Goal: Task Accomplishment & Management: Complete application form

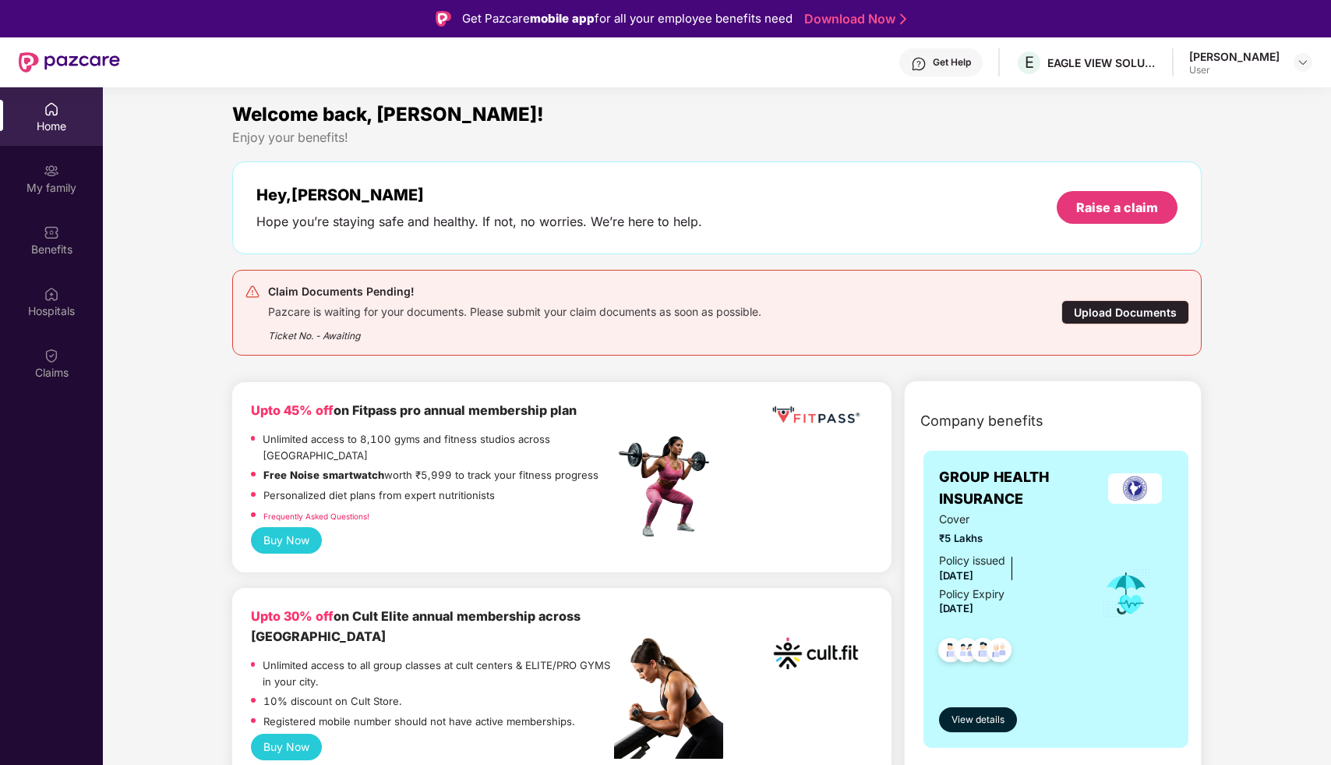
scroll to position [87, 0]
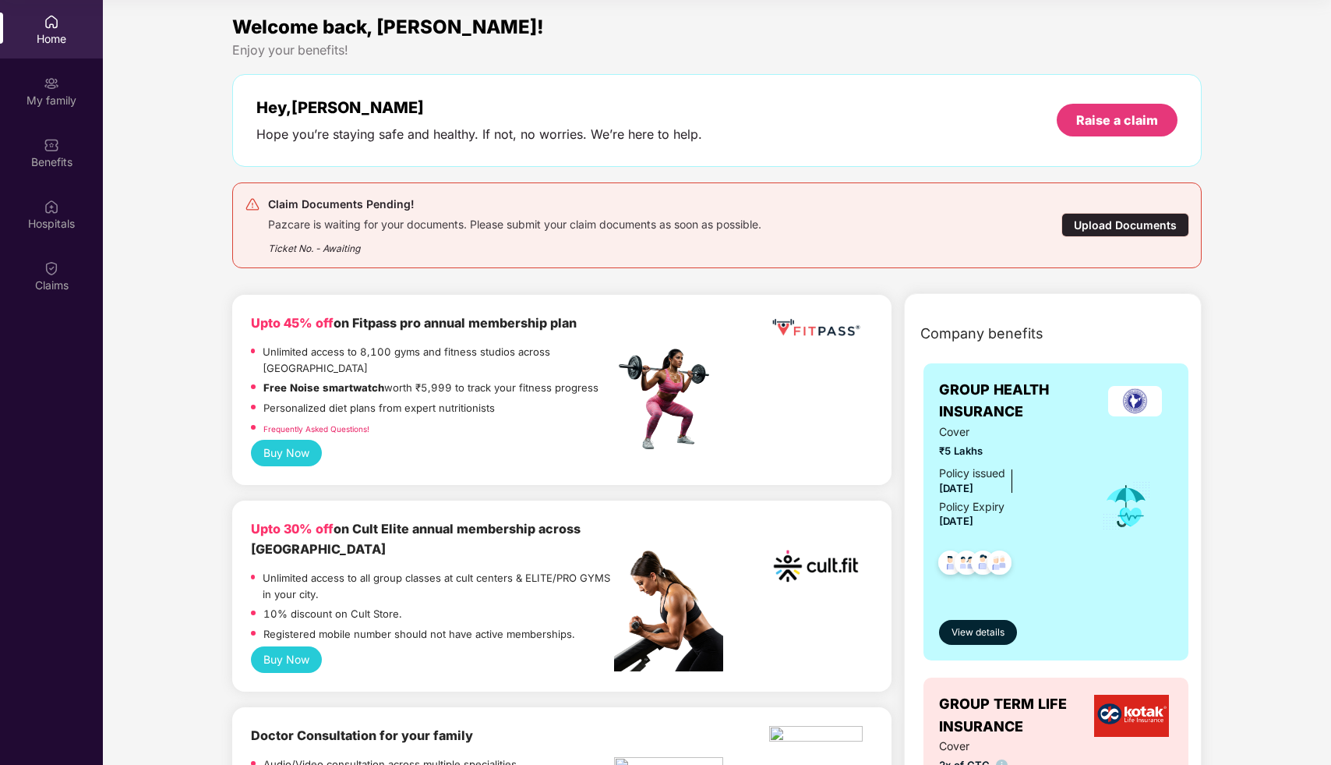
click at [63, 29] on div "Home" at bounding box center [51, 29] width 103 height 58
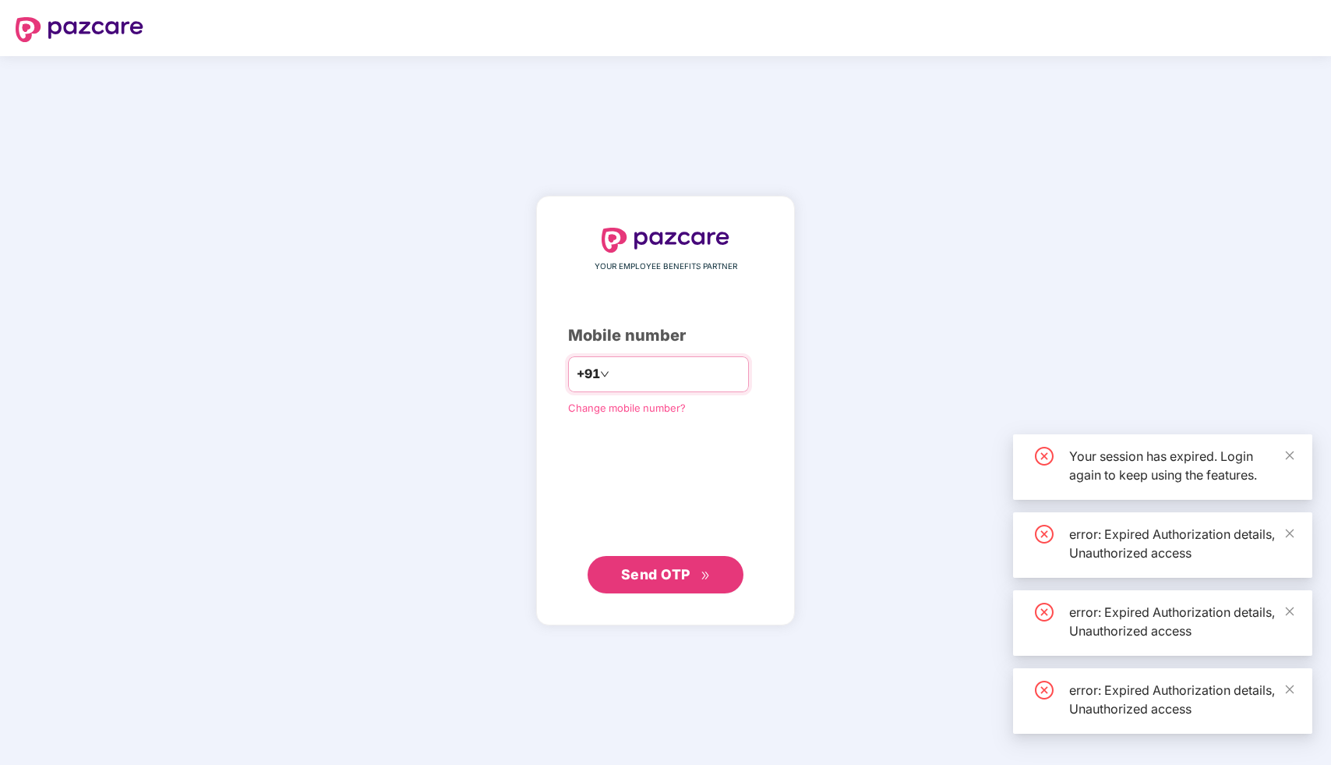
click at [656, 373] on input "number" at bounding box center [677, 374] width 128 height 25
type input "*"
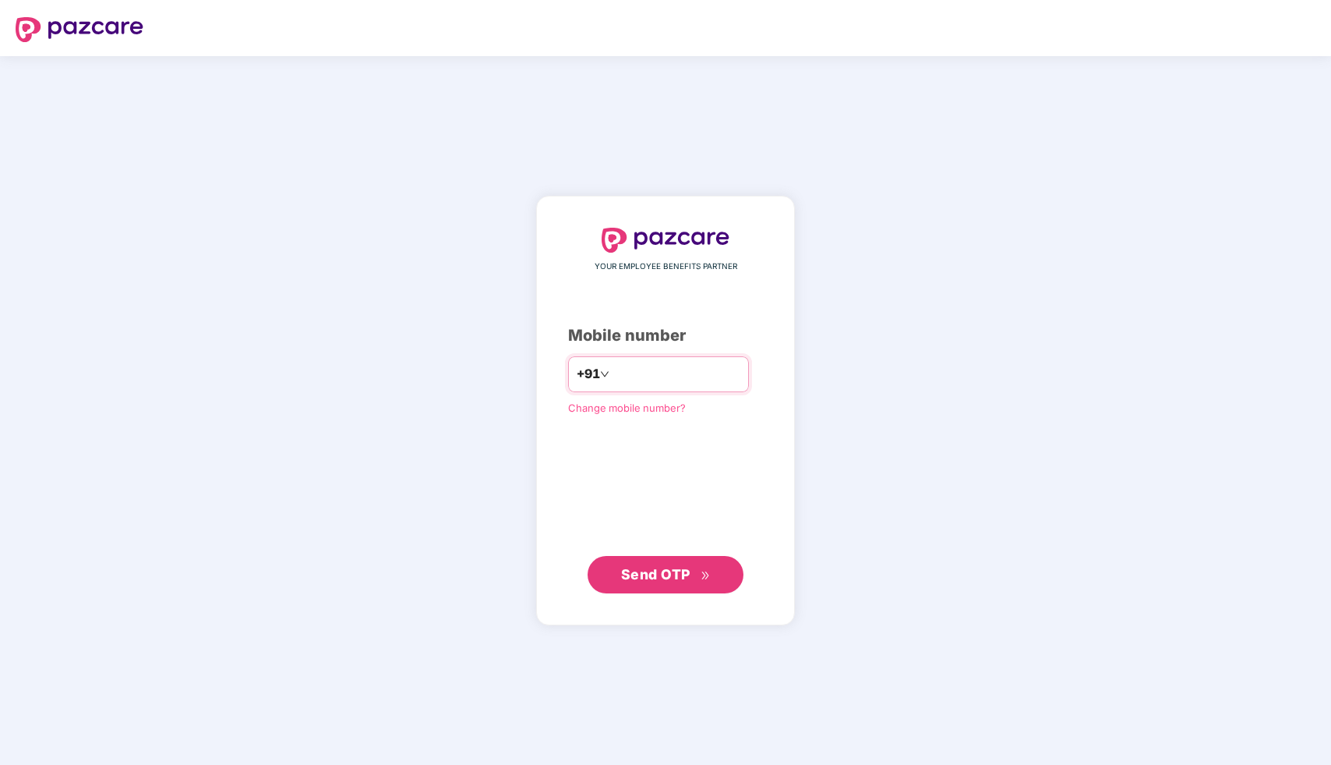
type input "*"
type input "**********"
click at [696, 566] on span "Send OTP" at bounding box center [666, 575] width 90 height 22
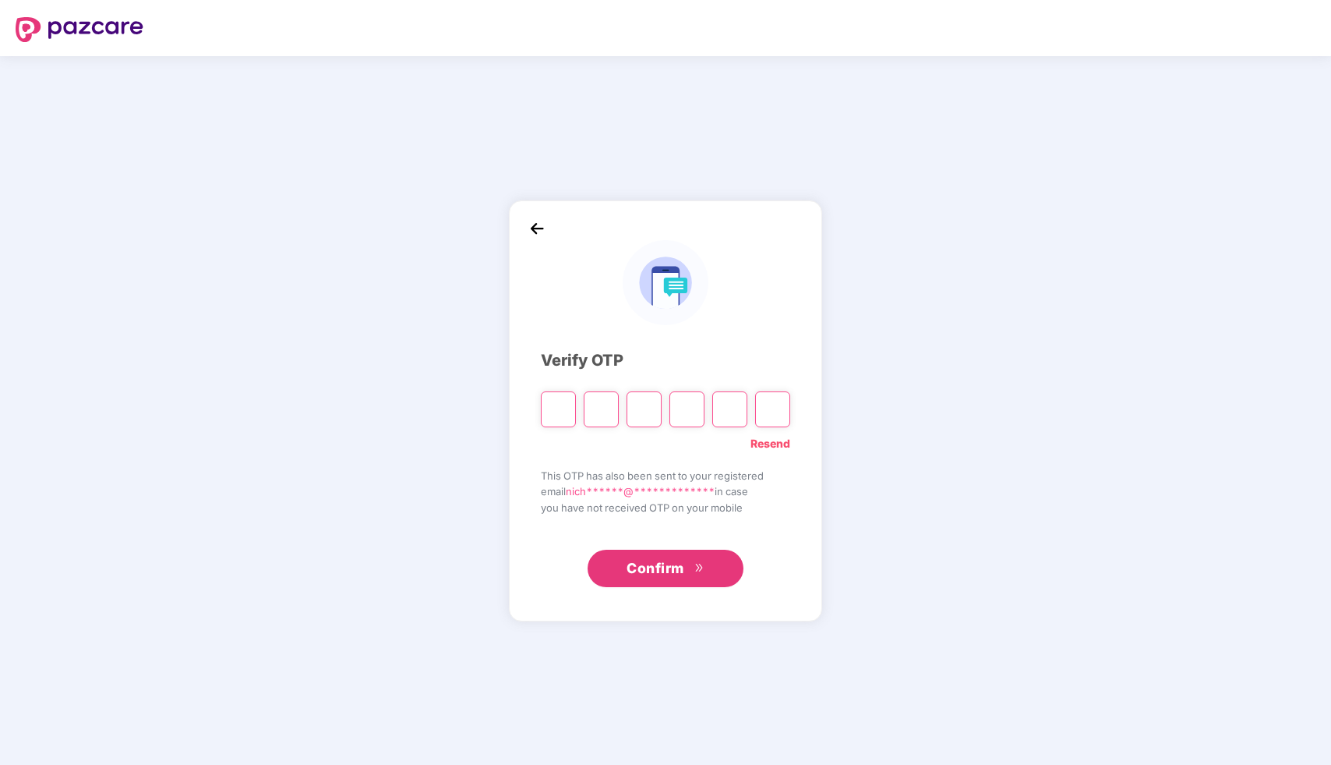
type input "*"
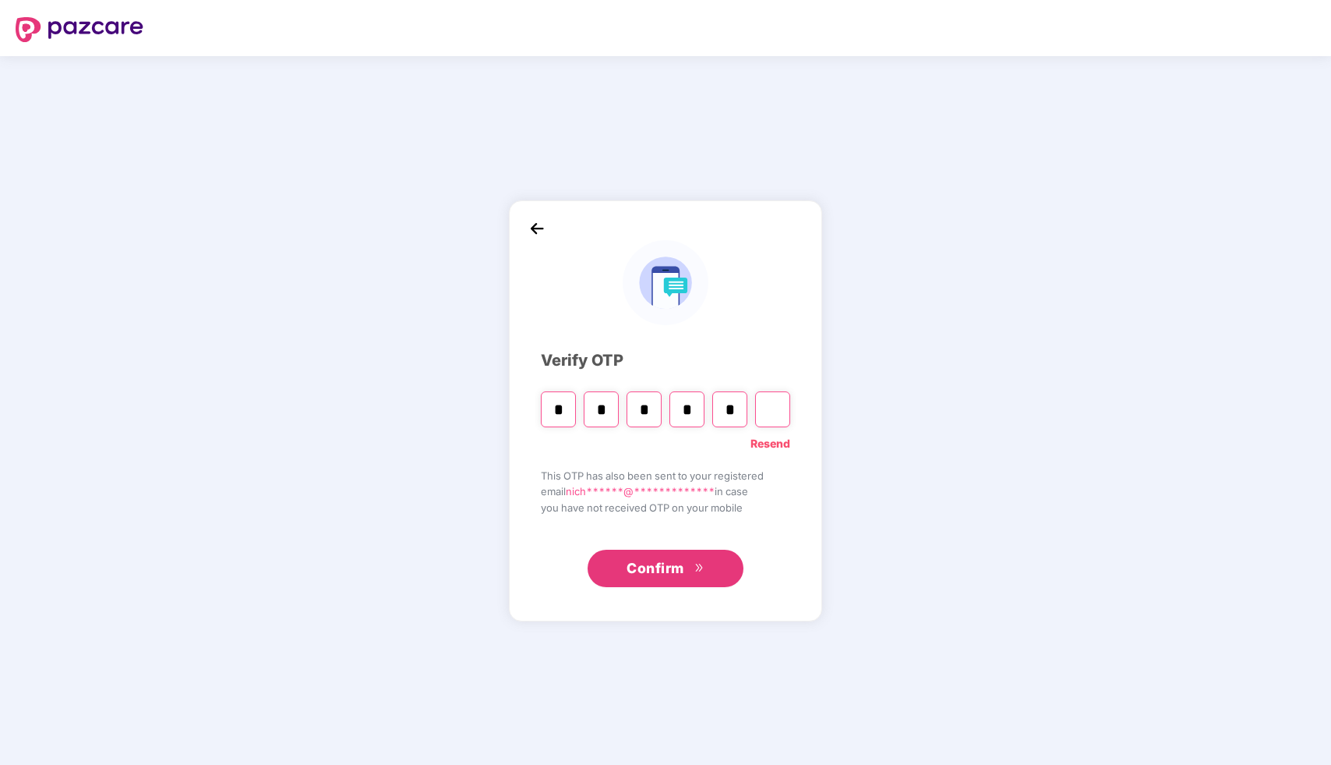
type input "*"
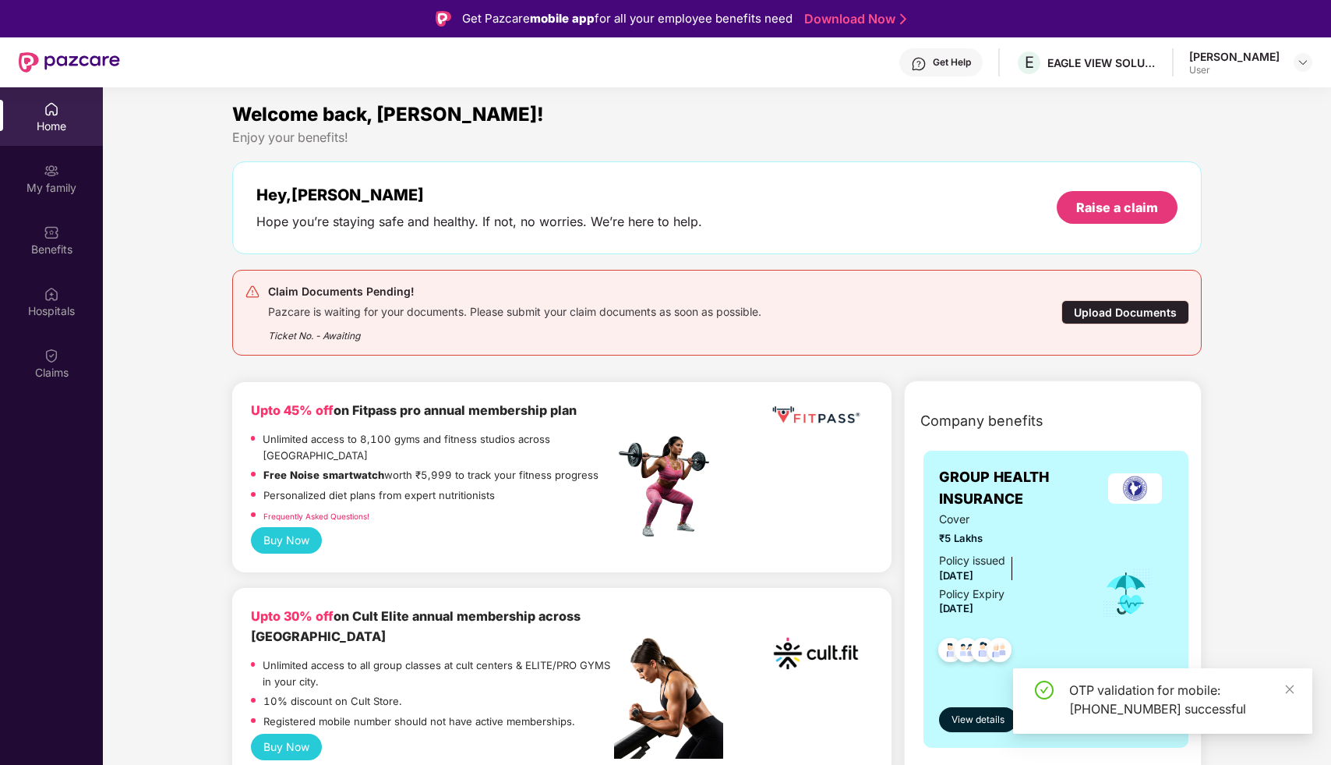
click at [1154, 308] on div "Upload Documents" at bounding box center [1126, 312] width 128 height 24
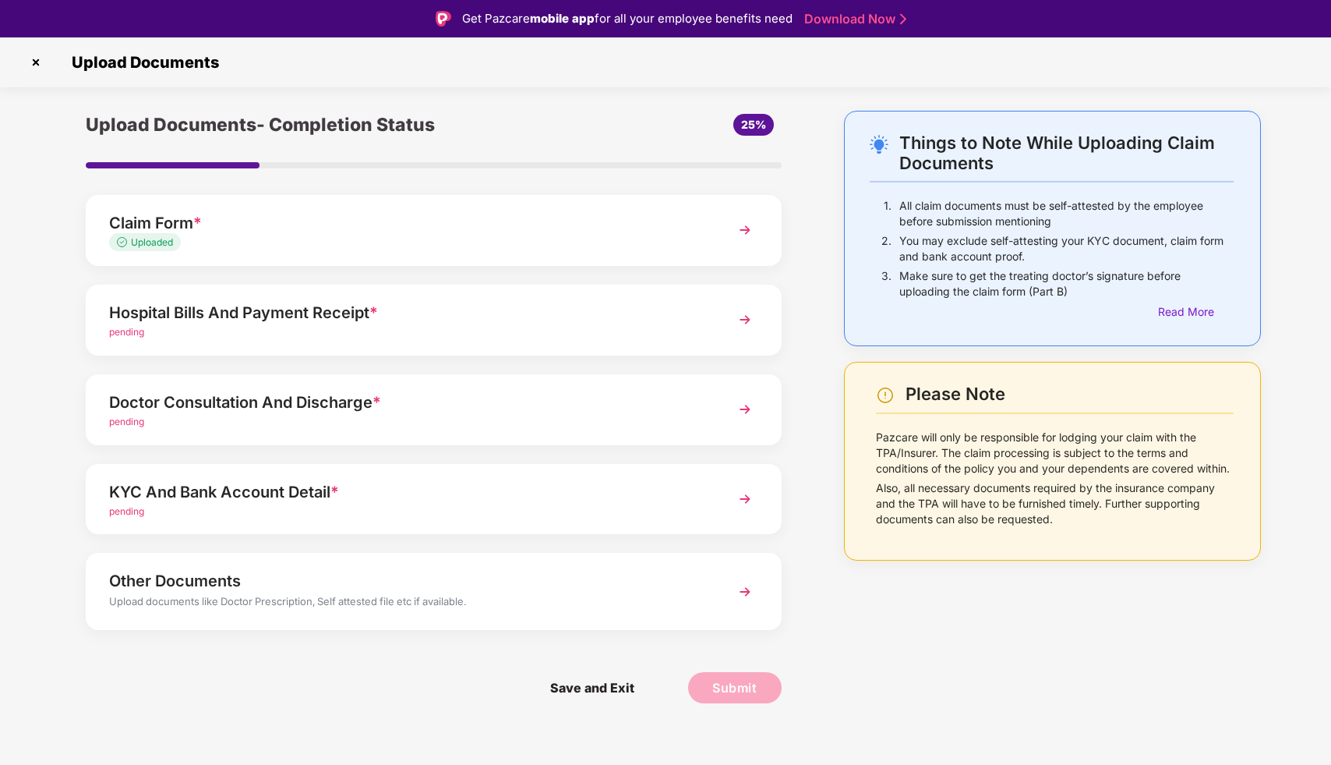
click at [348, 311] on div "Hospital Bills And Payment Receipt *" at bounding box center [406, 312] width 595 height 25
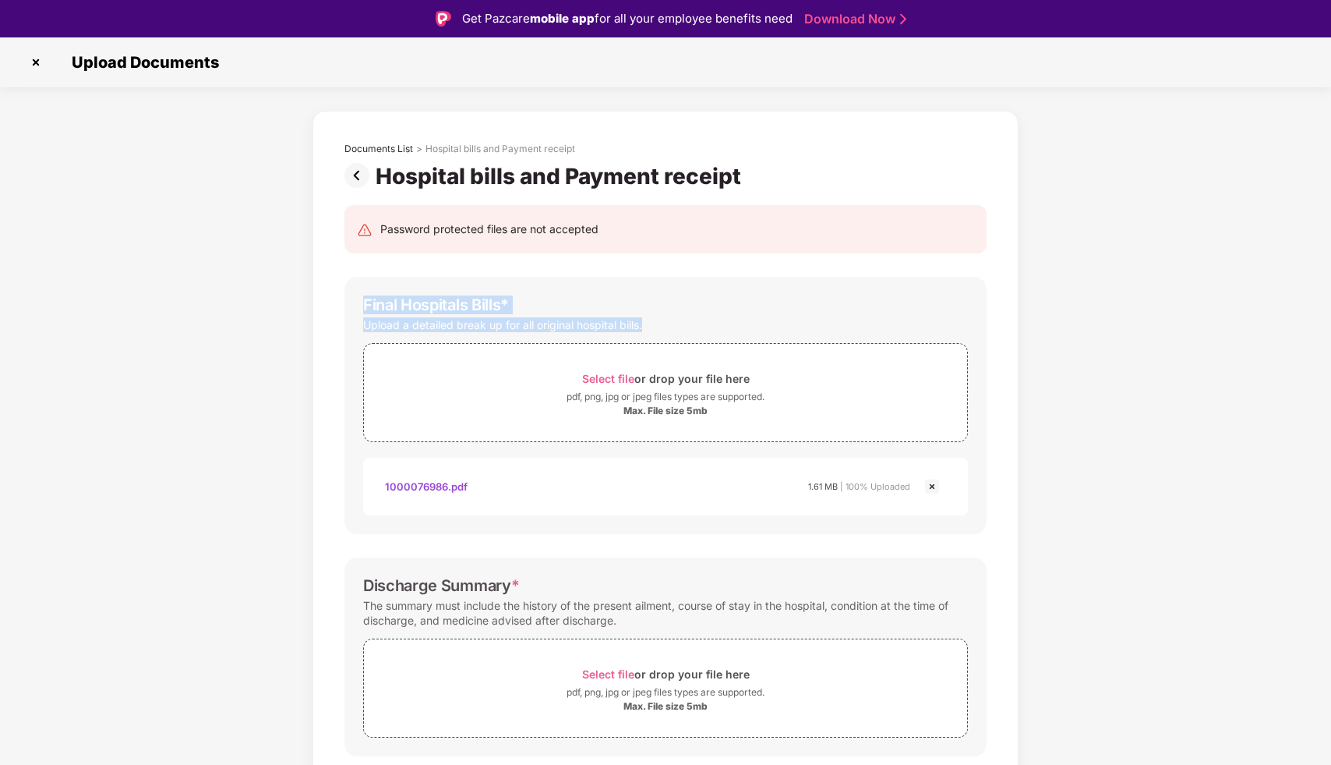
copy div "Final Hospitals Bills * Upload a detailed break up for all original hospital bi…"
drag, startPoint x: 359, startPoint y: 265, endPoint x: 683, endPoint y: 328, distance: 330.3
click at [683, 328] on div "Password protected files are not accepted Final Hospitals Bills * Upload a deta…" at bounding box center [665, 655] width 689 height 933
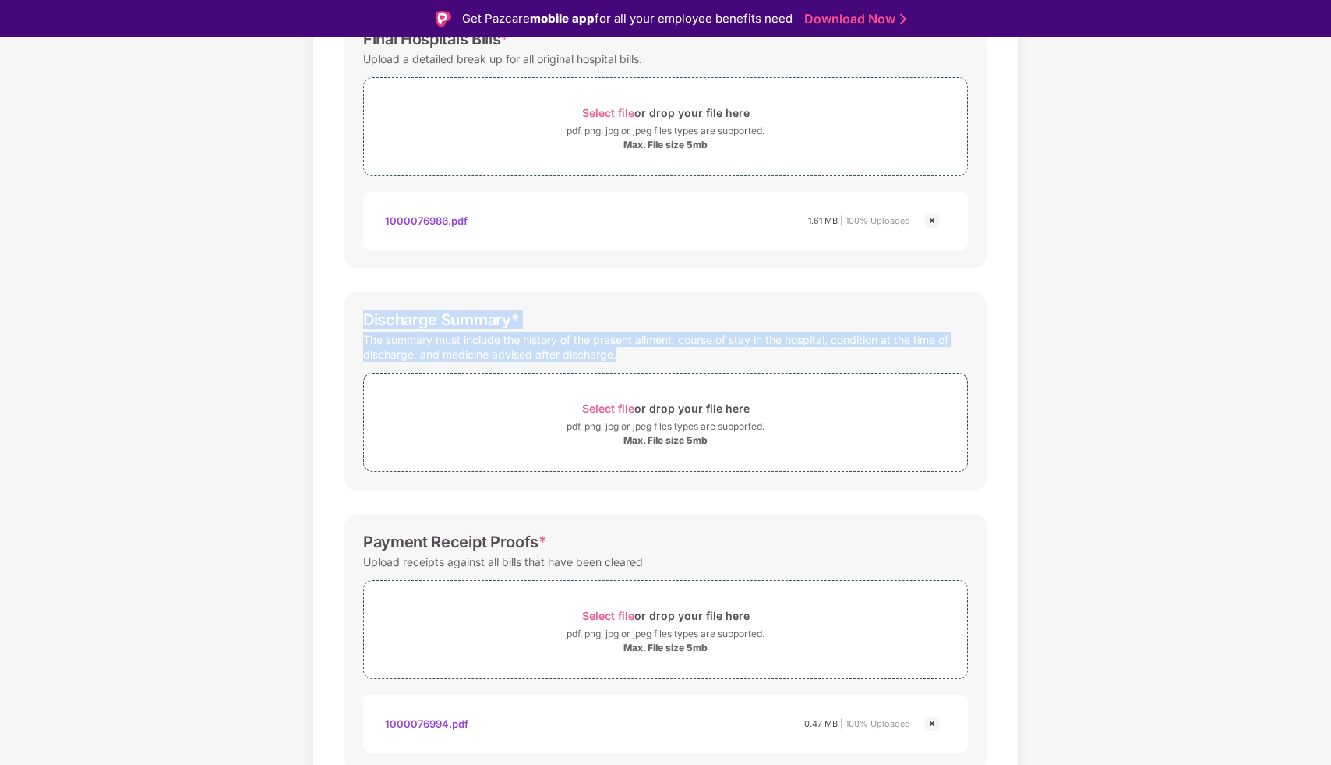
copy div "Discharge Summary * The summary must include the history of the present ailment…"
drag, startPoint x: 365, startPoint y: 316, endPoint x: 648, endPoint y: 366, distance: 288.2
click at [648, 366] on div "Discharge Summary * The summary must include the history of the present ailment…" at bounding box center [665, 390] width 642 height 199
click at [571, 542] on div "Payment Receipt Proofs *" at bounding box center [665, 541] width 605 height 19
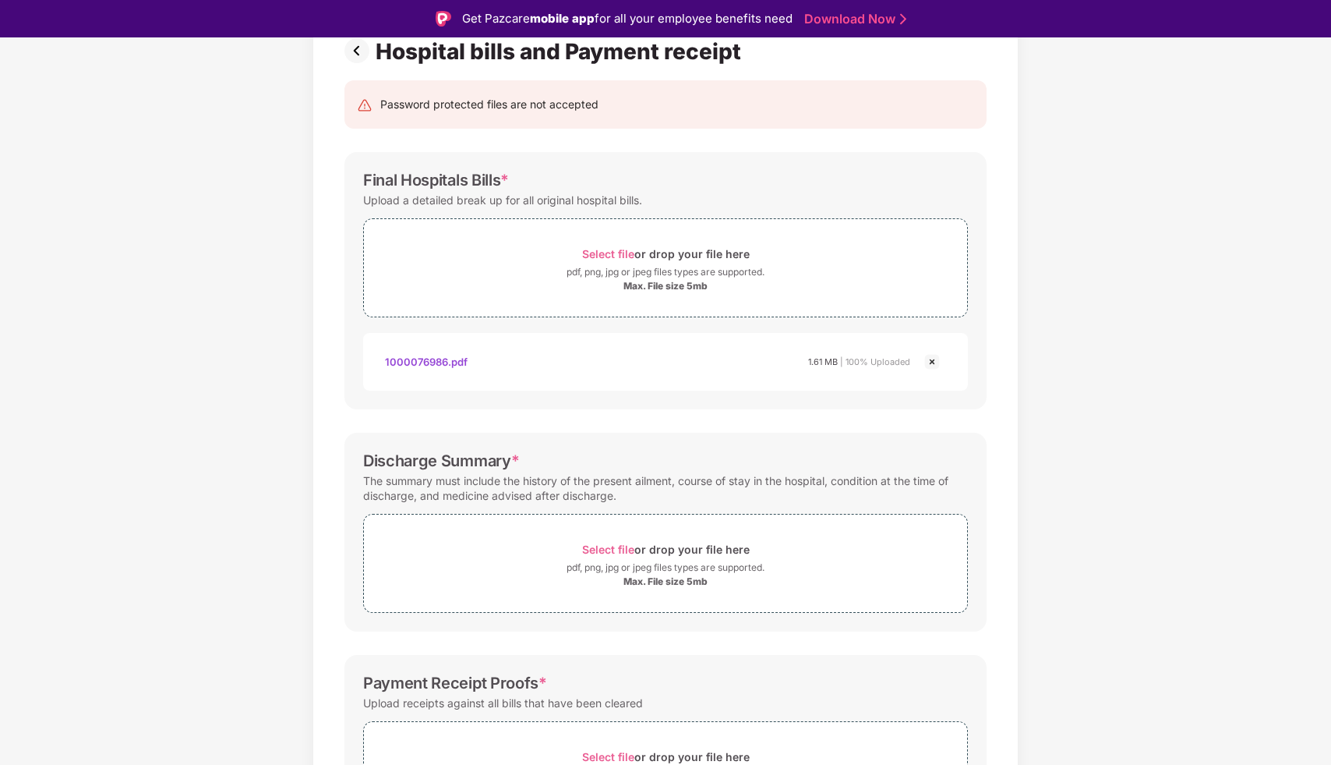
scroll to position [81, 0]
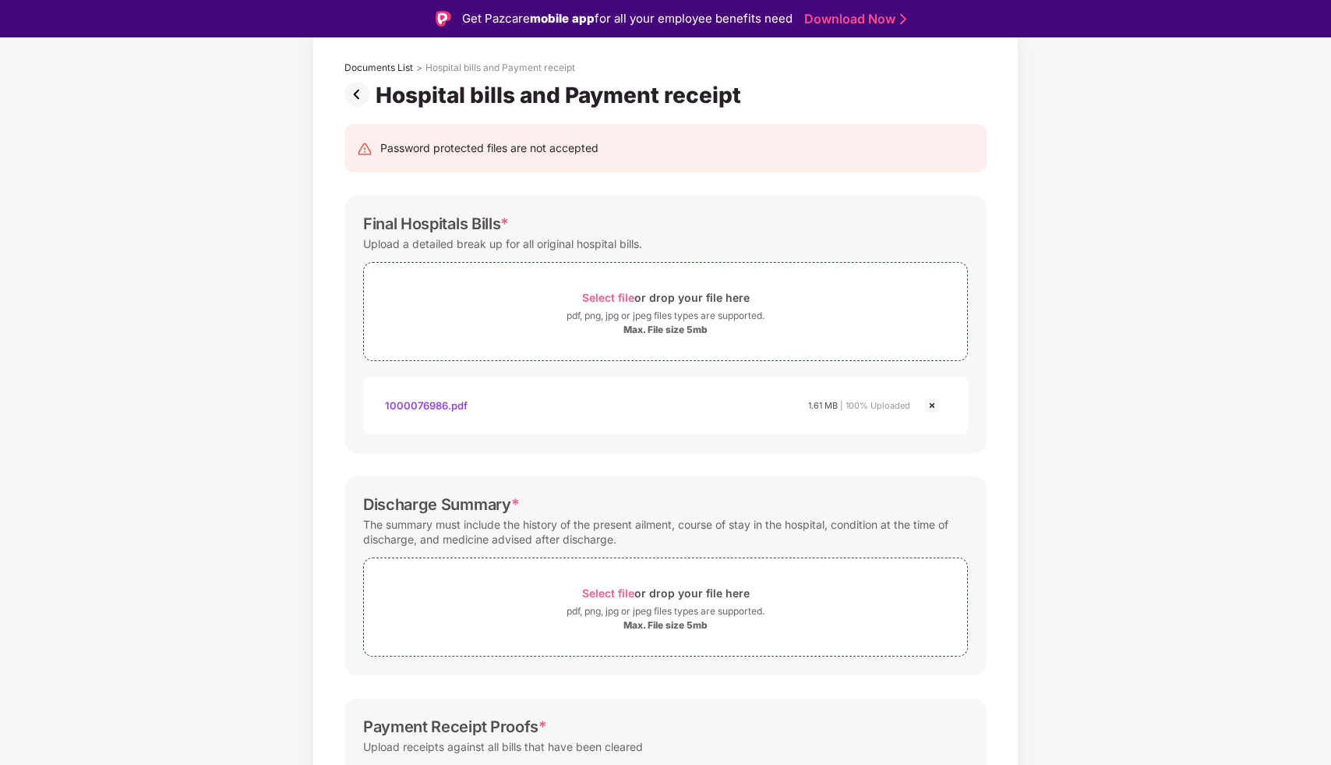
click at [426, 401] on div "1000076986.pdf" at bounding box center [426, 405] width 83 height 26
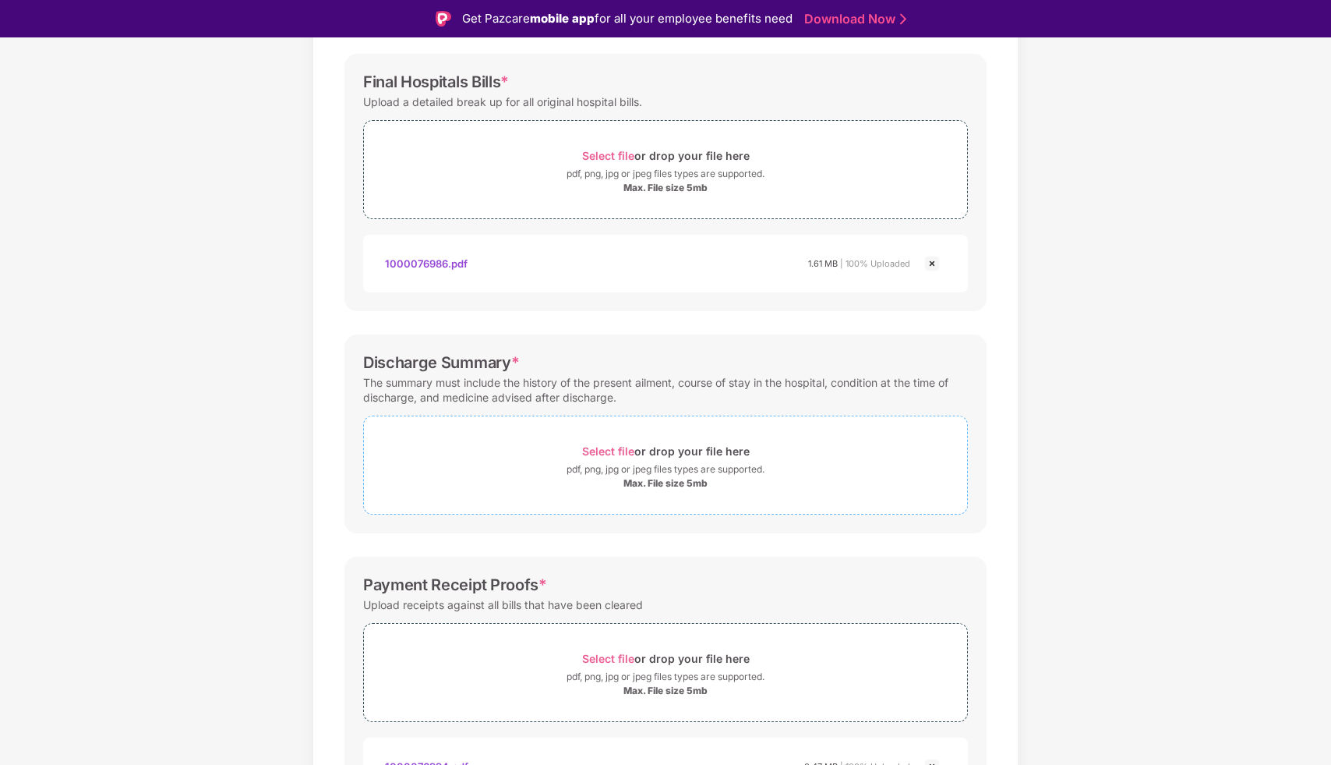
scroll to position [228, 0]
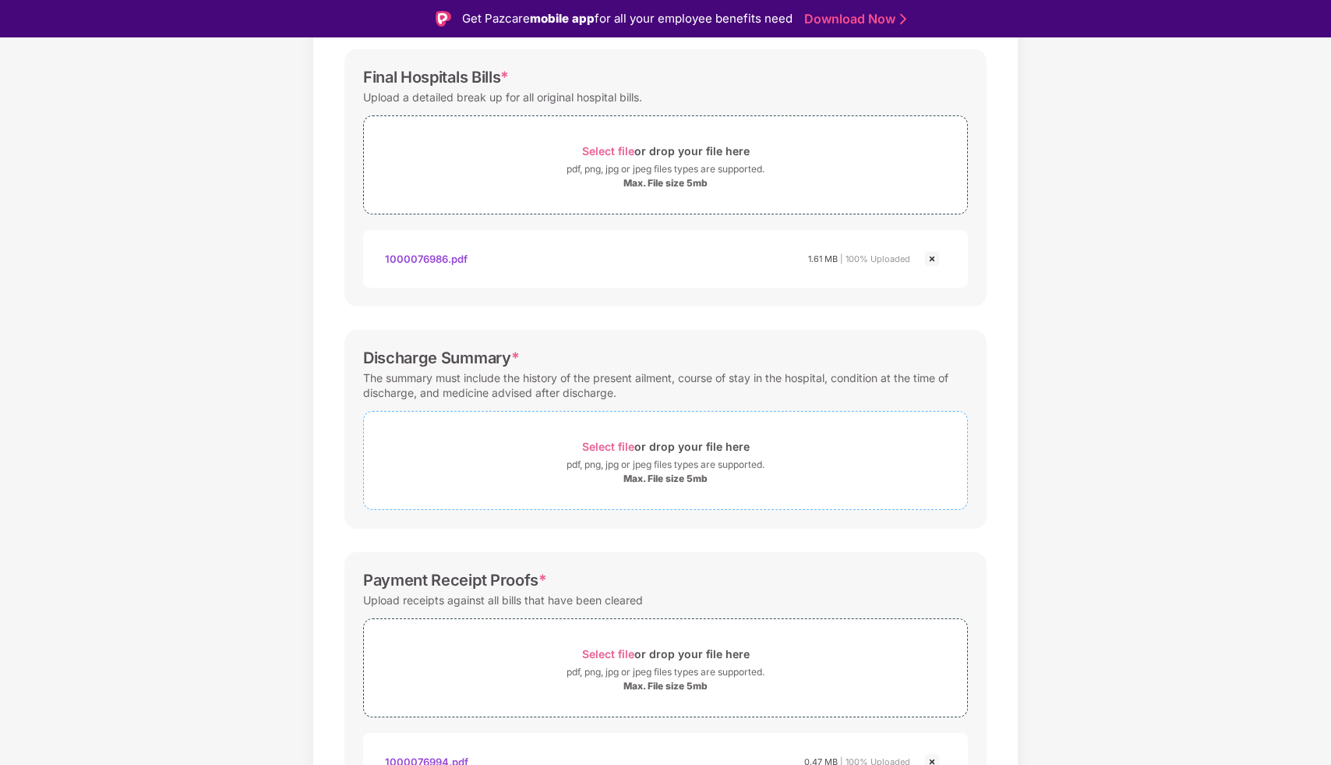
click at [651, 447] on div "Select file or drop your file here" at bounding box center [666, 446] width 168 height 21
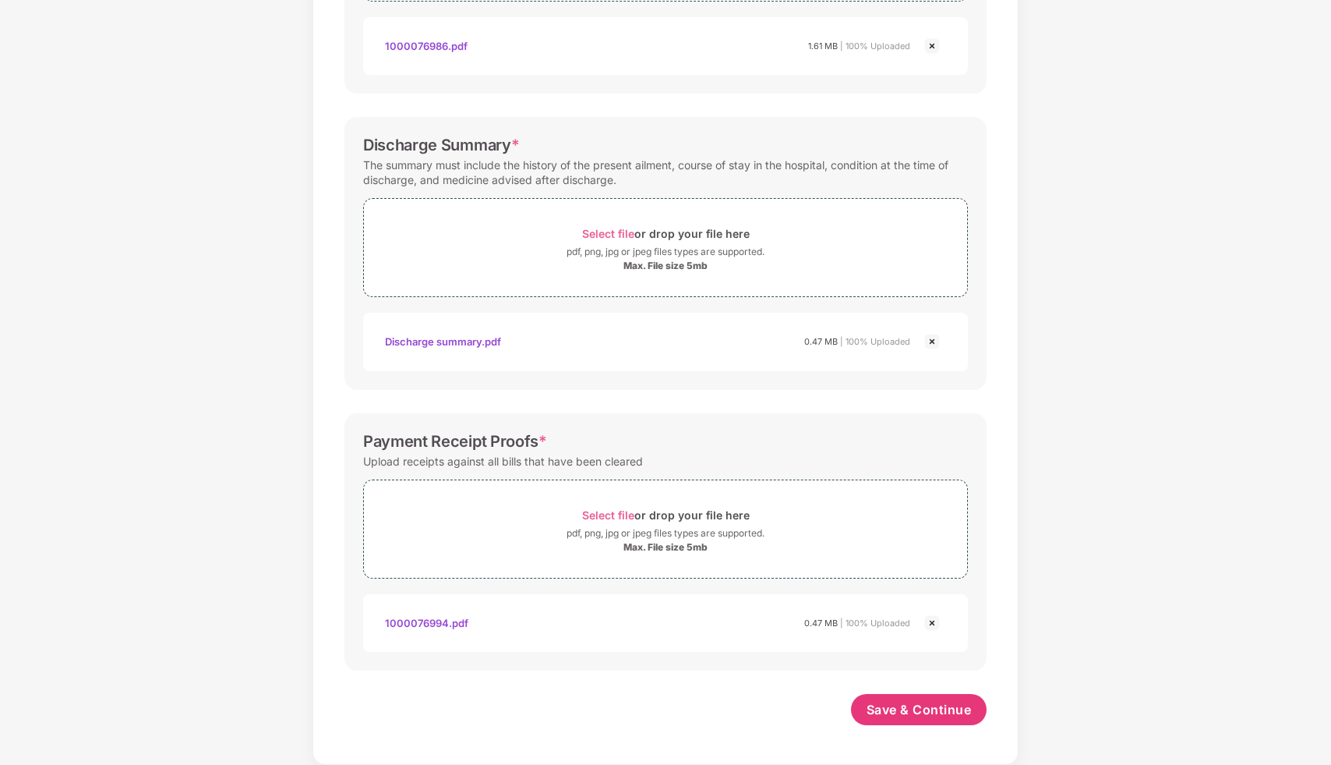
scroll to position [403, 0]
click at [449, 623] on div "1000076994.pdf" at bounding box center [426, 622] width 83 height 26
click at [911, 714] on span "Save & Continue" at bounding box center [919, 709] width 105 height 17
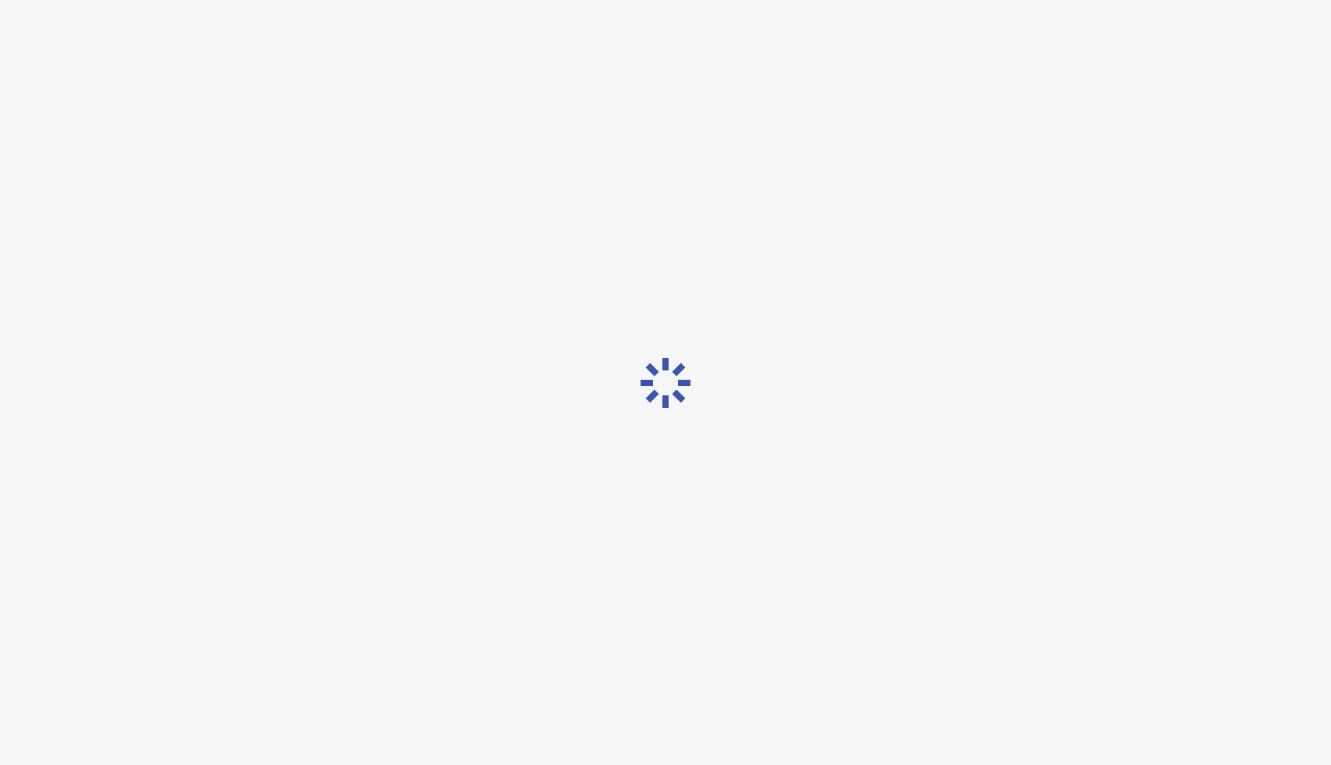
scroll to position [0, 0]
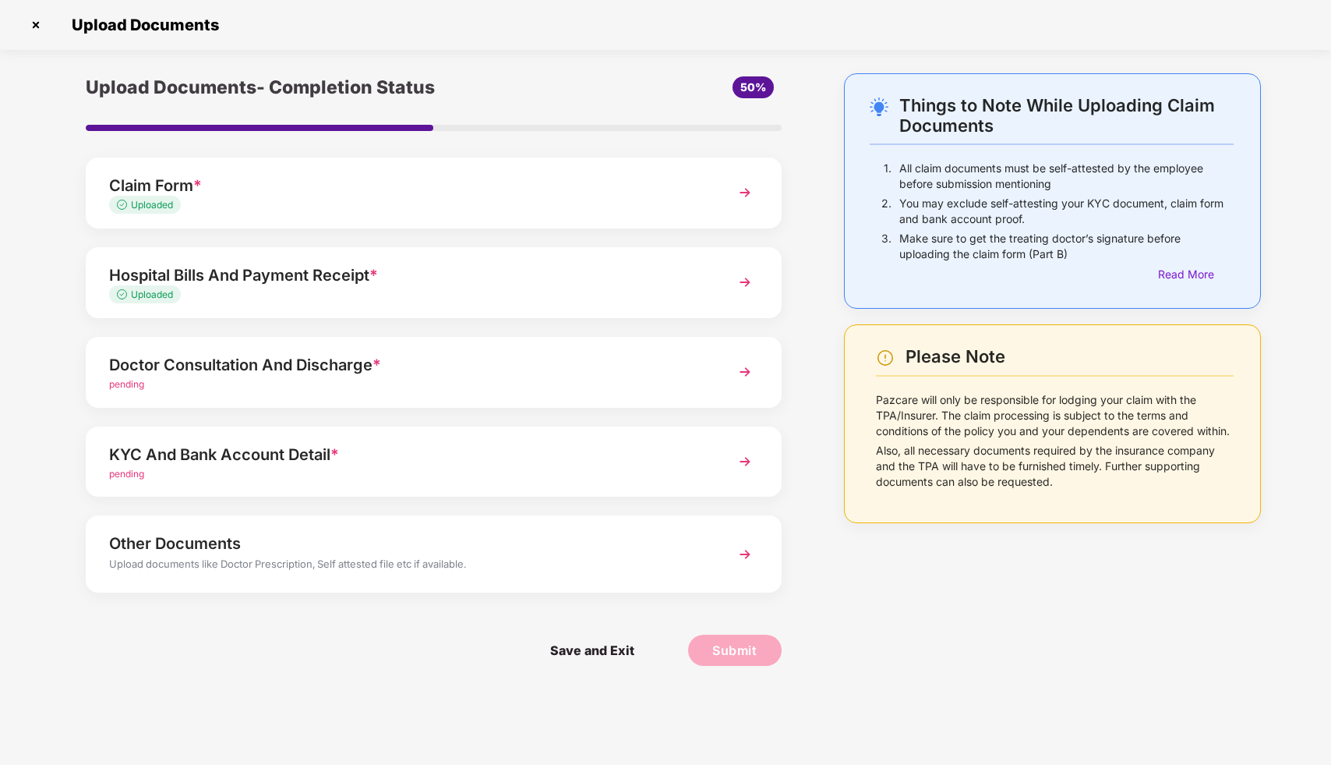
click at [304, 367] on div "Doctor Consultation And Discharge *" at bounding box center [406, 364] width 595 height 25
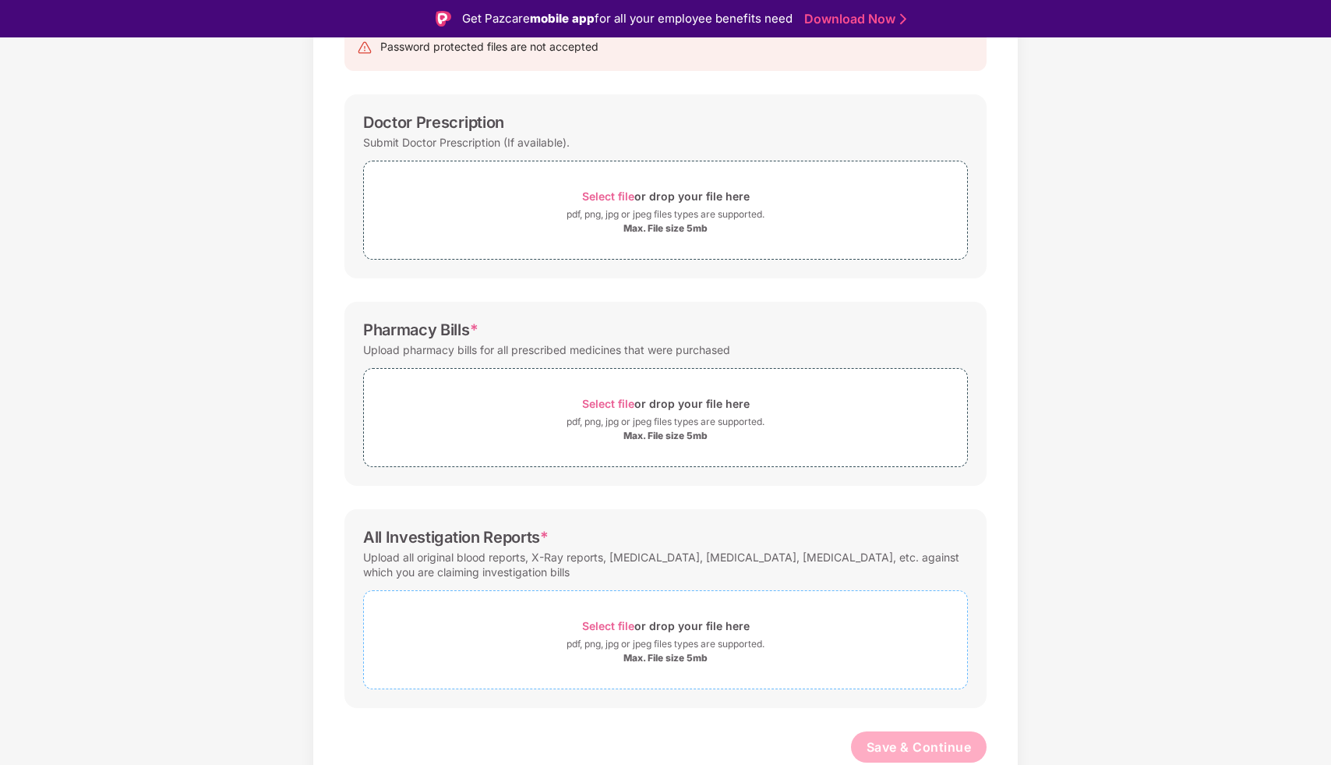
scroll to position [37, 0]
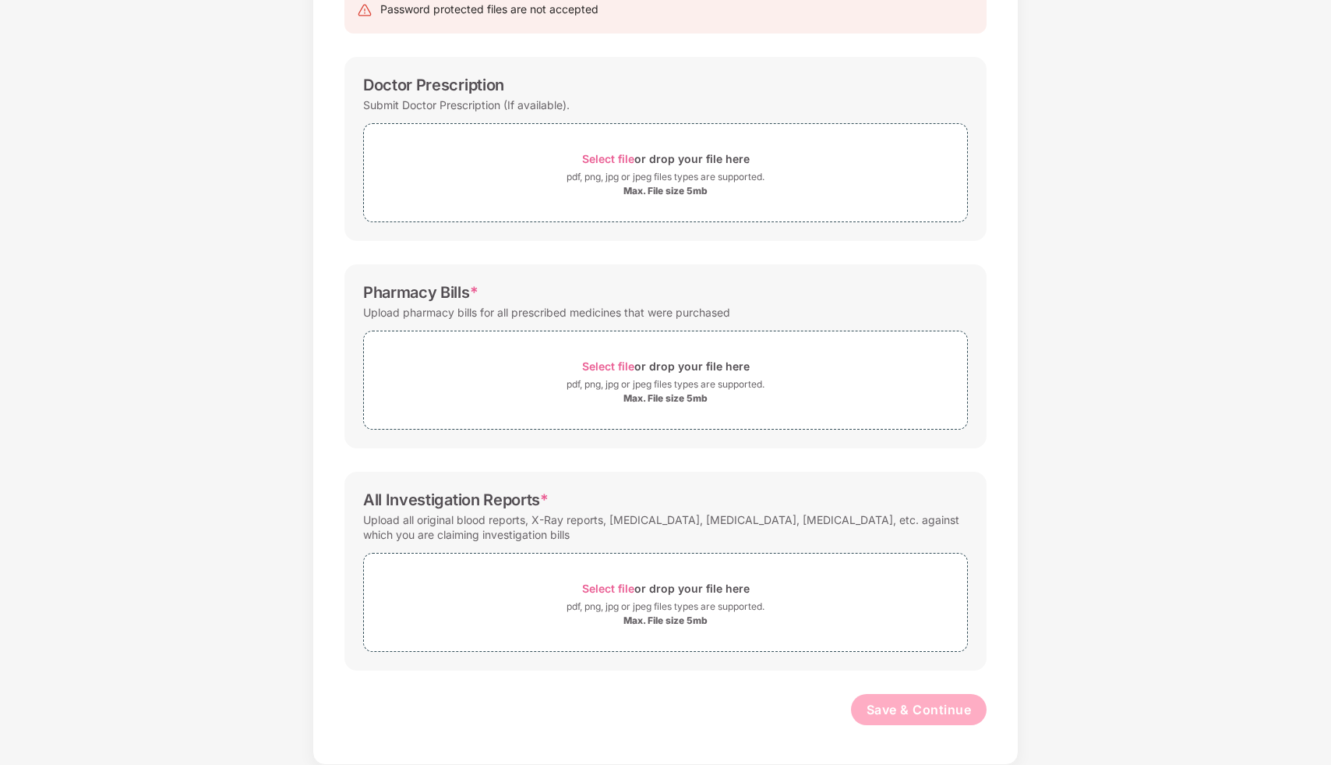
click at [289, 419] on div "Documents List > Doctor consultation and discharge summary Doctor consultation …" at bounding box center [665, 328] width 1331 height 874
click at [573, 405] on span "Select file or drop your file here pdf, png, jpg or jpeg files types are suppor…" at bounding box center [665, 380] width 603 height 74
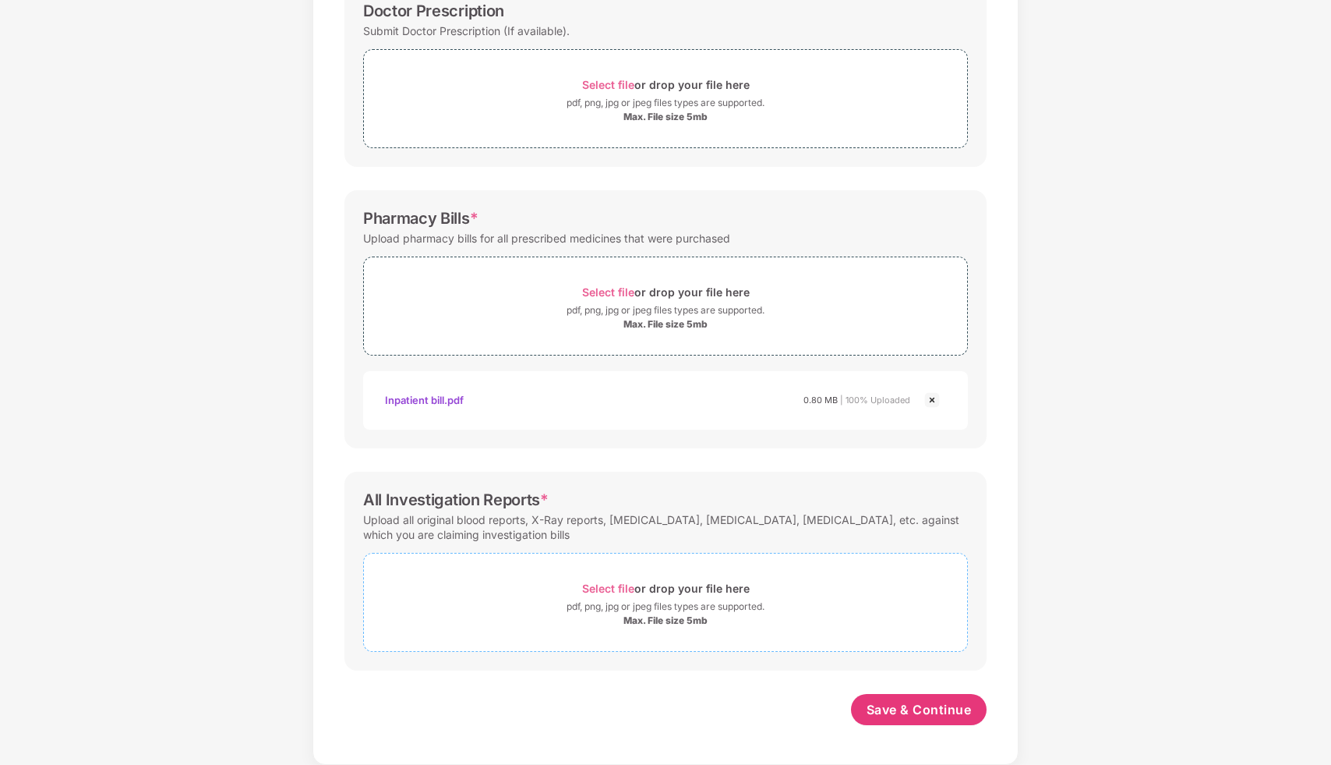
scroll to position [256, 0]
click at [687, 593] on div "Select file or drop your file here" at bounding box center [666, 588] width 168 height 21
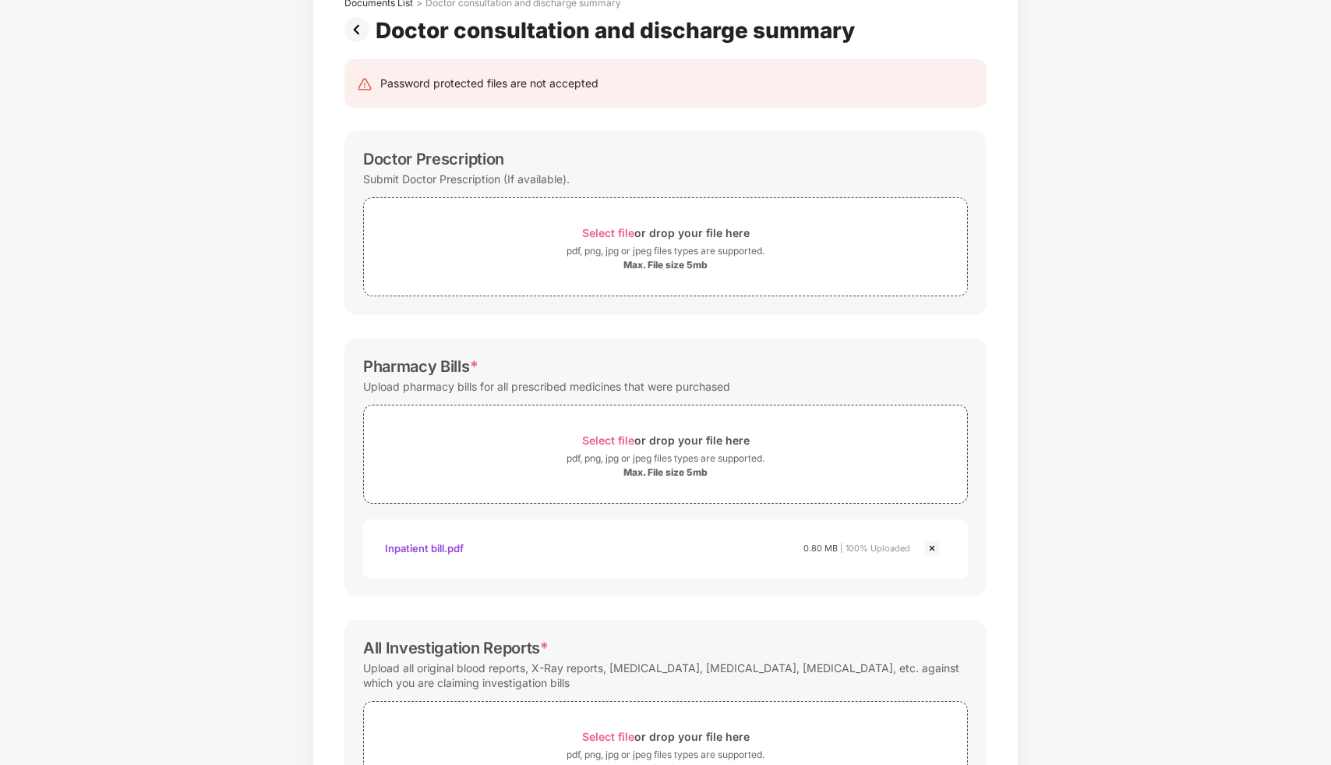
scroll to position [627, 0]
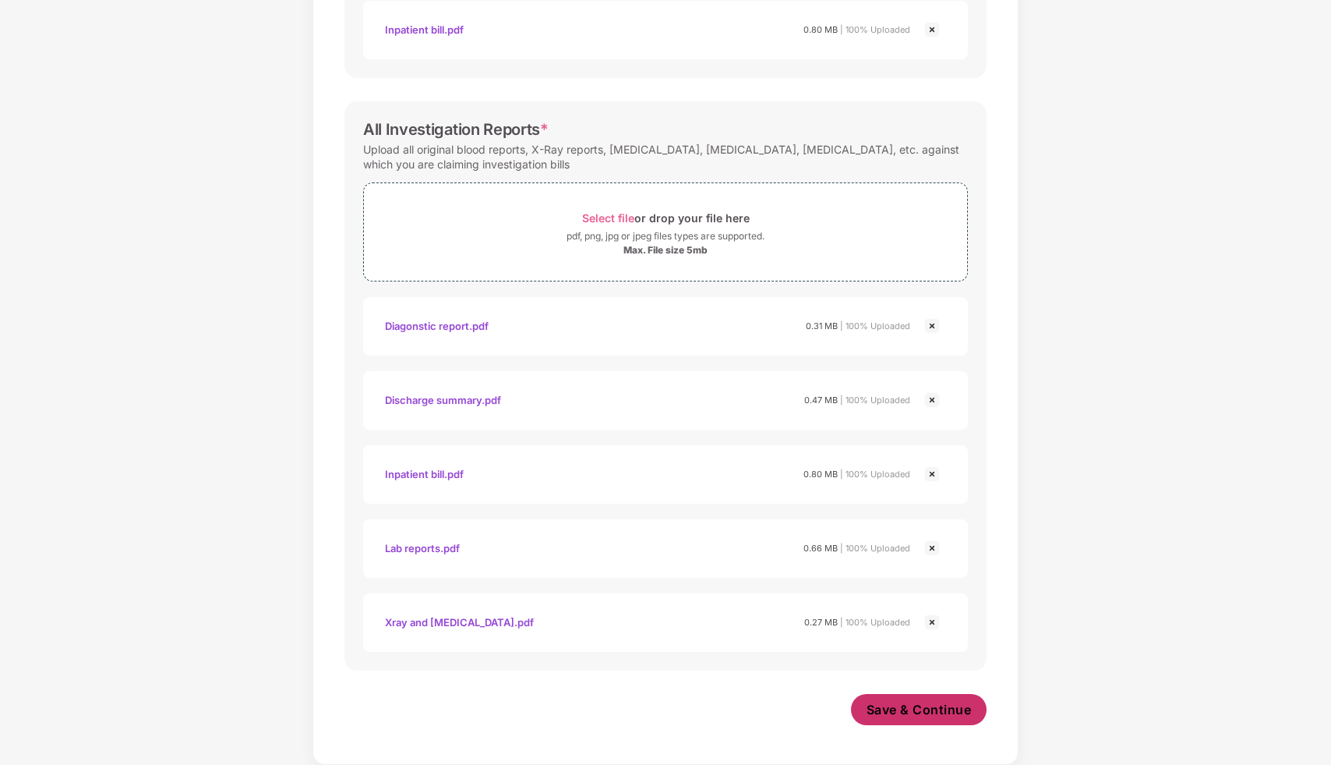
click at [930, 703] on span "Save & Continue" at bounding box center [919, 709] width 105 height 17
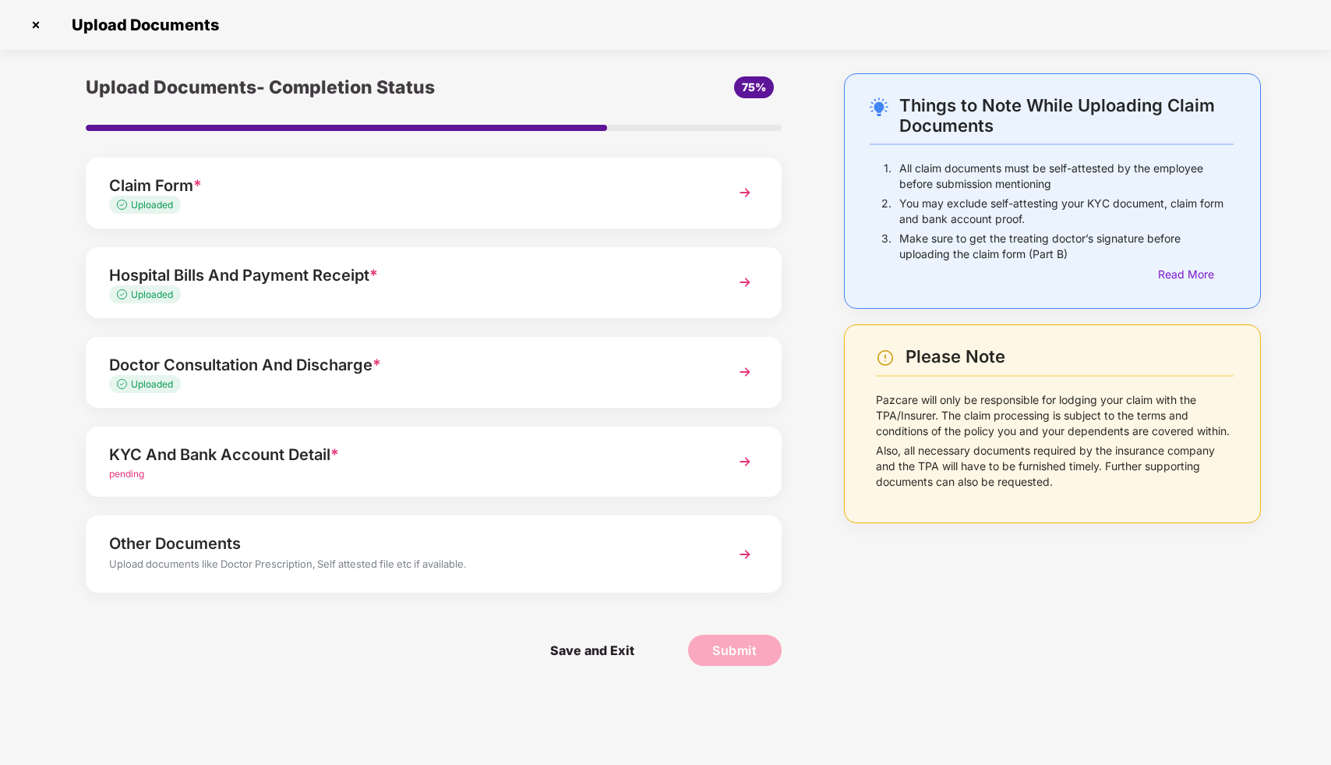
click at [185, 445] on div "KYC And Bank Account Detail *" at bounding box center [406, 454] width 595 height 25
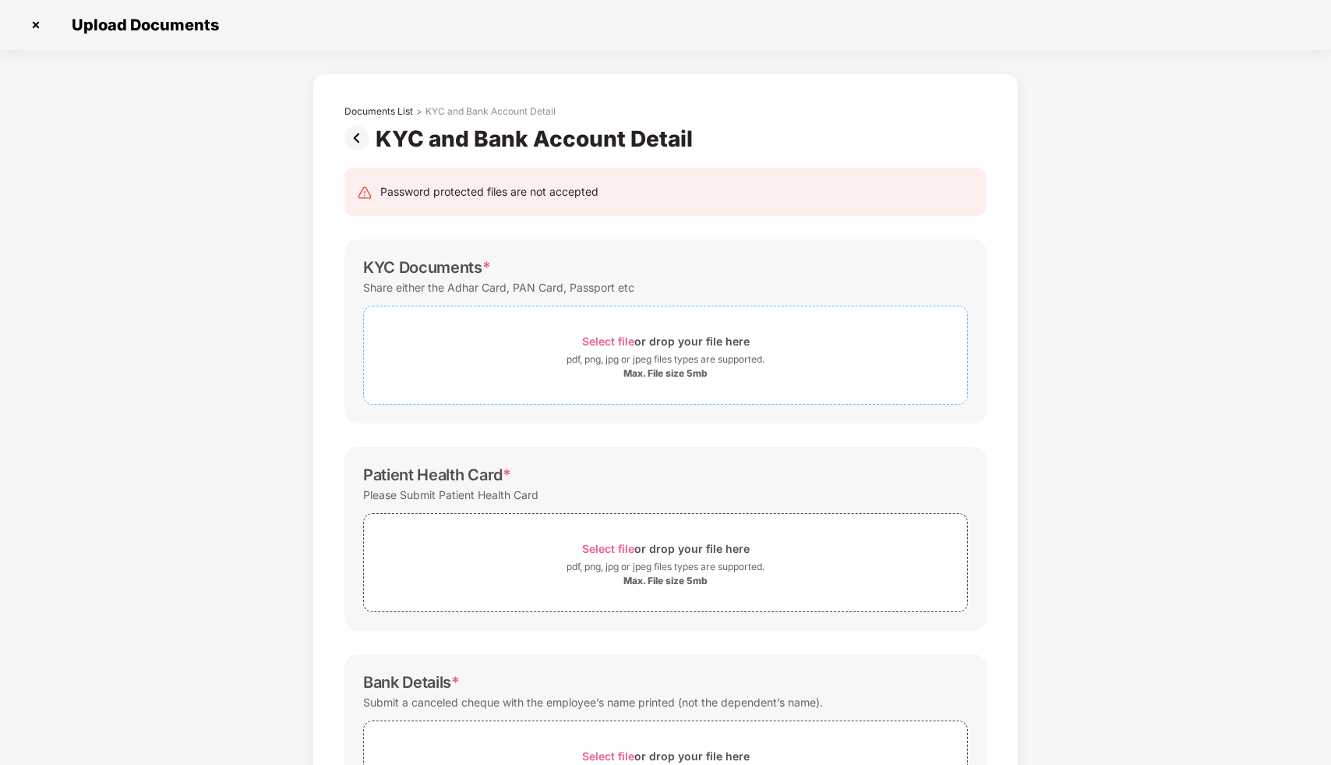
click at [639, 367] on div "Max. File size 5mb" at bounding box center [666, 373] width 84 height 12
click at [654, 362] on div "pdf, png, jpg or jpeg files types are supported." at bounding box center [666, 360] width 198 height 16
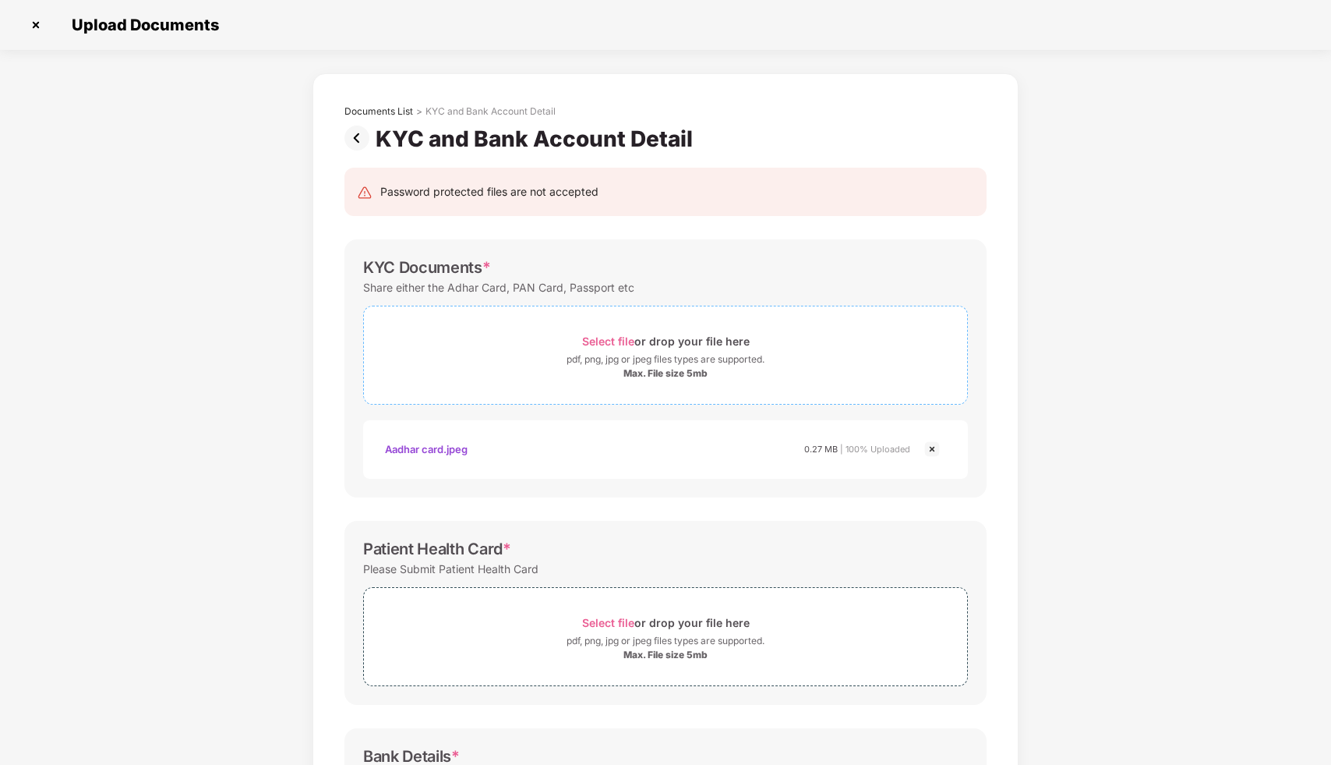
click at [613, 337] on span "Select file" at bounding box center [608, 340] width 52 height 13
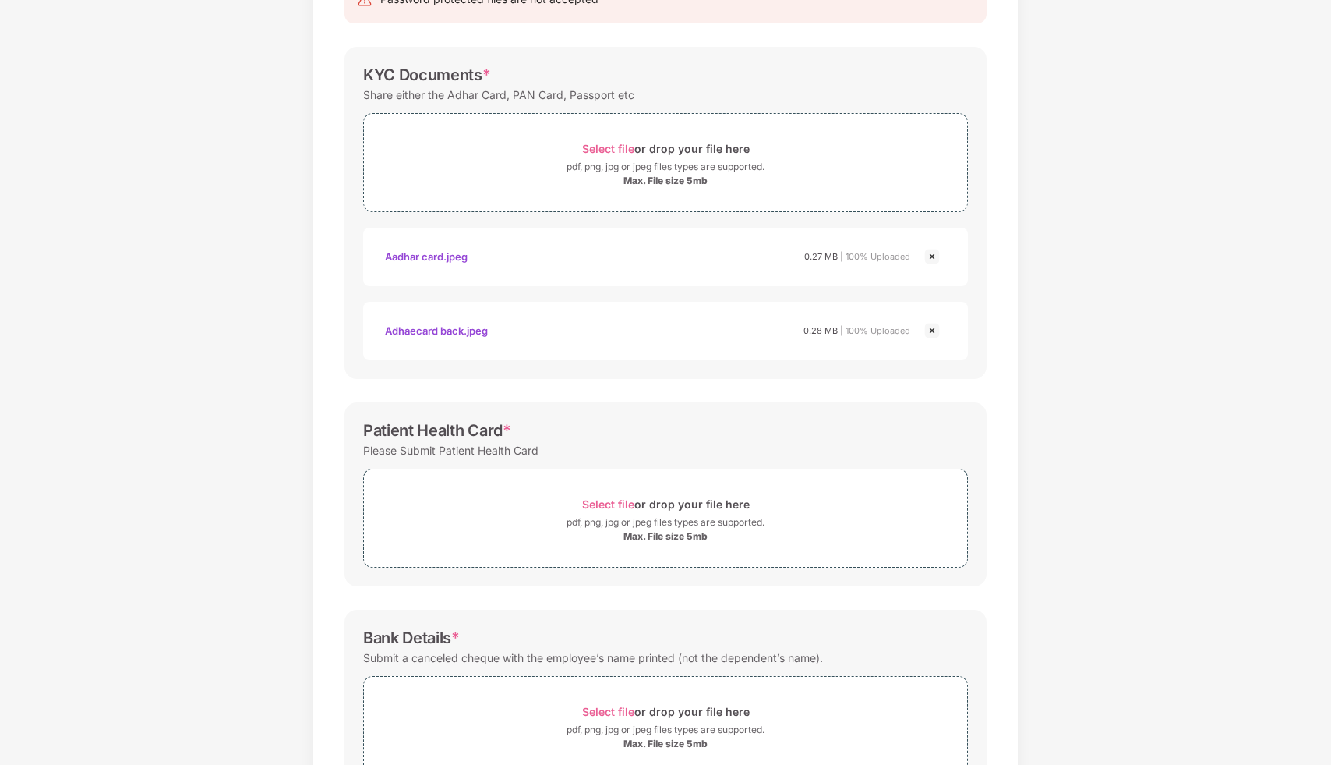
scroll to position [154, 0]
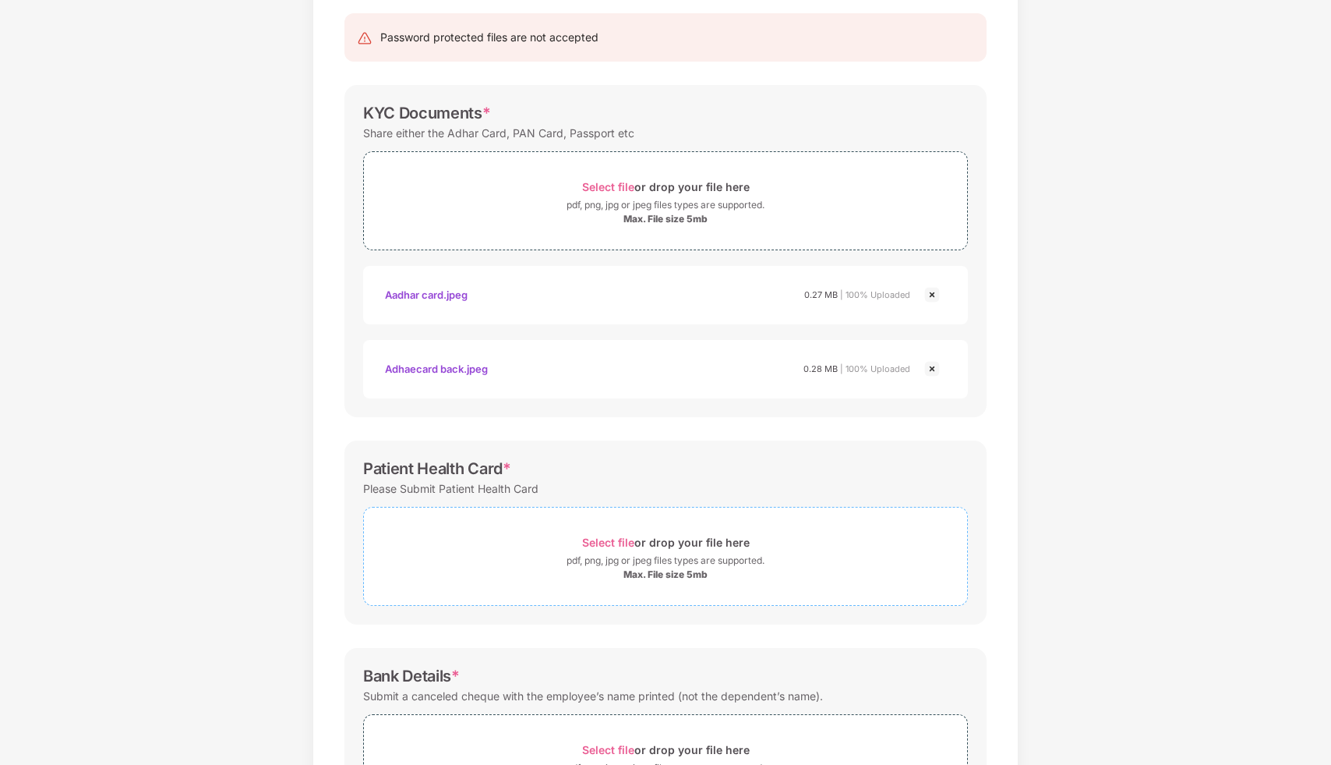
click at [601, 539] on span "Select file" at bounding box center [608, 541] width 52 height 13
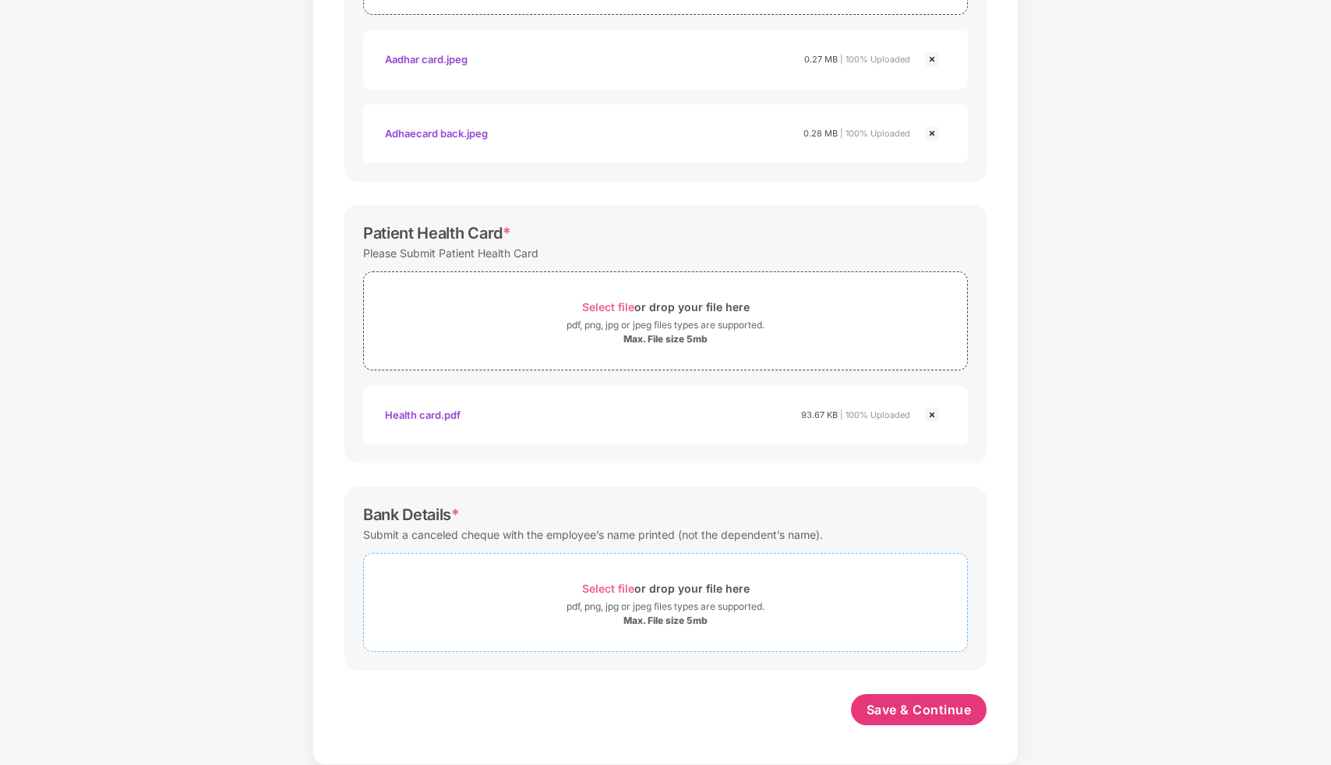
scroll to position [390, 0]
click at [621, 588] on span "Select file" at bounding box center [608, 587] width 52 height 13
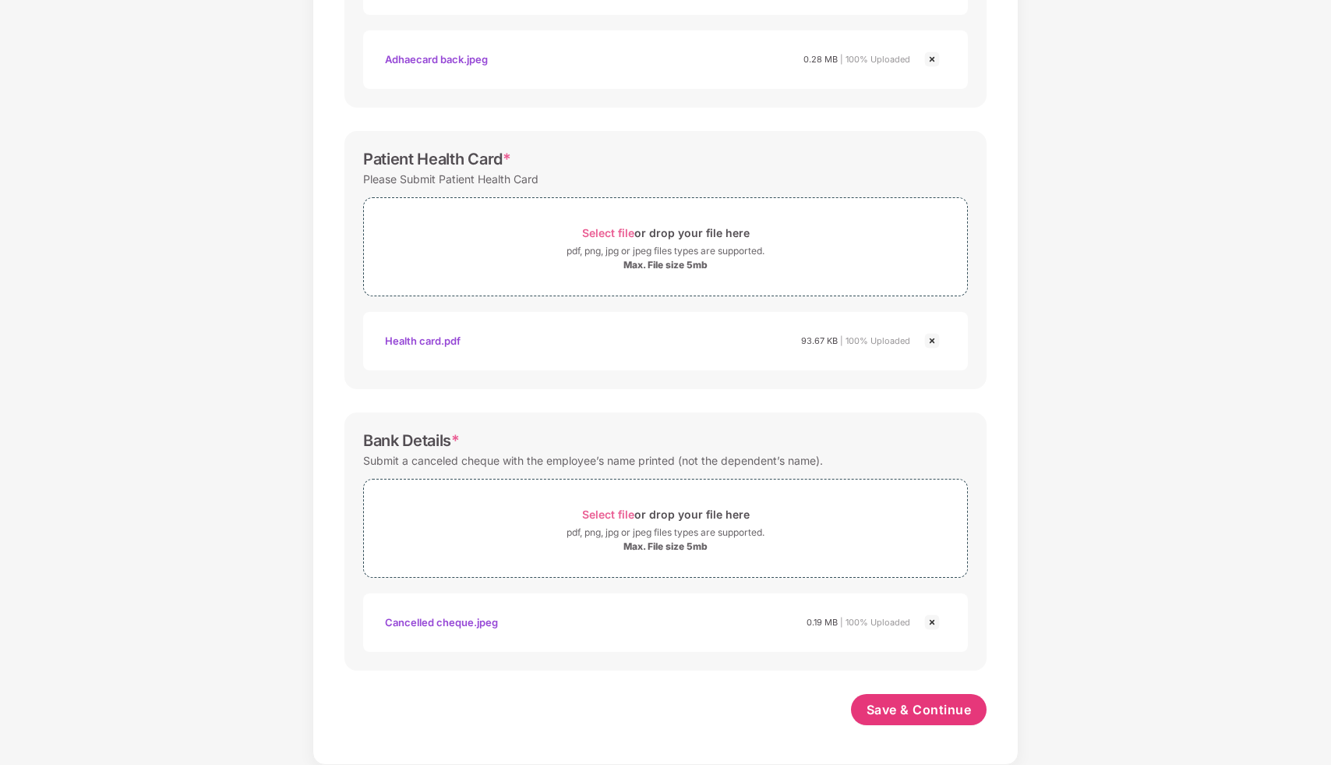
scroll to position [464, 0]
click at [909, 719] on button "Save & Continue" at bounding box center [919, 709] width 136 height 31
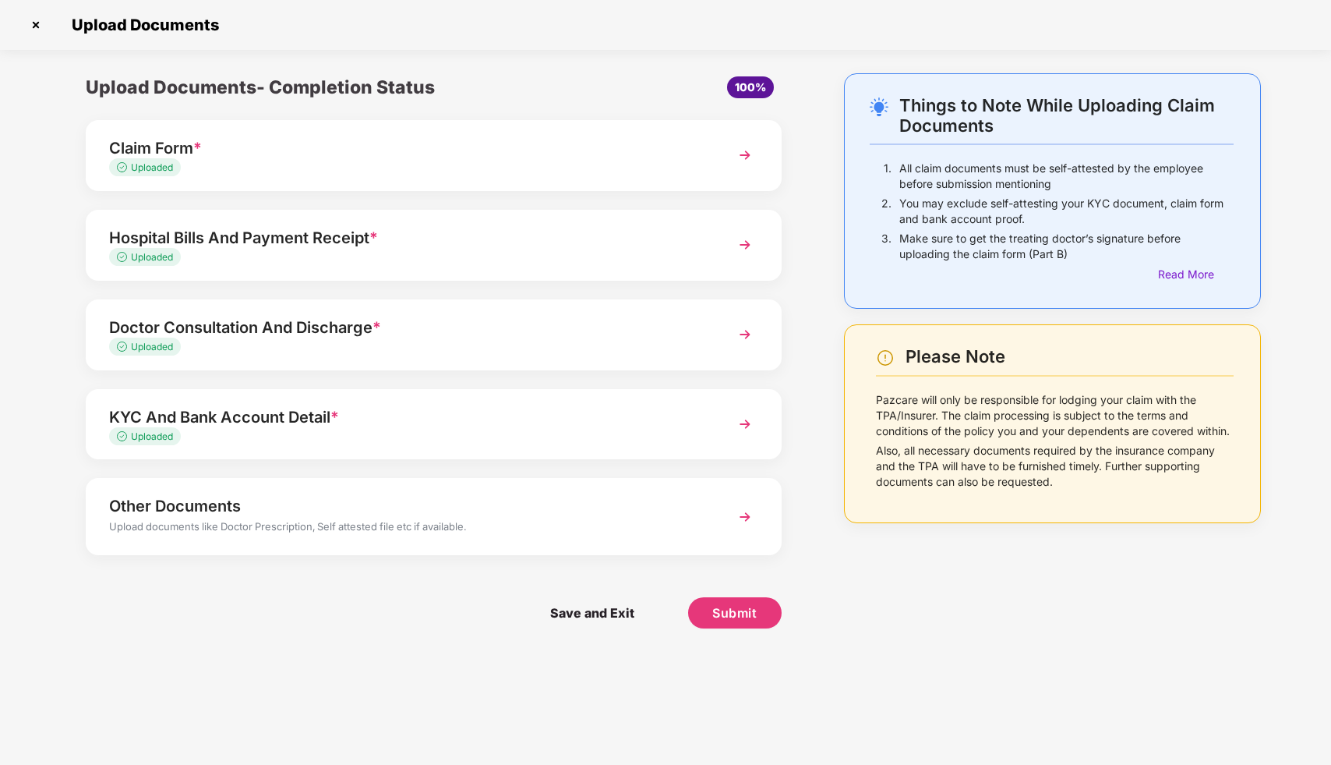
scroll to position [0, 0]
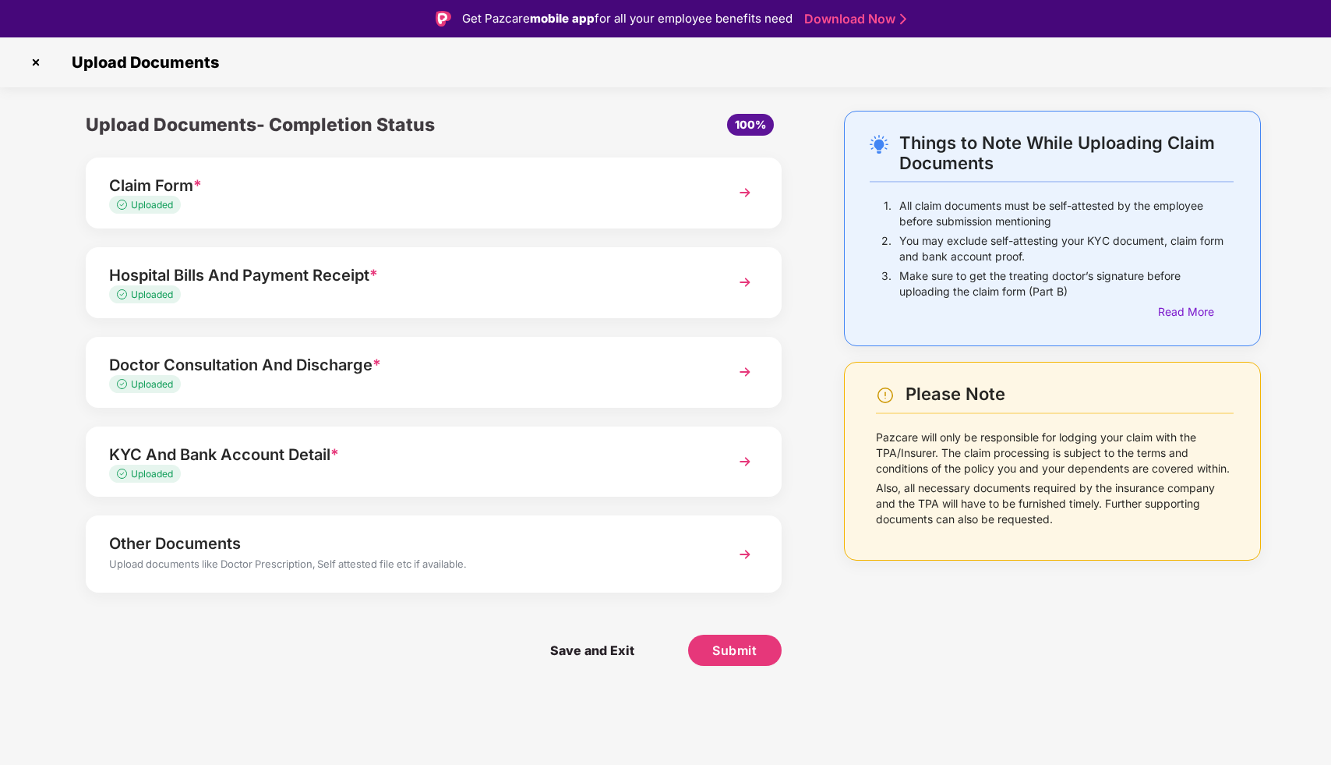
click at [252, 203] on div "Uploaded" at bounding box center [406, 205] width 595 height 15
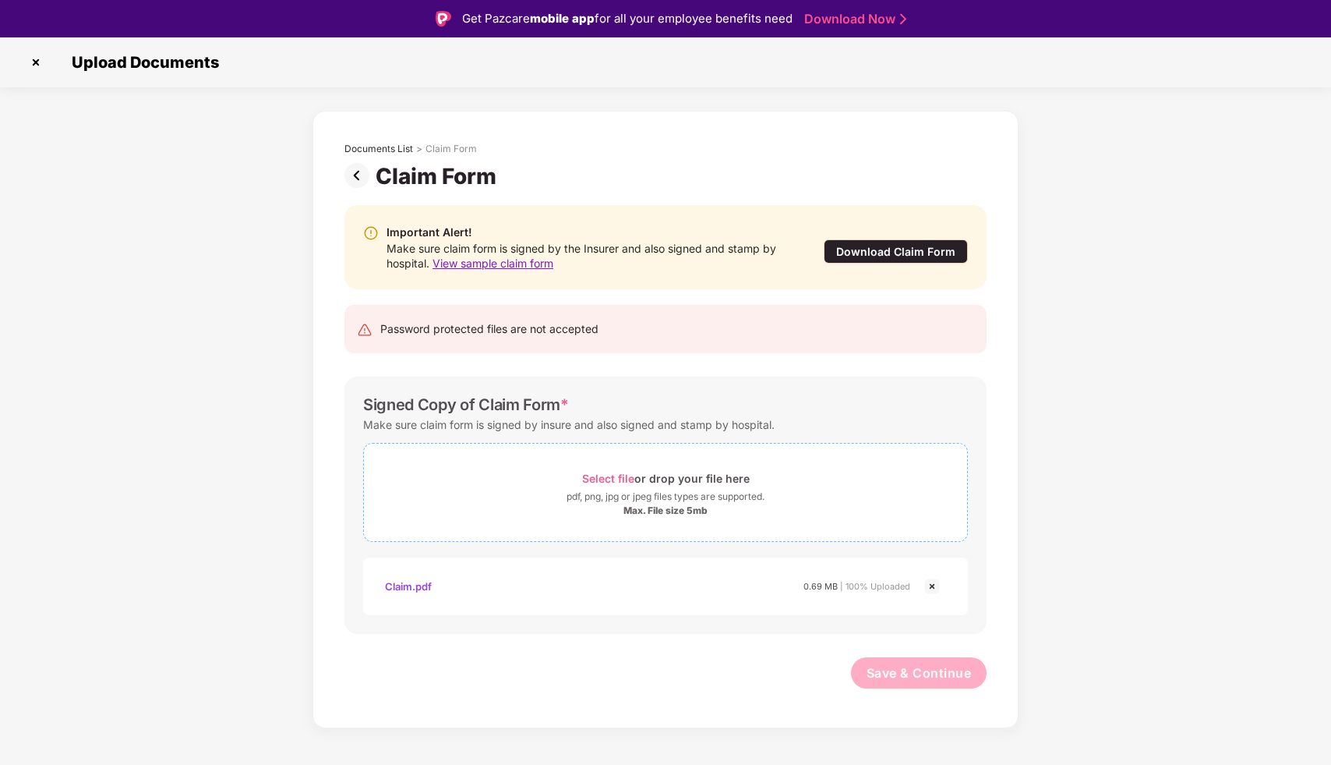
scroll to position [37, 0]
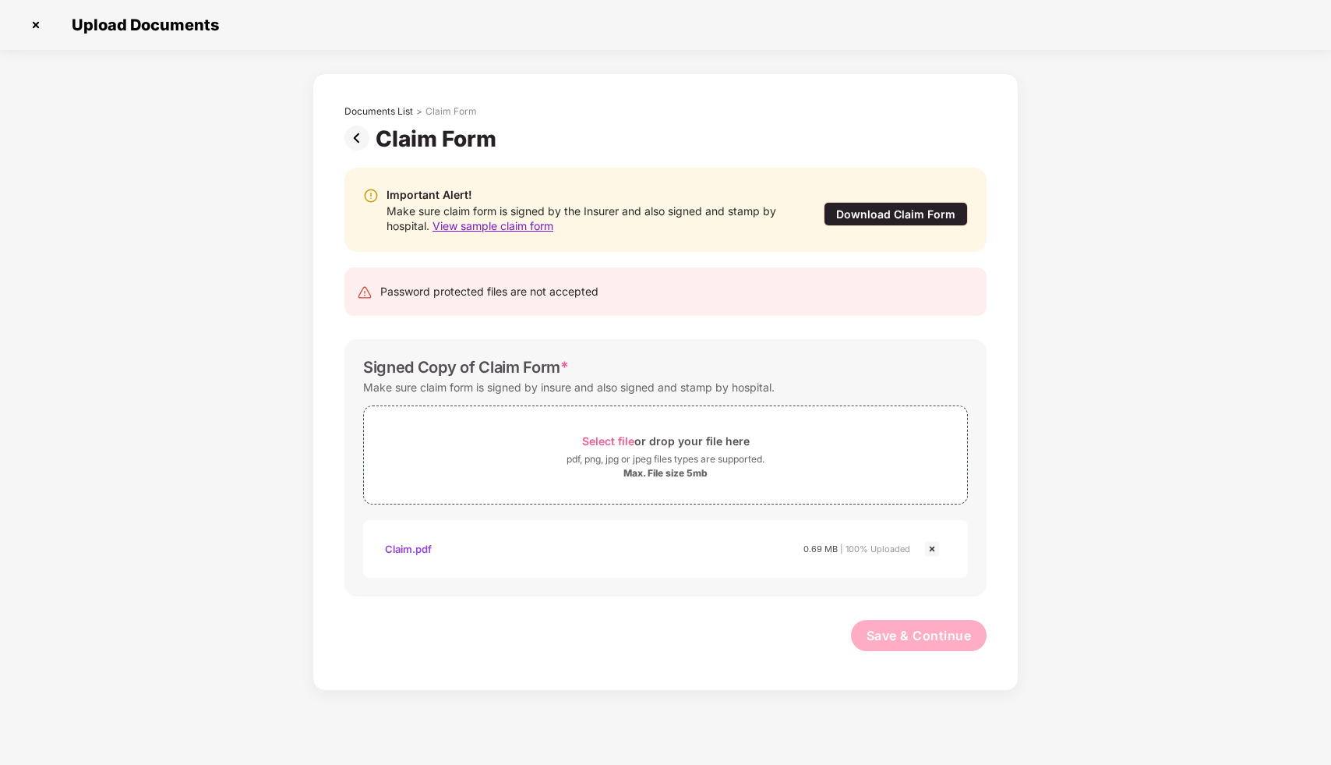
click at [419, 549] on div "Claim.pdf" at bounding box center [408, 548] width 47 height 26
click at [35, 26] on img at bounding box center [35, 24] width 25 height 25
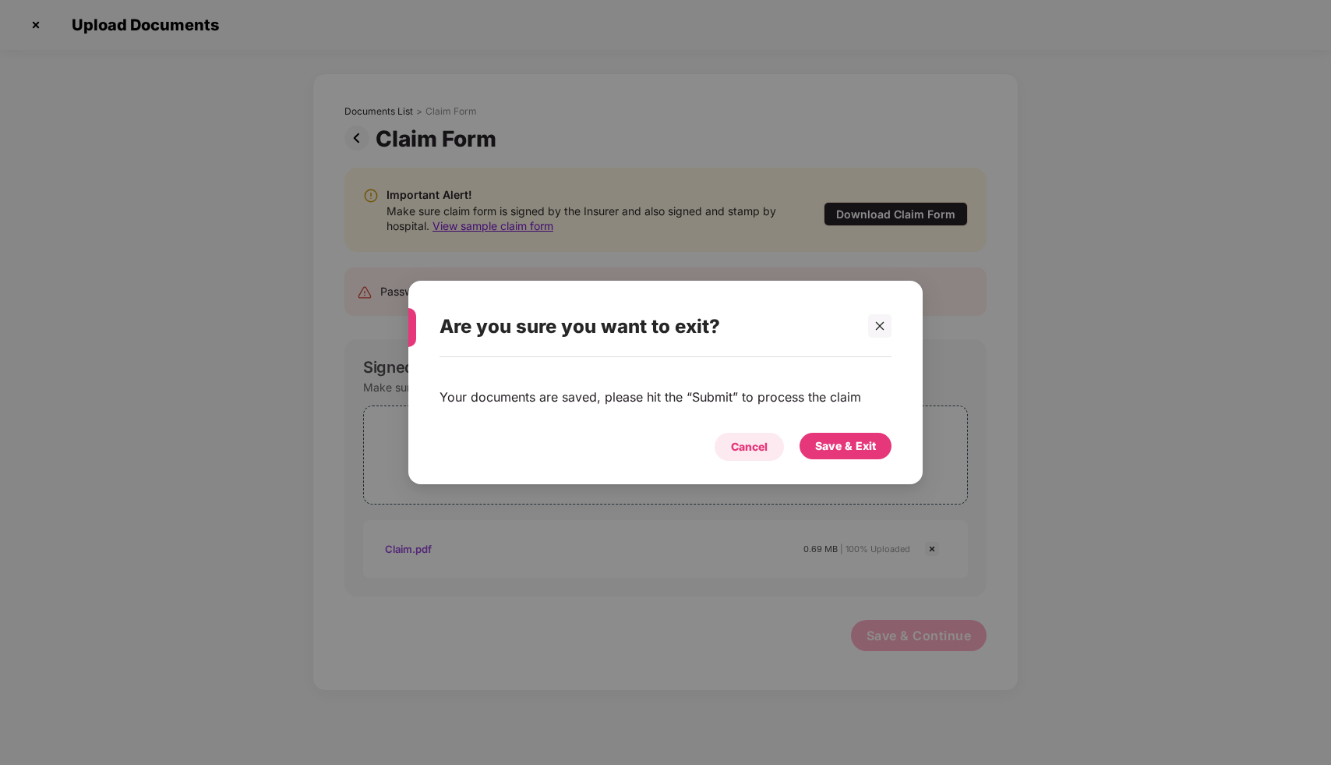
click at [751, 443] on div "Cancel" at bounding box center [749, 446] width 37 height 17
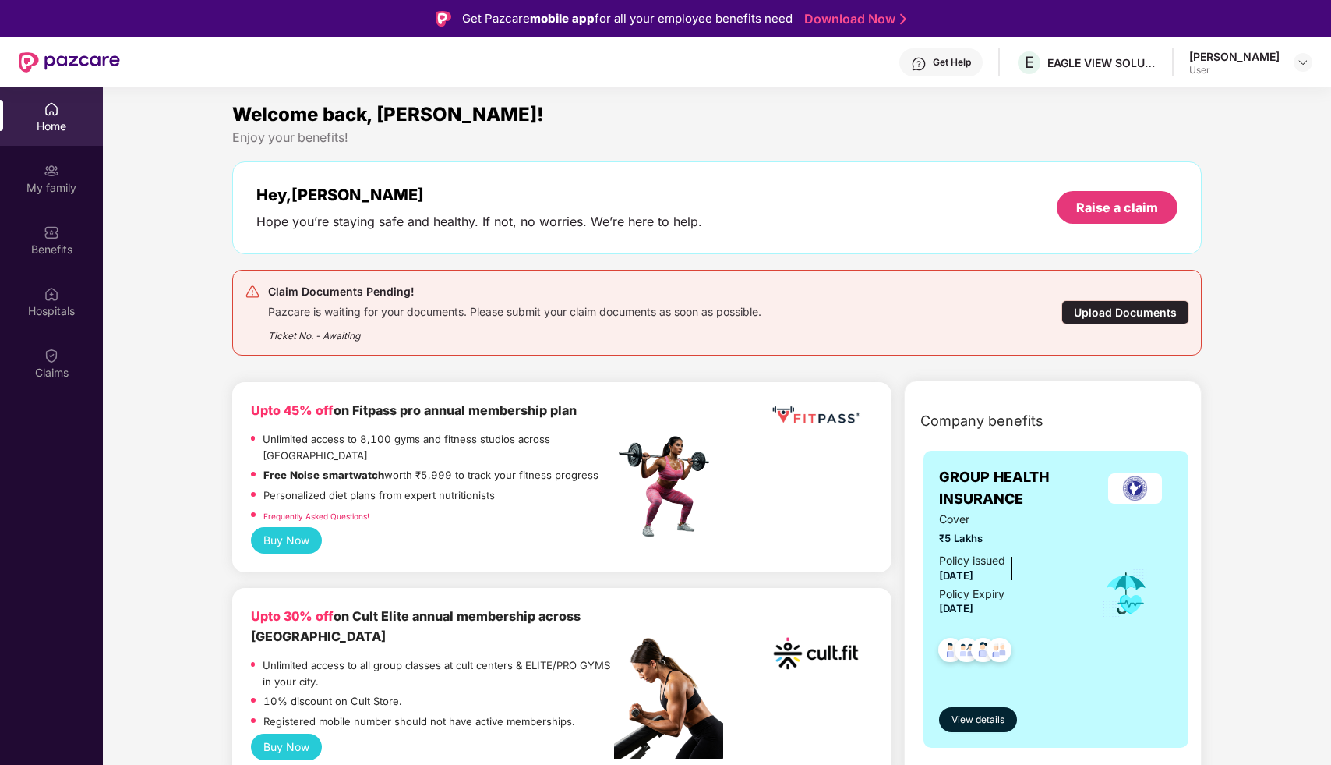
click at [1146, 320] on div "Upload Documents" at bounding box center [1126, 312] width 128 height 24
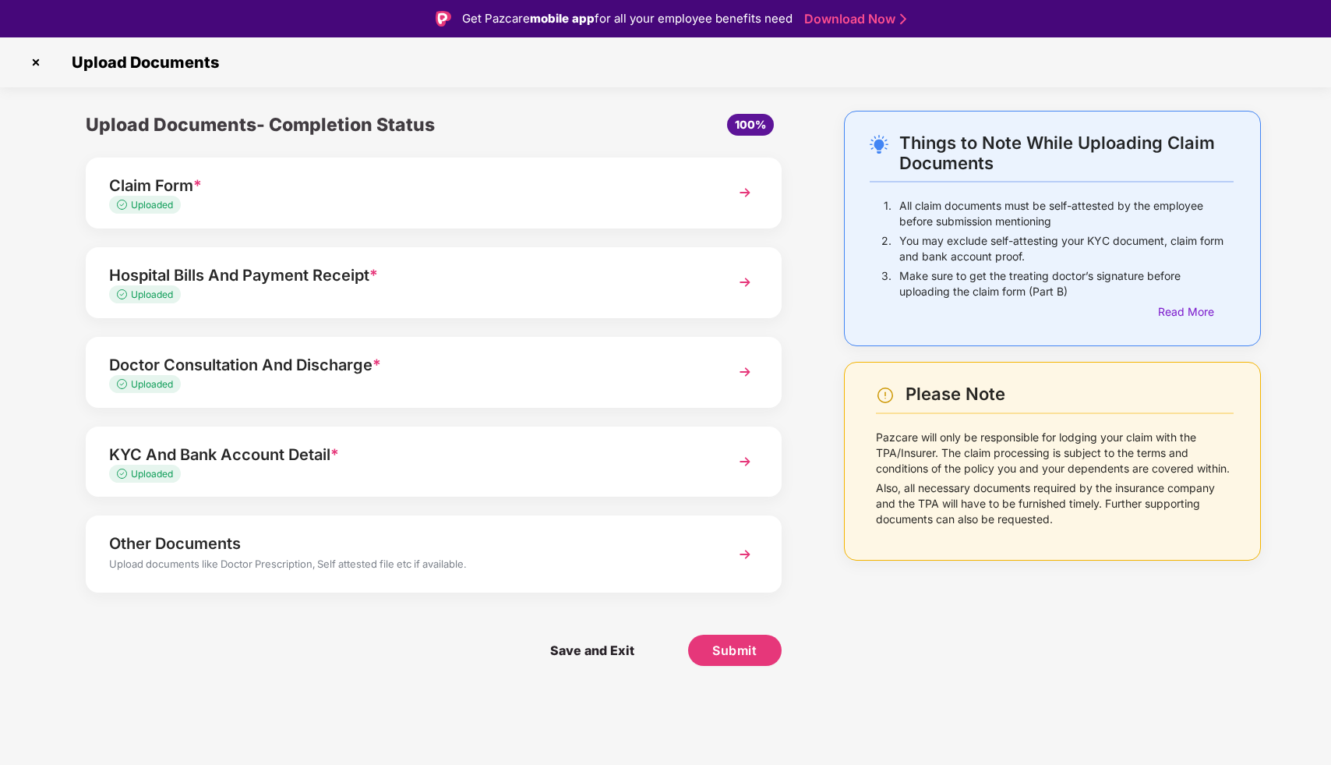
click at [497, 296] on div "Uploaded" at bounding box center [406, 295] width 595 height 15
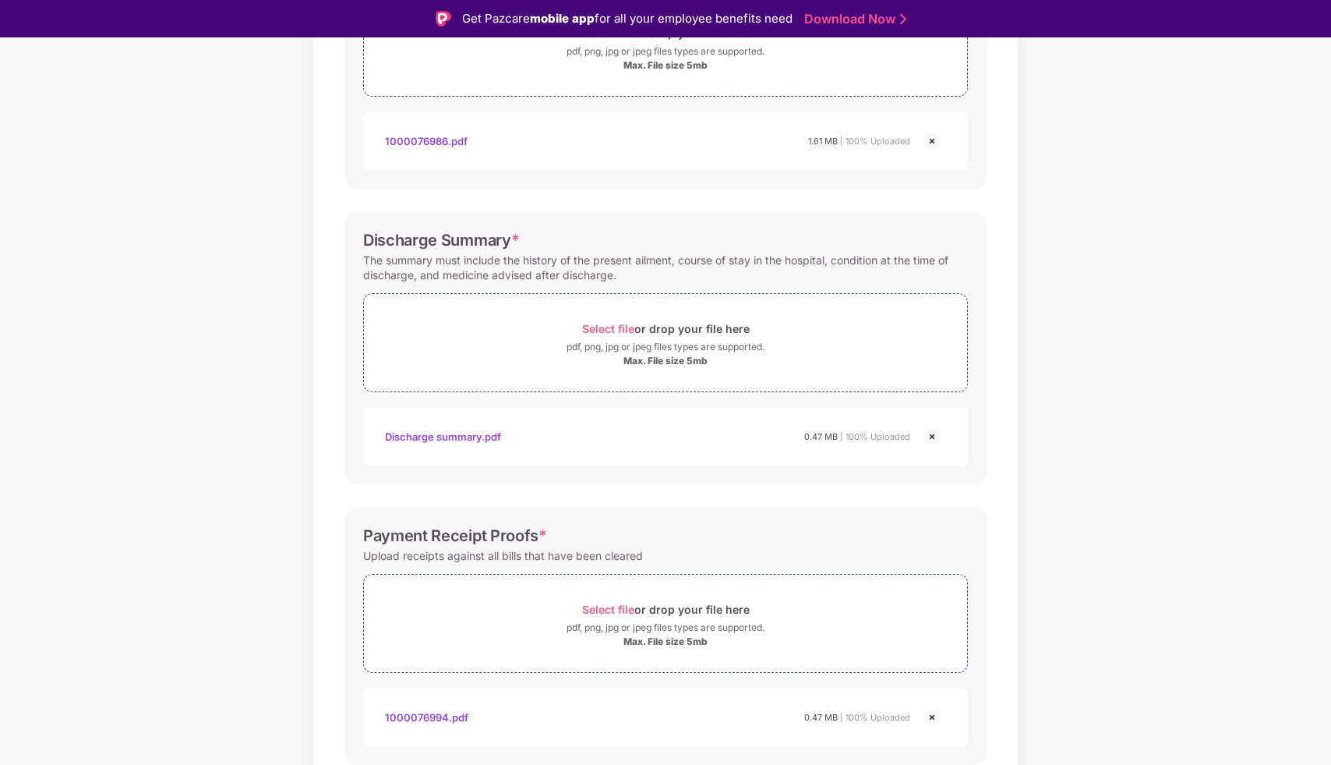
scroll to position [402, 0]
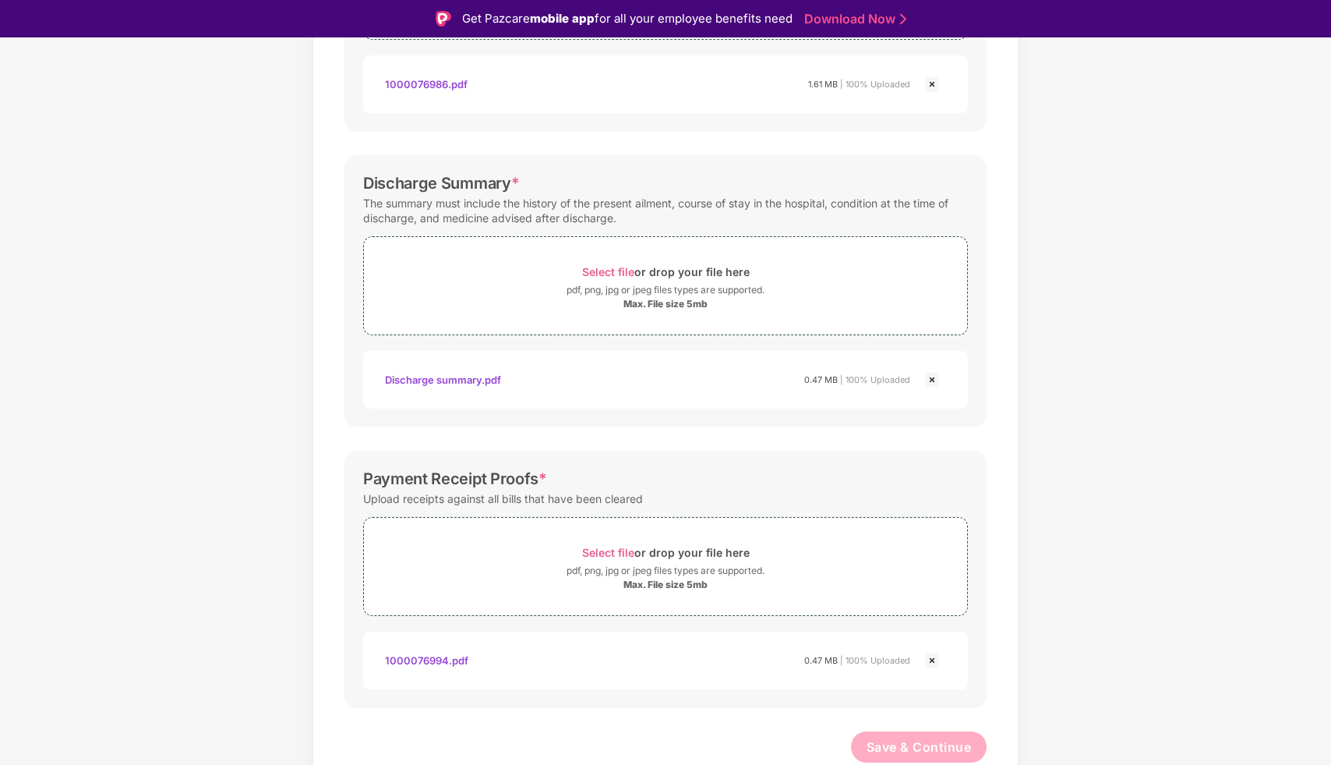
click at [479, 383] on div "Discharge summary.pdf" at bounding box center [443, 379] width 116 height 26
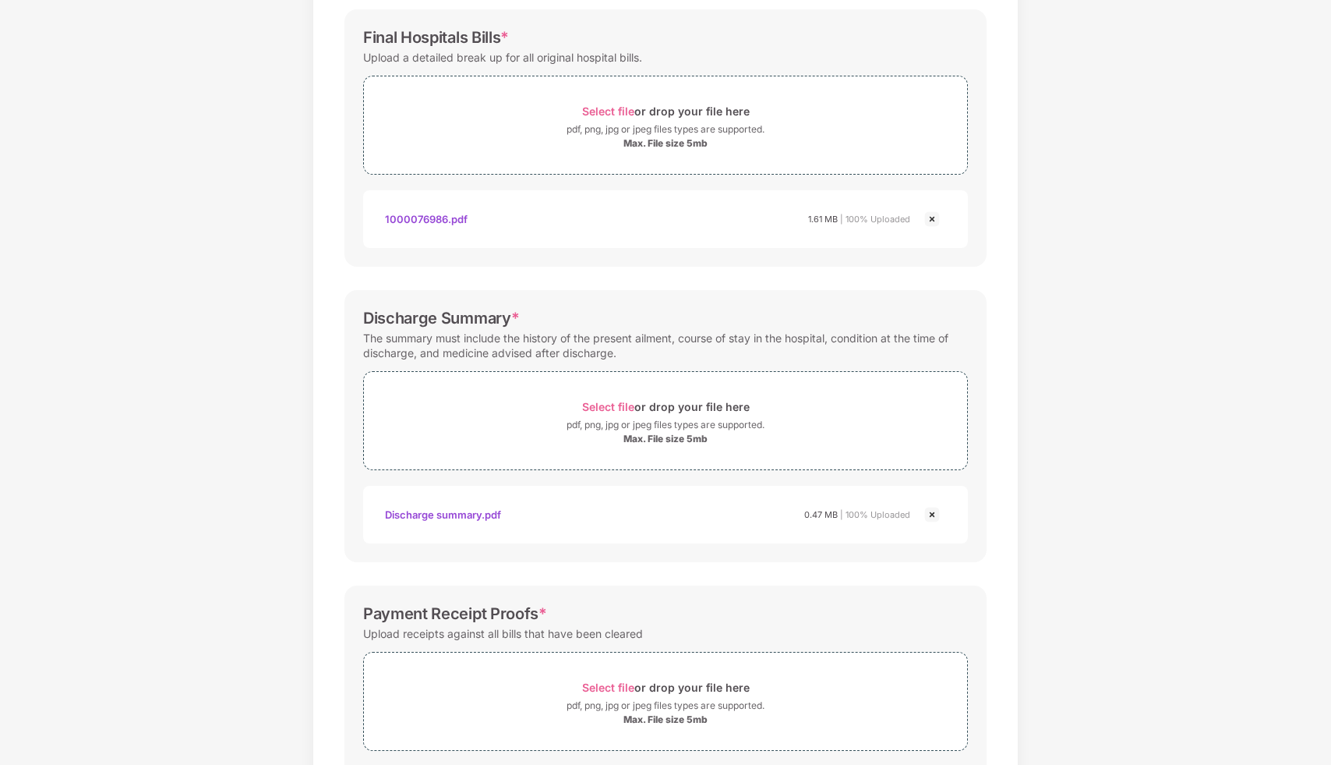
scroll to position [185, 0]
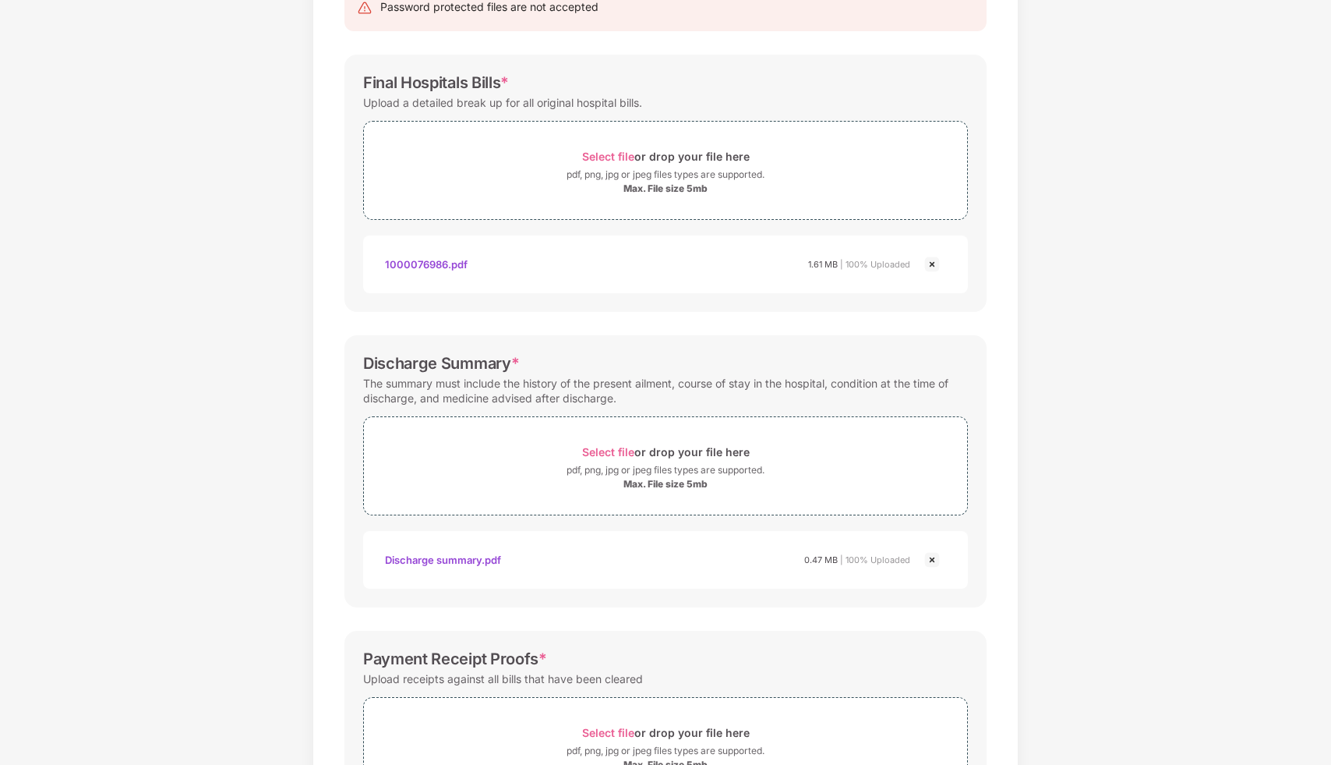
click at [453, 263] on div "1000076986.pdf" at bounding box center [426, 264] width 83 height 26
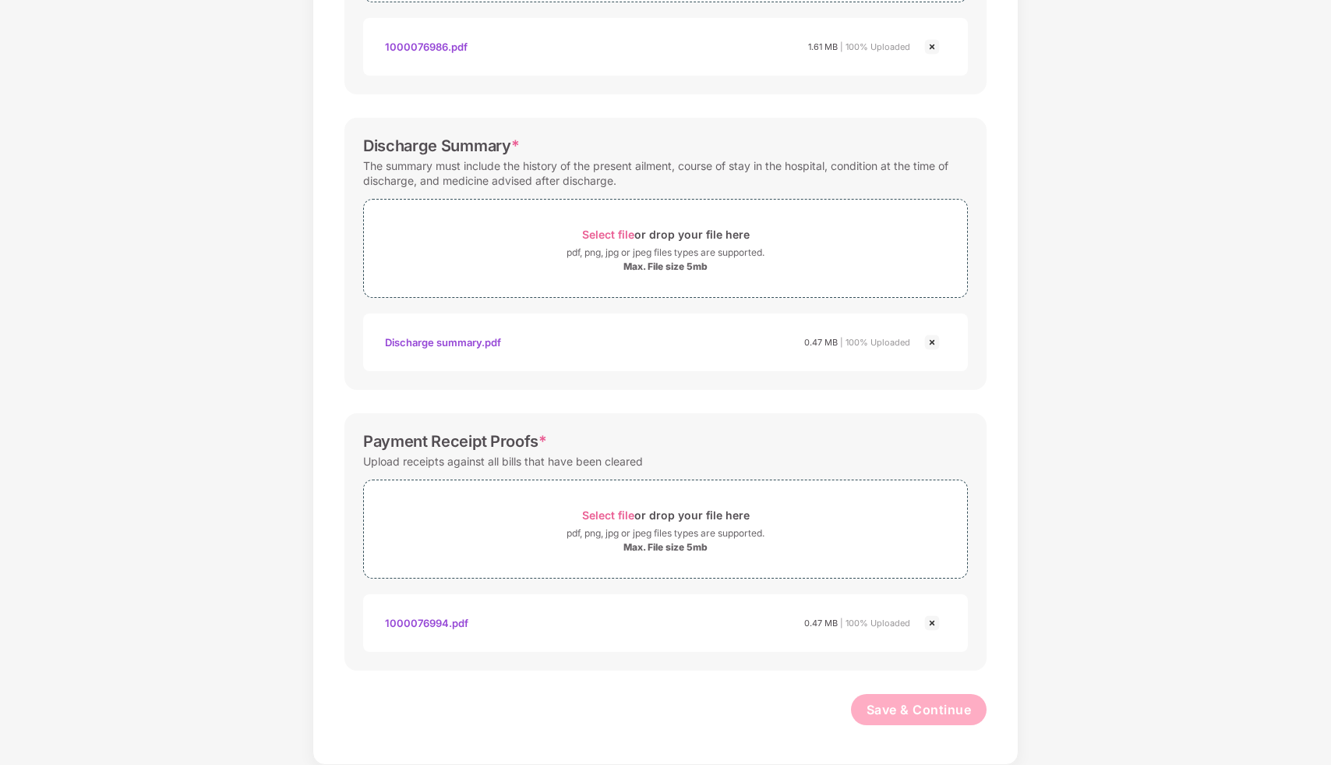
scroll to position [0, 0]
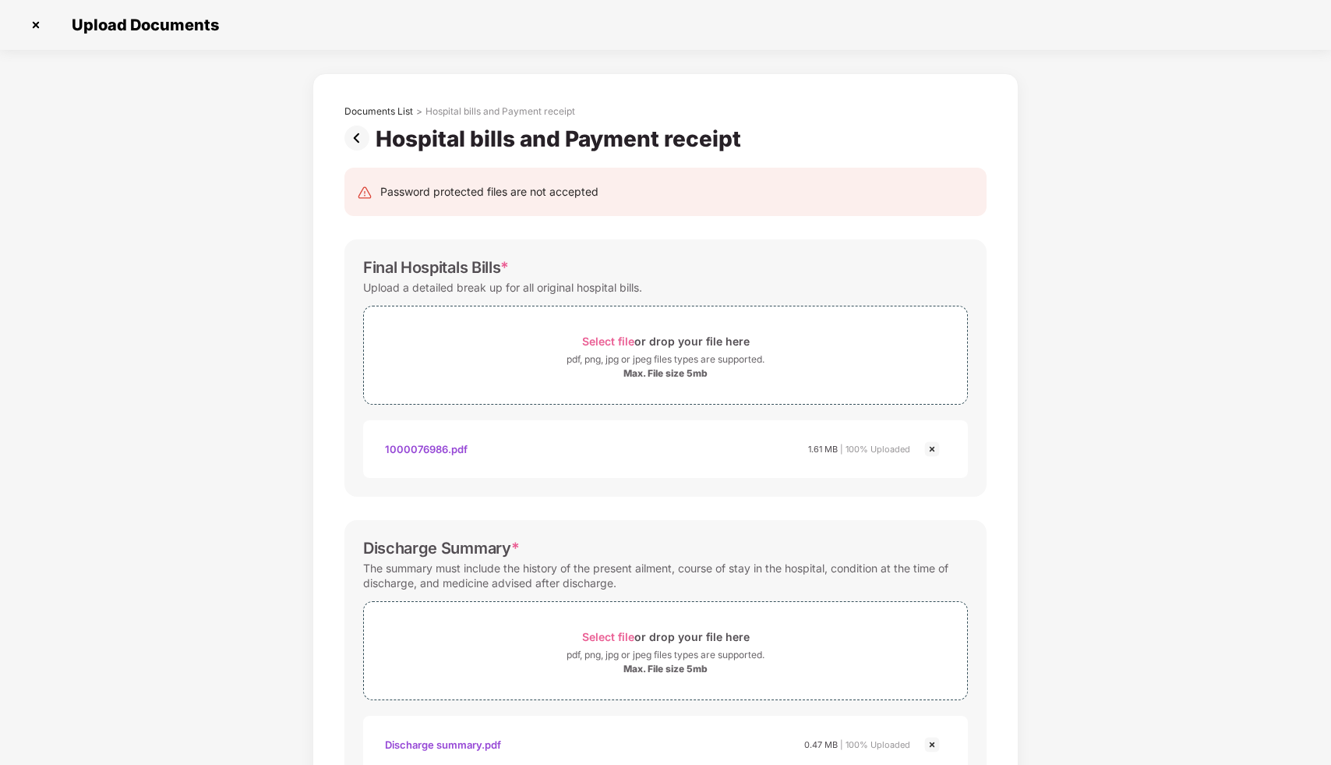
click at [38, 28] on img at bounding box center [35, 24] width 25 height 25
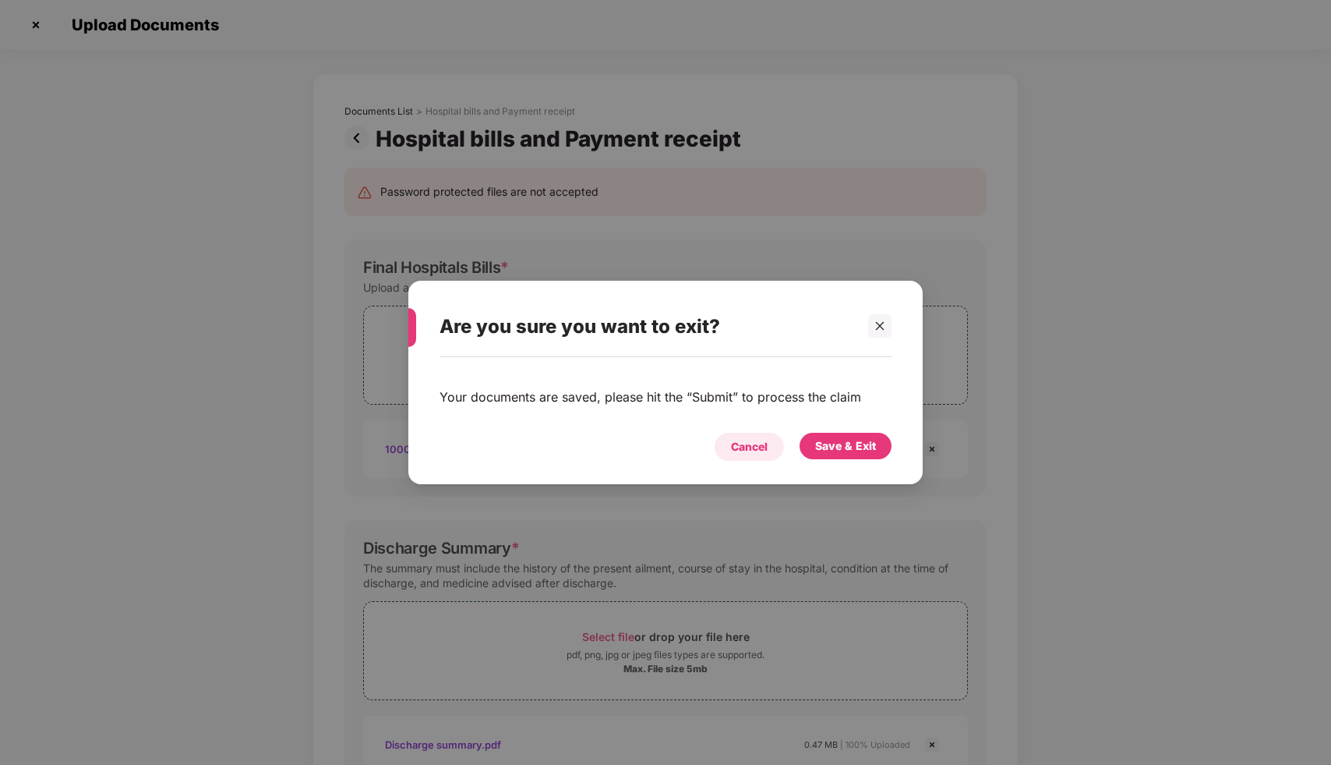
click at [750, 445] on div "Cancel" at bounding box center [749, 446] width 37 height 17
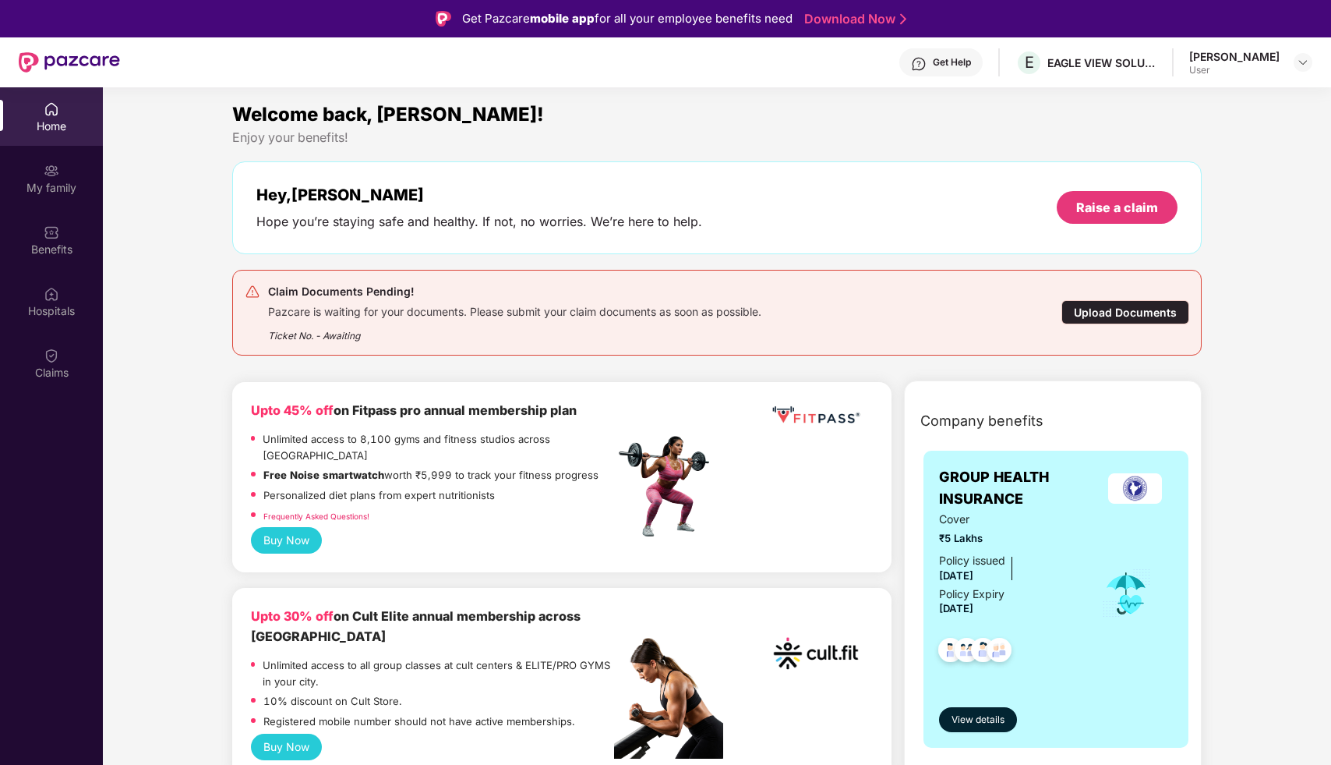
click at [1108, 316] on div "Upload Documents" at bounding box center [1126, 312] width 128 height 24
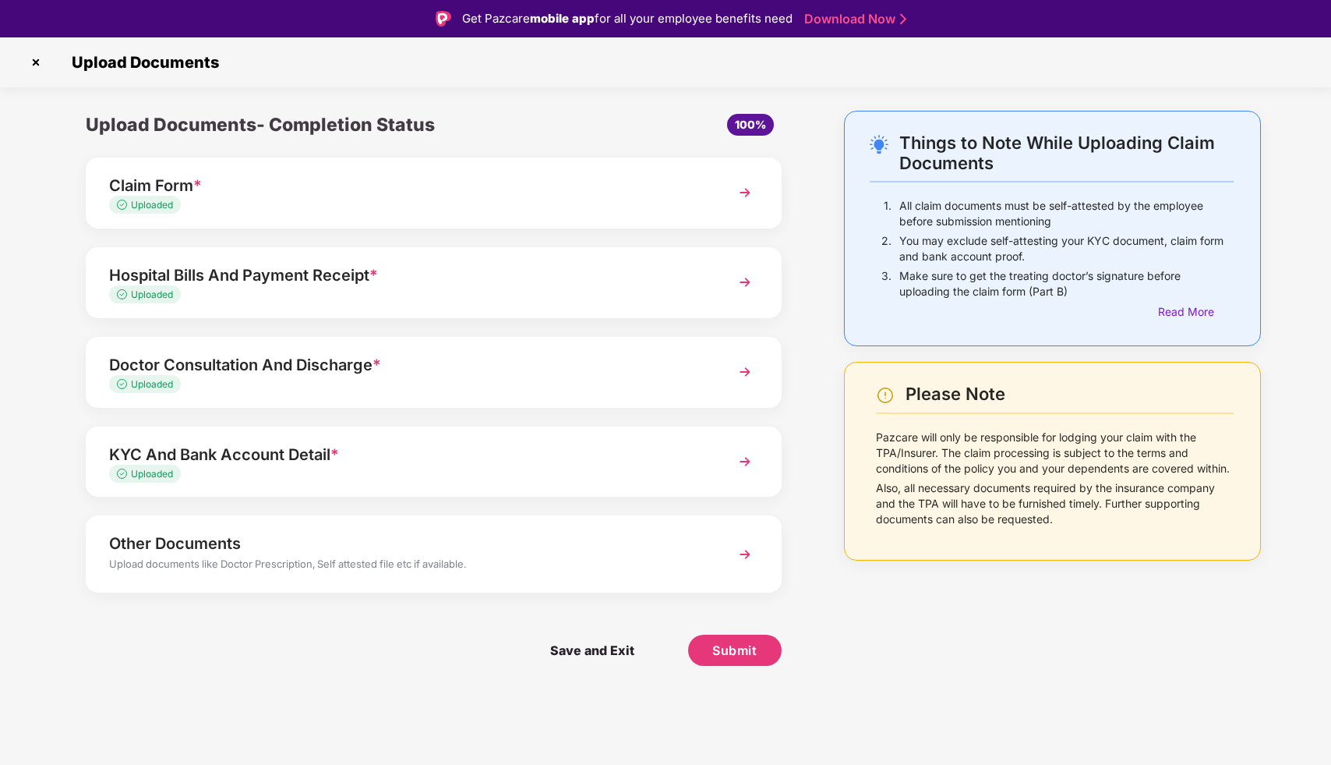
scroll to position [37, 0]
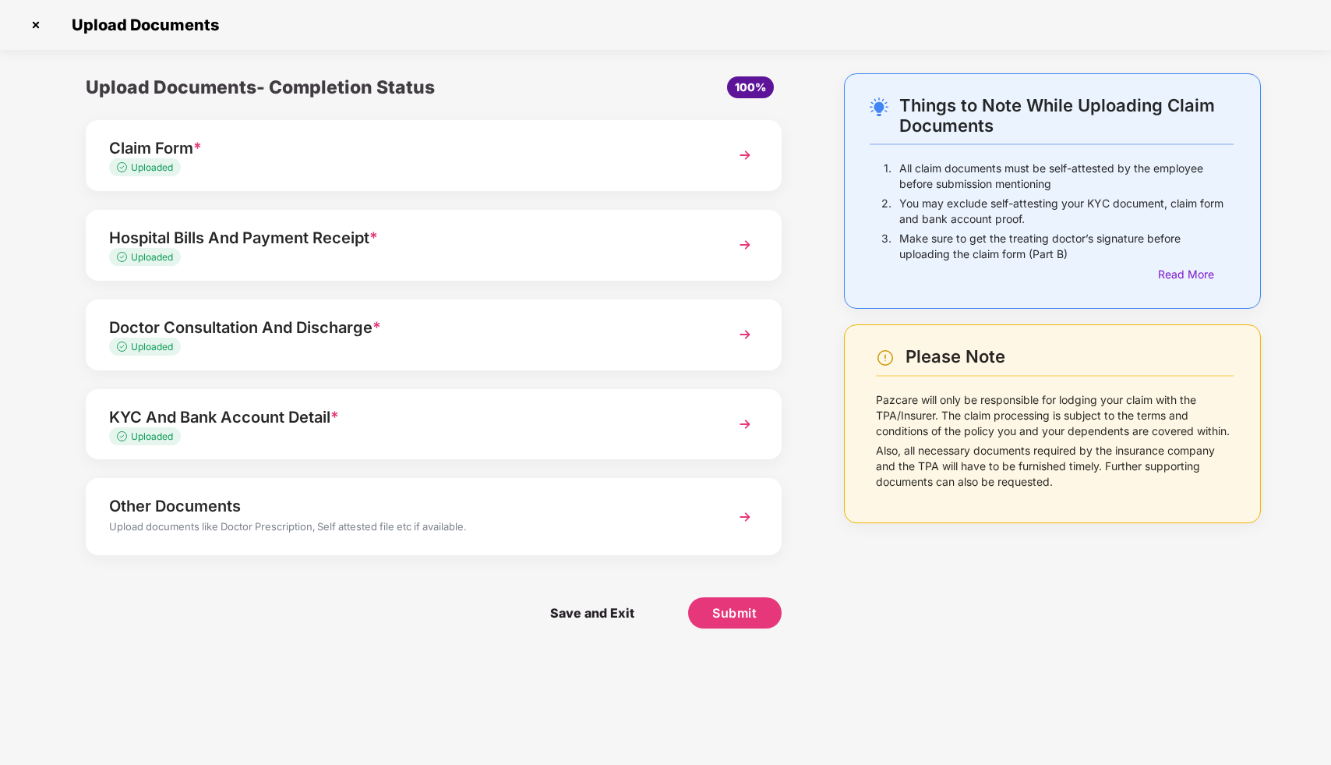
click at [462, 332] on div "Doctor Consultation And Discharge *" at bounding box center [406, 327] width 595 height 25
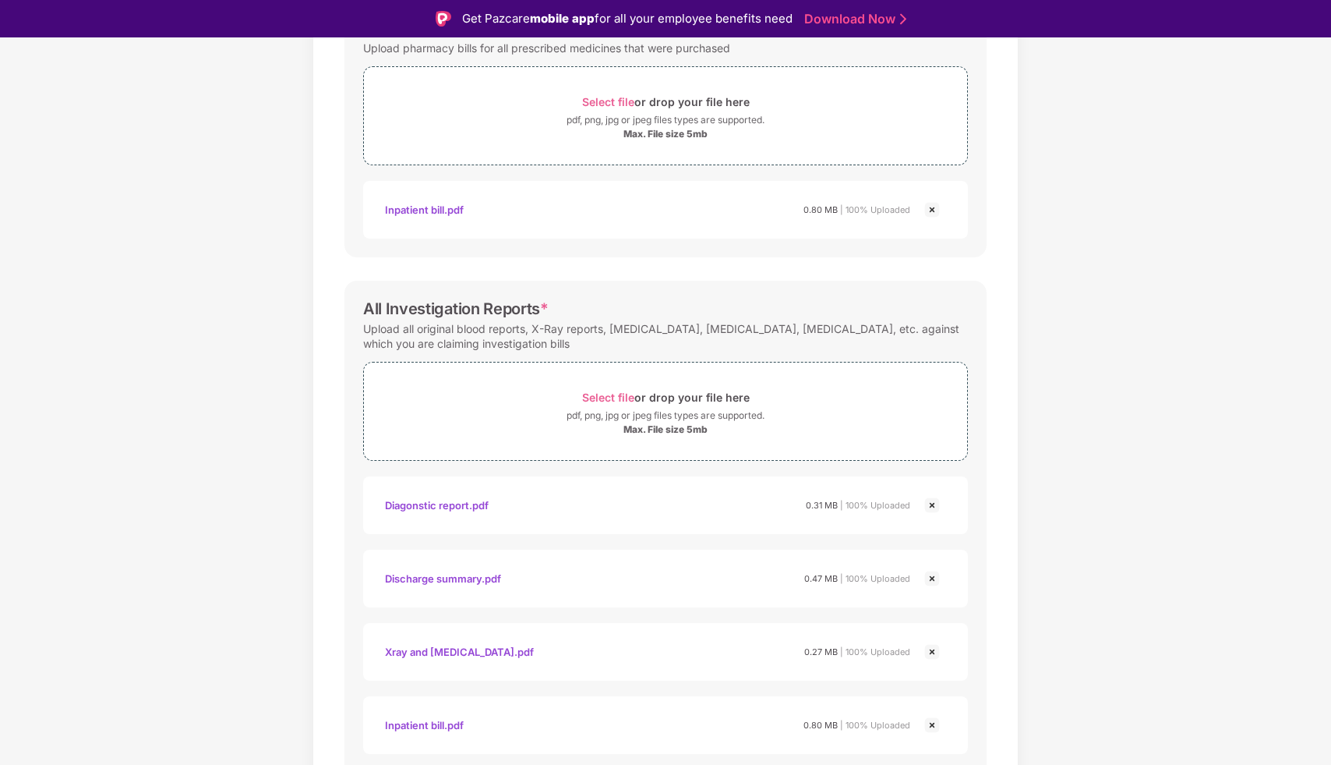
scroll to position [440, 0]
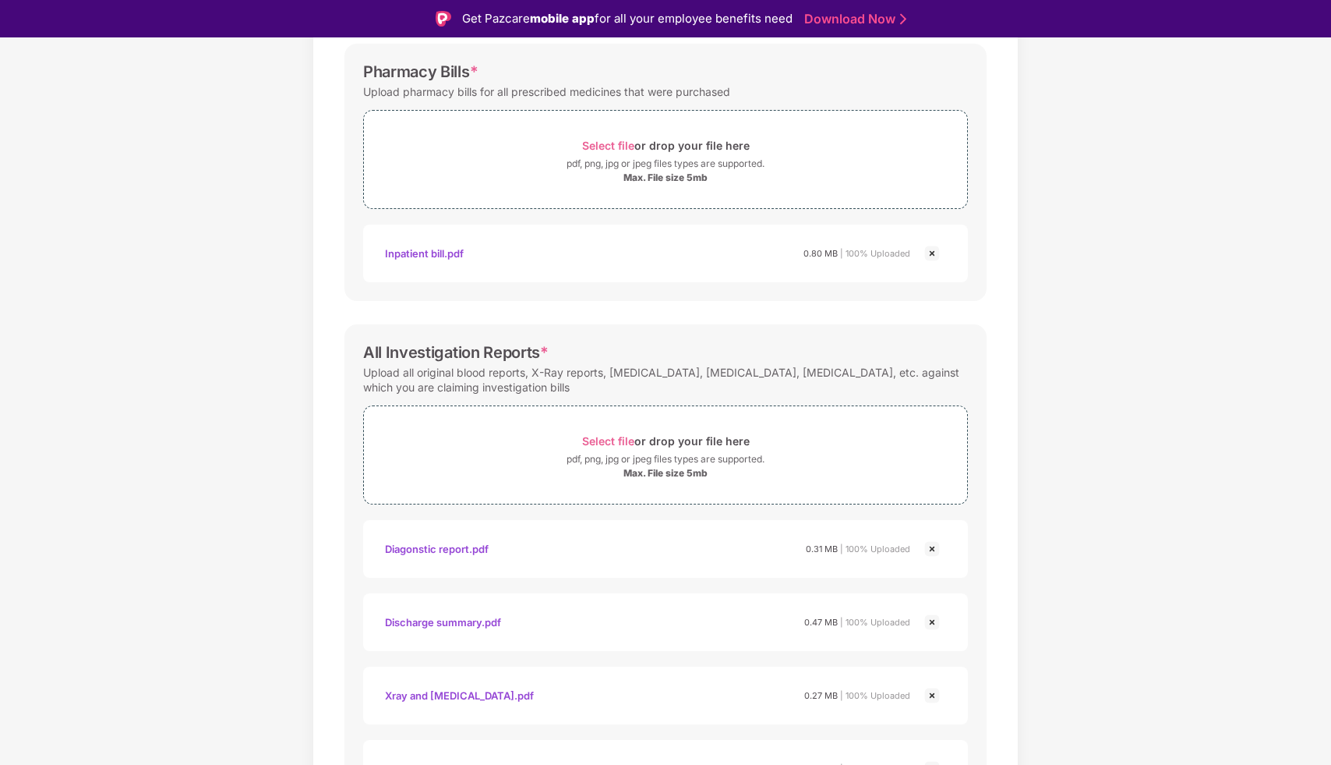
click at [449, 253] on div "Inpatient bill.pdf" at bounding box center [424, 253] width 79 height 26
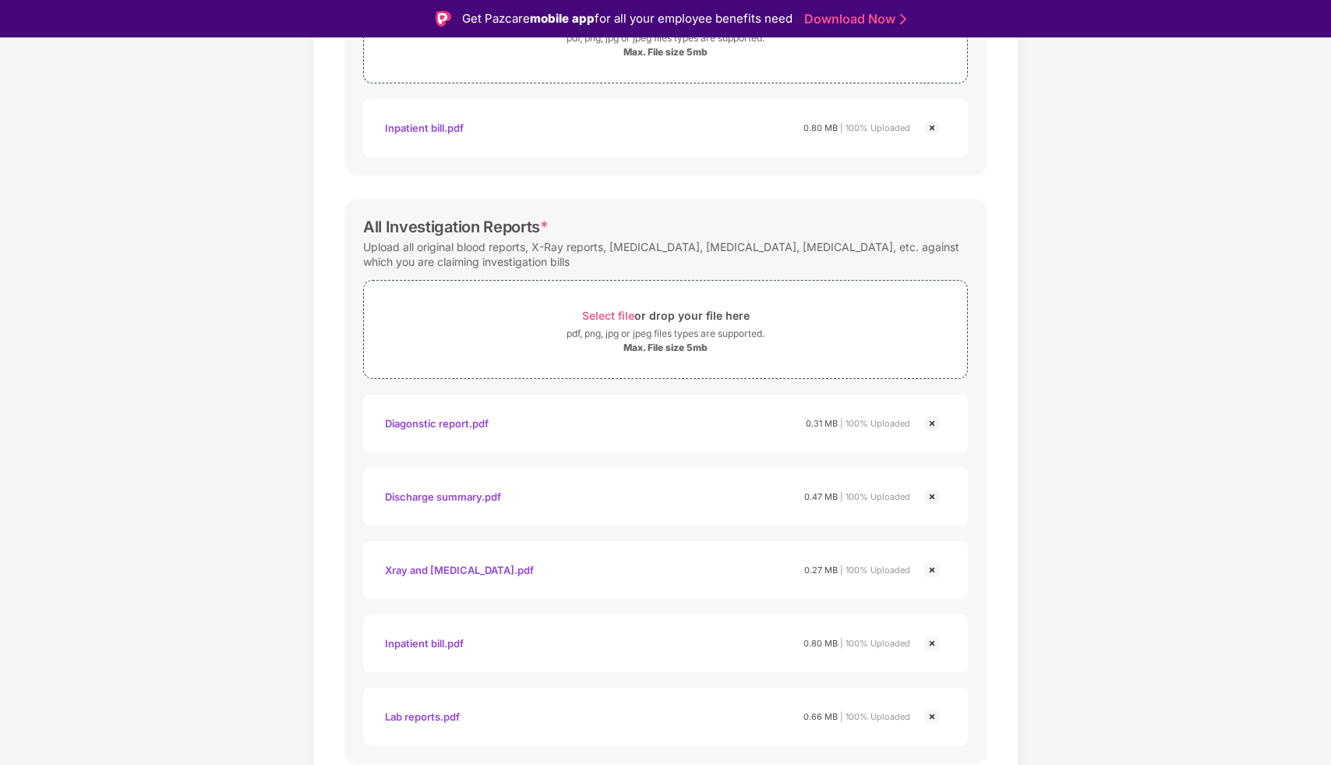
scroll to position [622, 0]
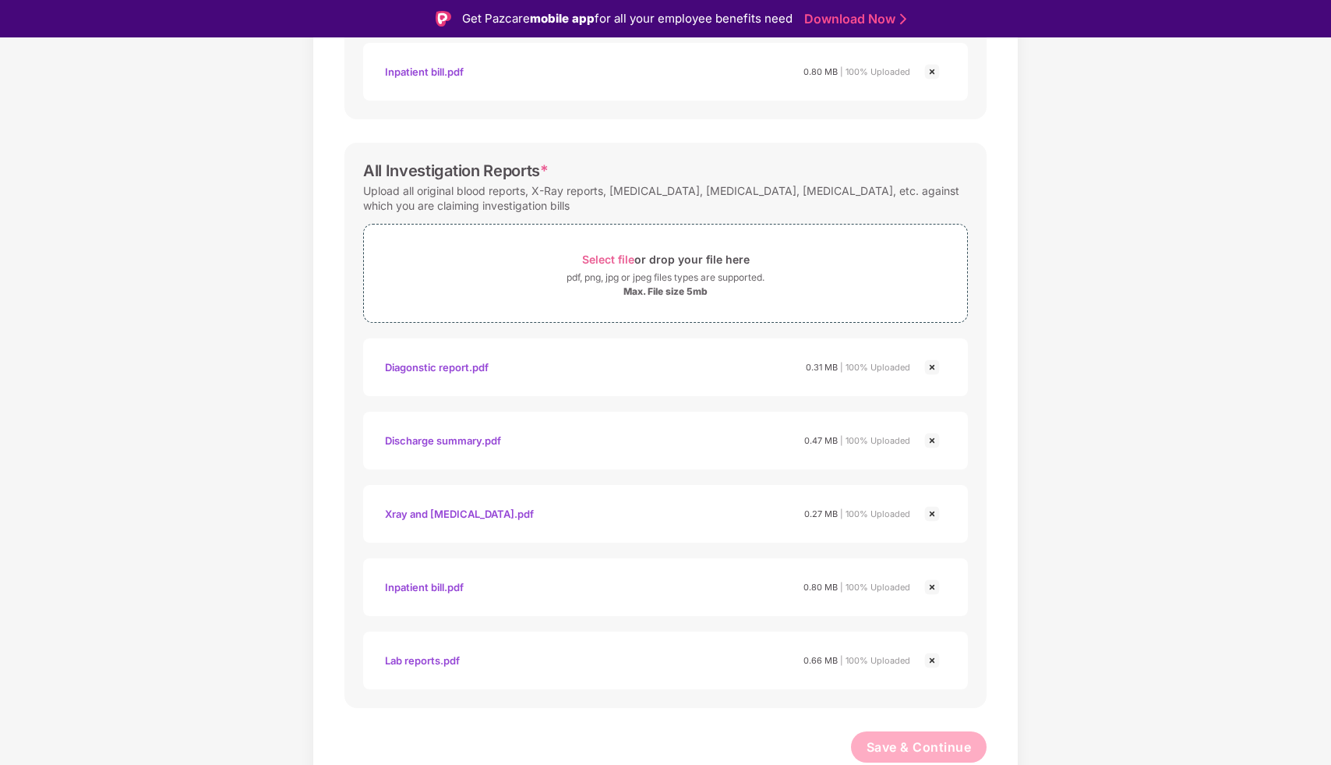
click at [1073, 461] on div "Documents List > Doctor consultation and discharge summary Doctor consultation …" at bounding box center [665, 145] width 1331 height 1313
click at [434, 514] on div "Xray and ecg.pdf" at bounding box center [459, 513] width 149 height 26
click at [430, 587] on div "Inpatient bill.pdf" at bounding box center [424, 587] width 79 height 26
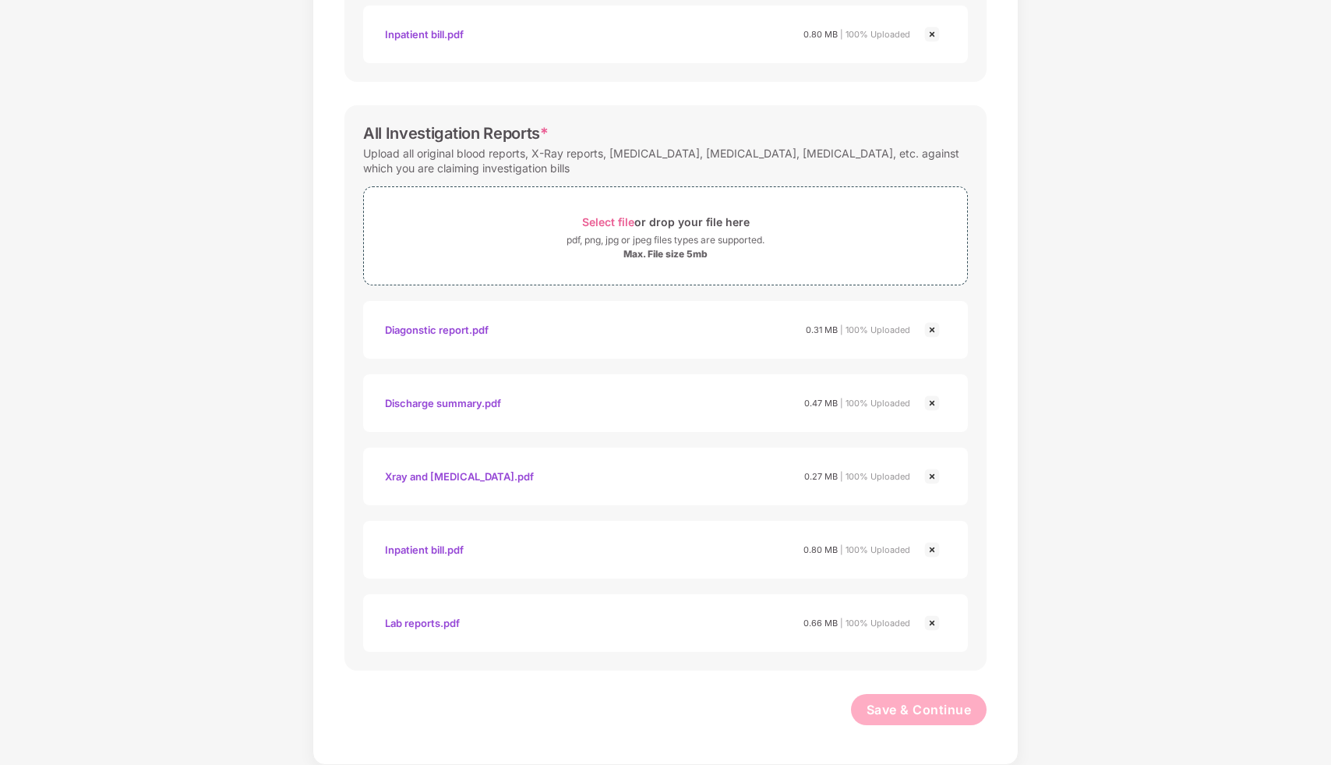
click at [446, 623] on div "Lab reports.pdf" at bounding box center [422, 622] width 75 height 26
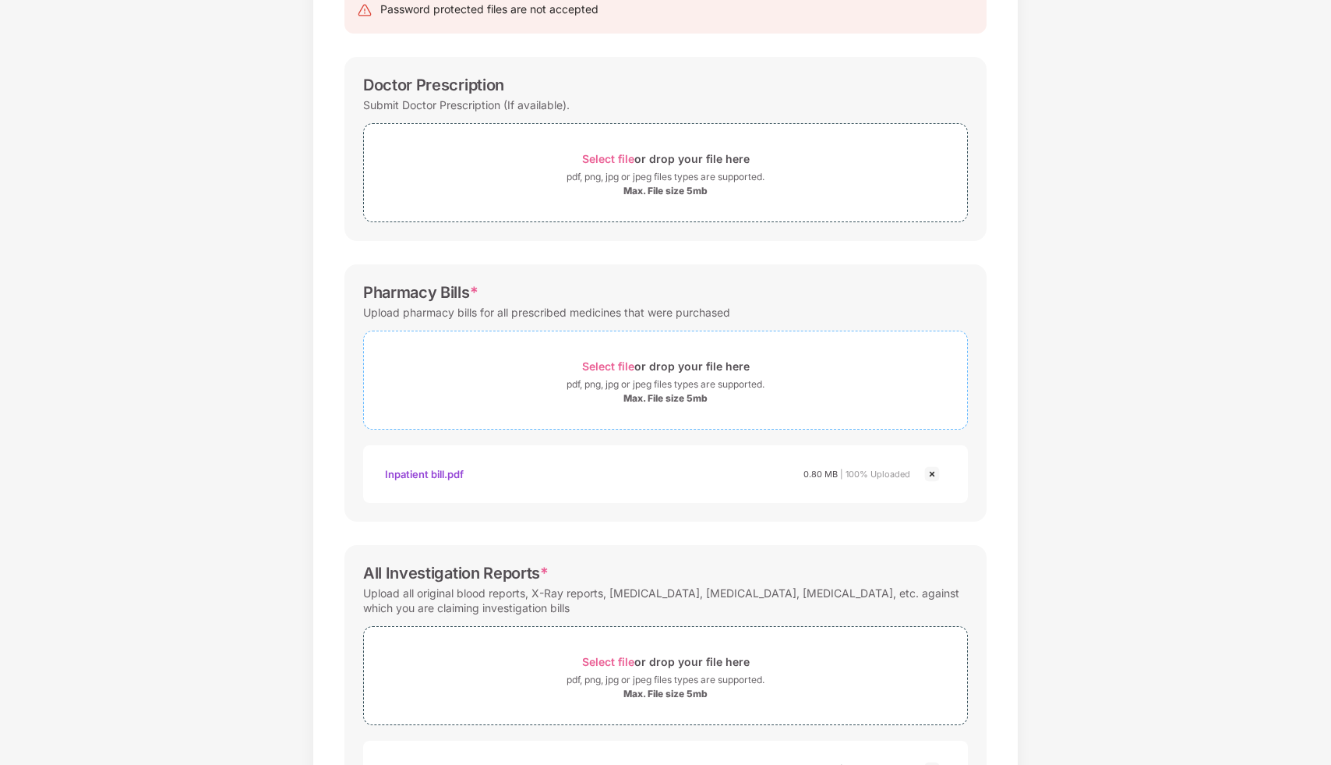
scroll to position [0, 0]
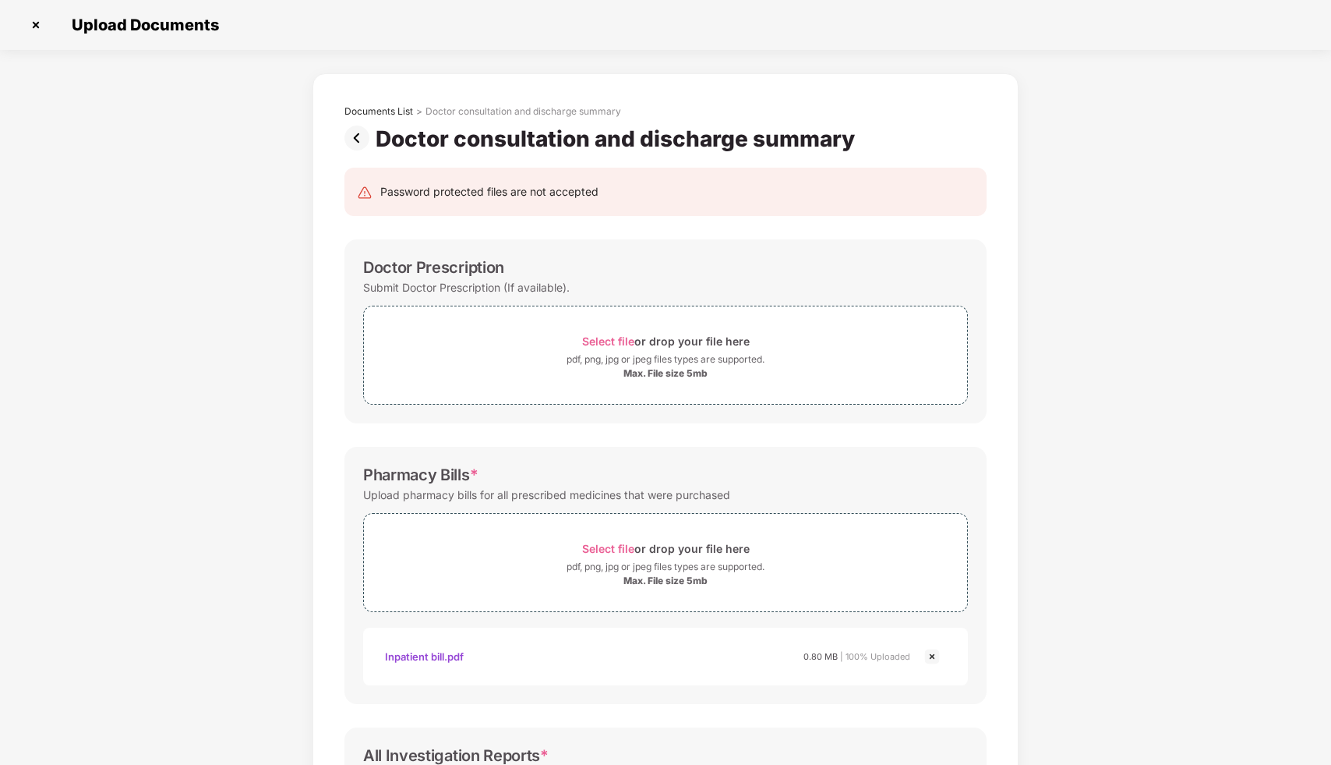
click at [356, 133] on img at bounding box center [359, 137] width 31 height 25
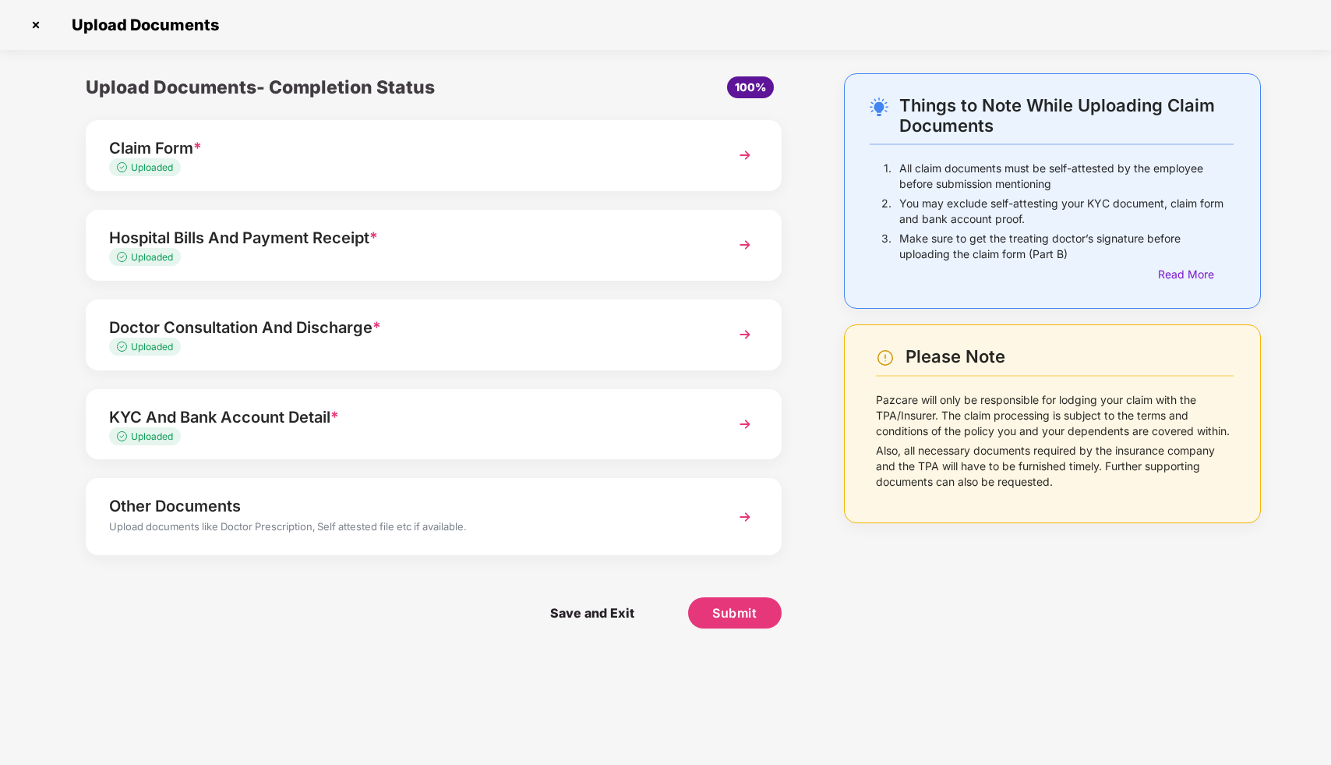
click at [431, 517] on div "Other Documents" at bounding box center [406, 505] width 595 height 25
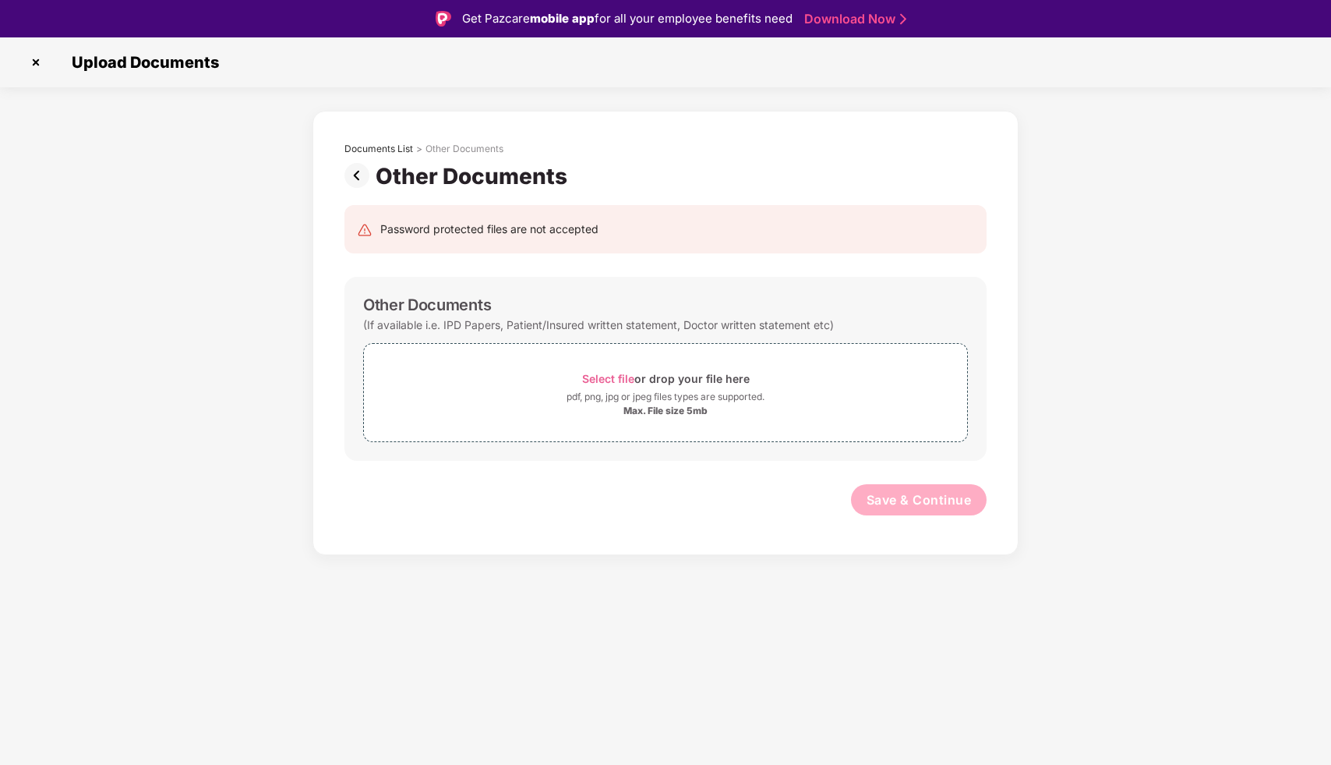
click at [35, 67] on img at bounding box center [35, 62] width 25 height 25
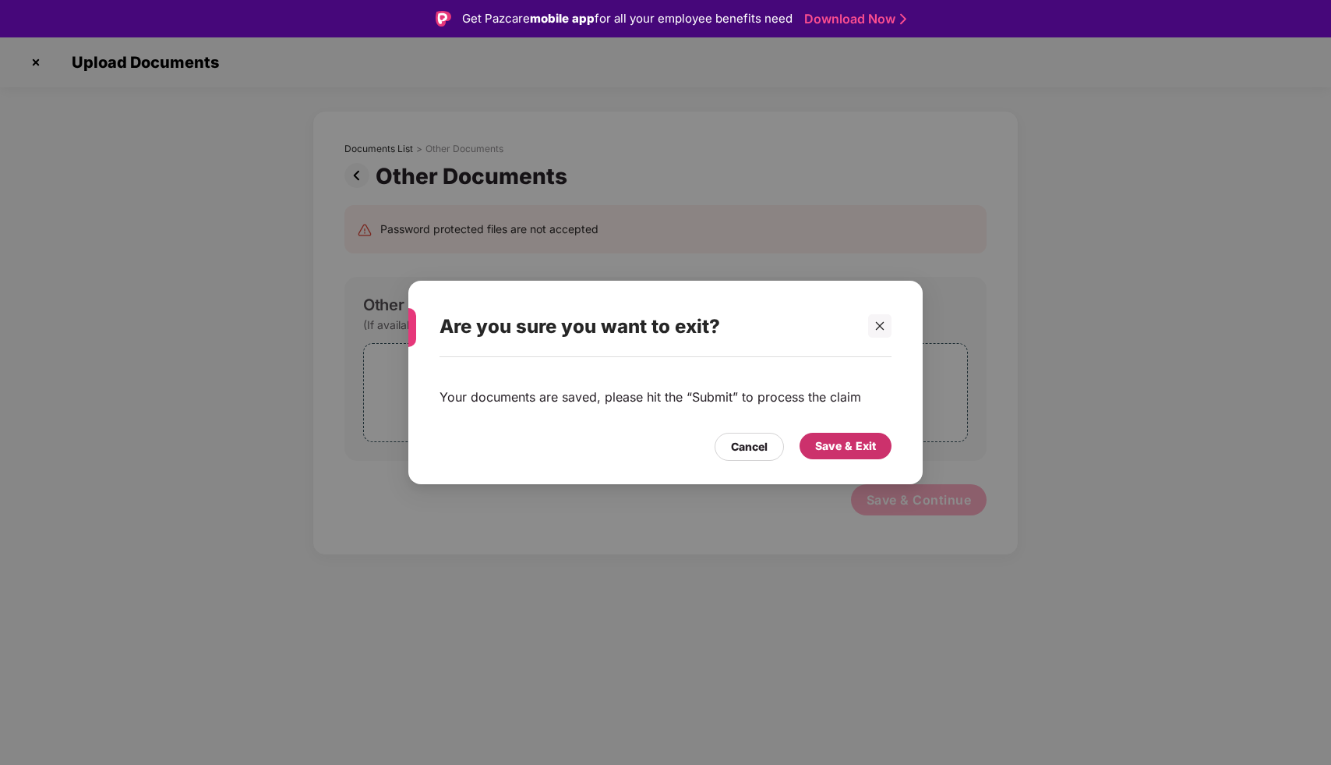
click at [848, 443] on div "Save & Exit" at bounding box center [845, 445] width 61 height 17
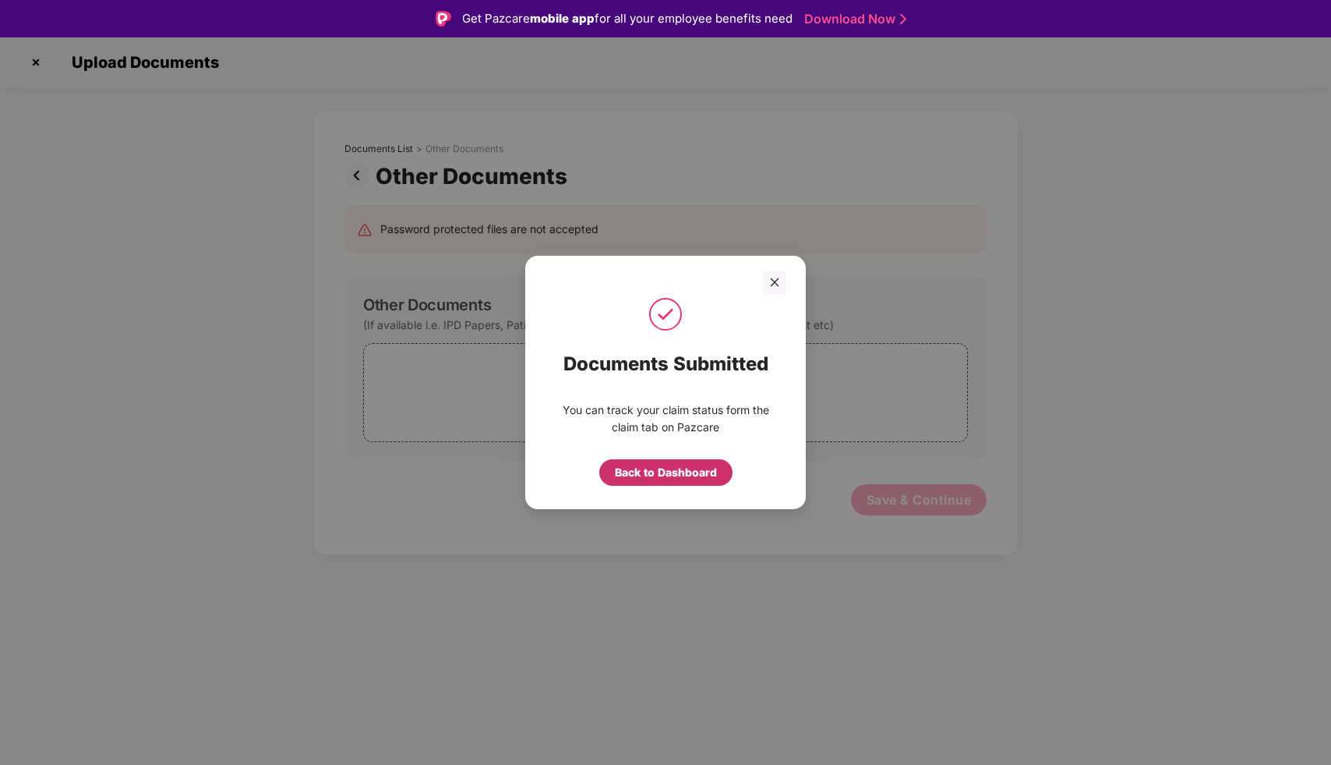
click at [706, 469] on div "Back to Dashboard" at bounding box center [666, 472] width 102 height 17
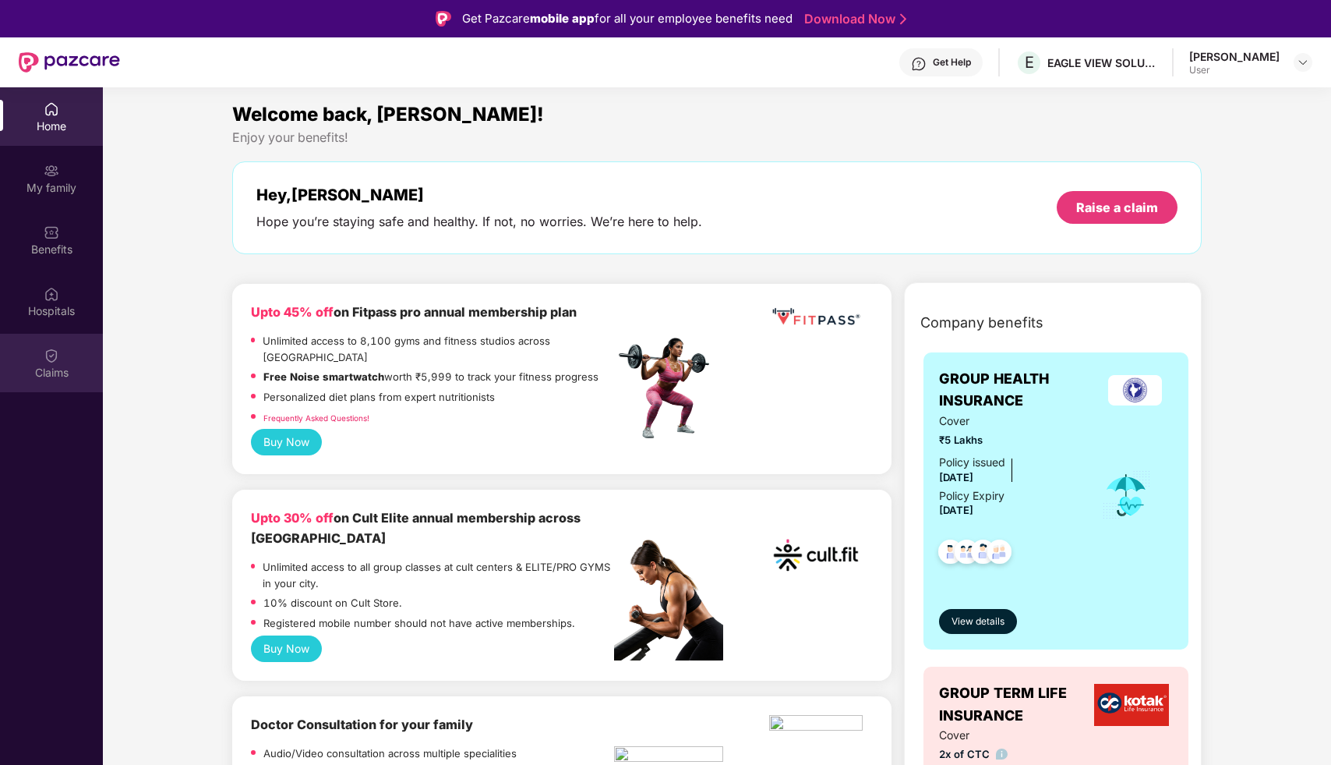
click at [55, 368] on div "Claims" at bounding box center [51, 373] width 103 height 16
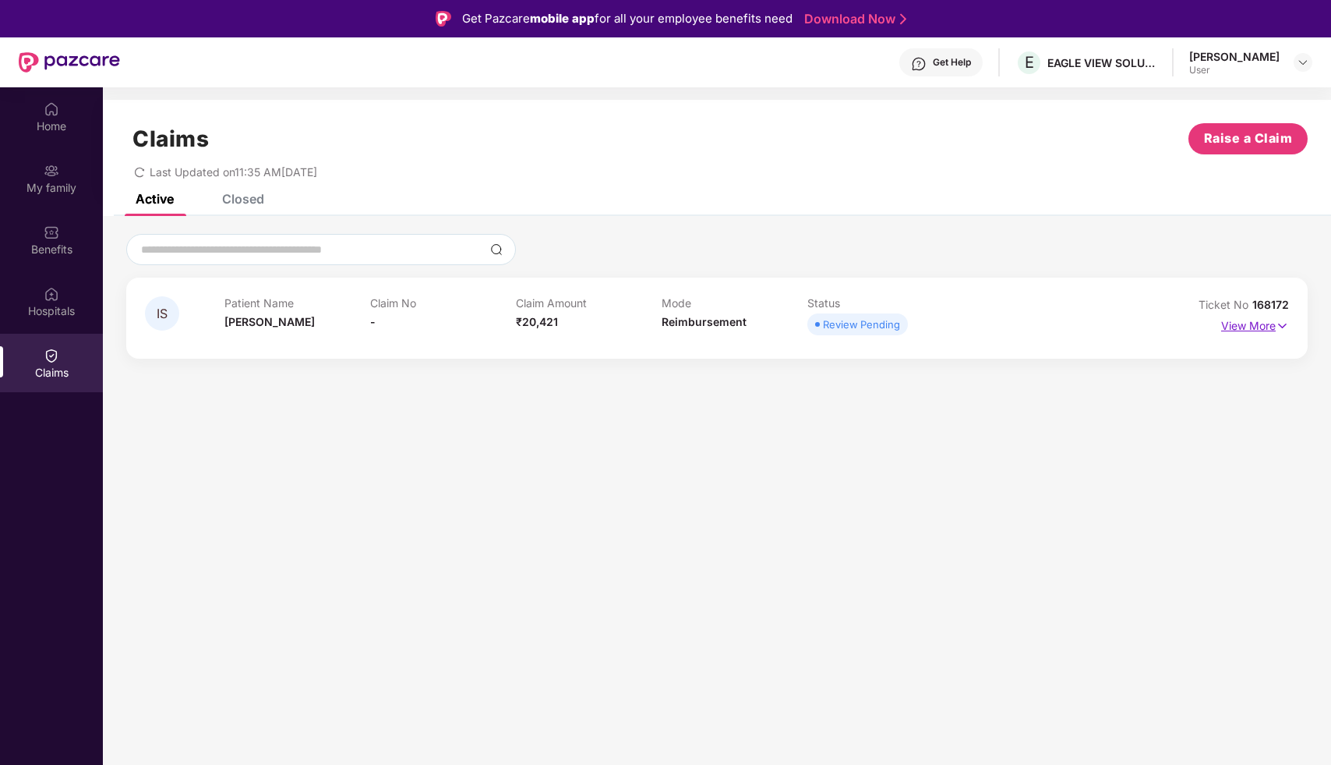
click at [1278, 323] on img at bounding box center [1282, 325] width 13 height 17
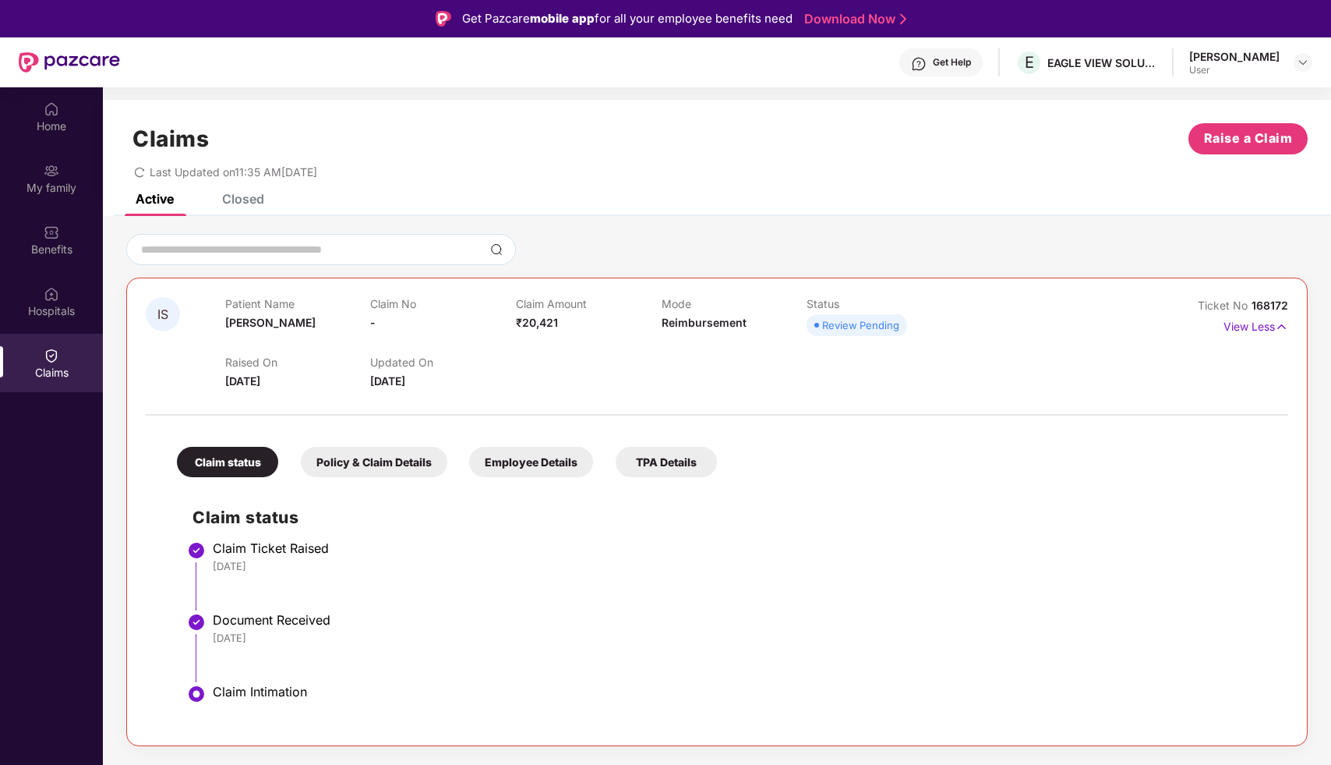
scroll to position [87, 0]
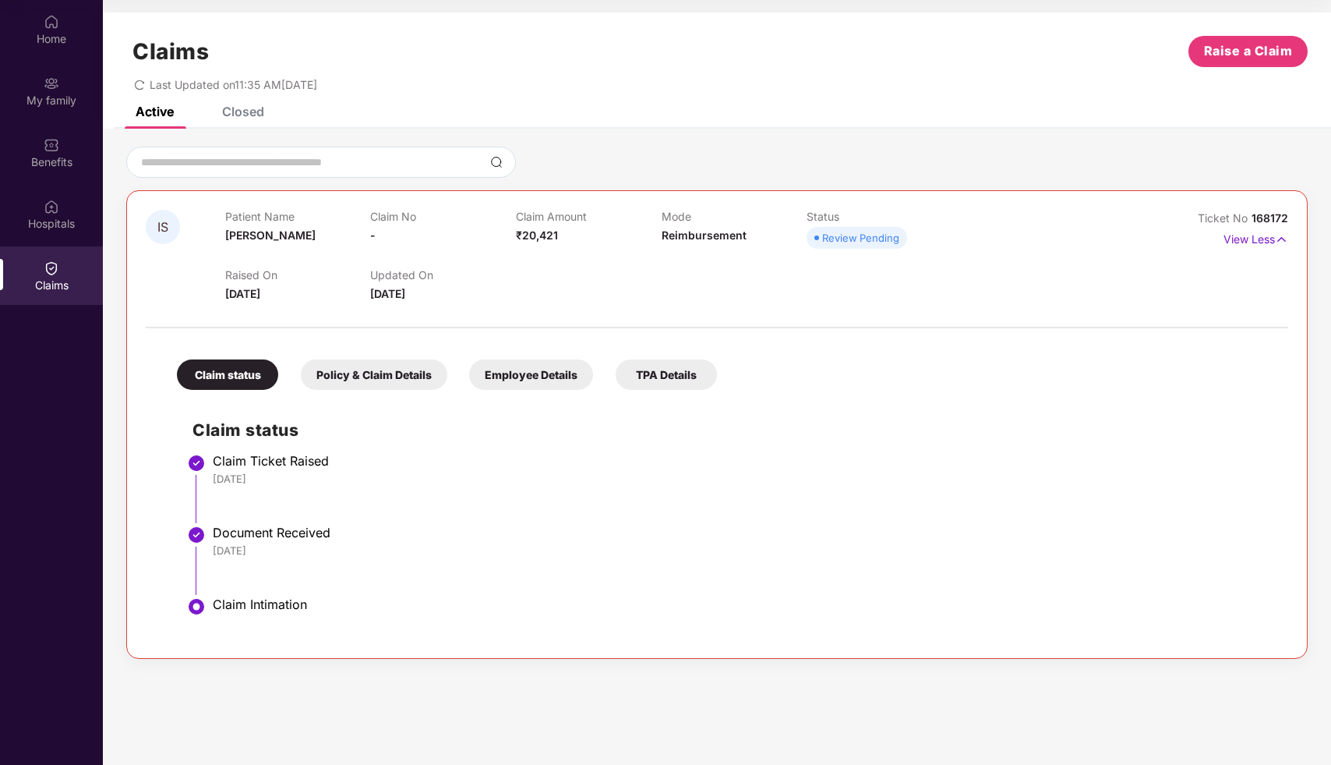
click at [417, 381] on div "Policy & Claim Details" at bounding box center [374, 374] width 147 height 30
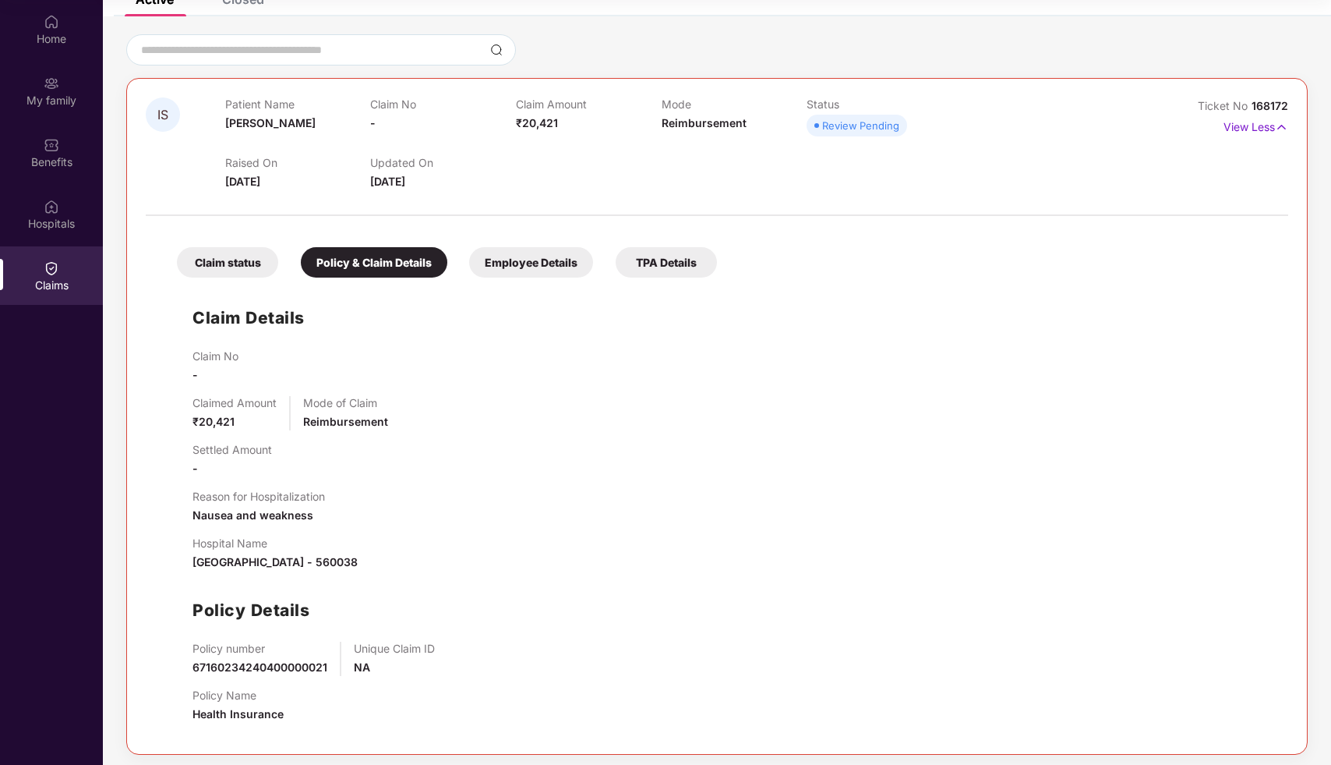
scroll to position [118, 0]
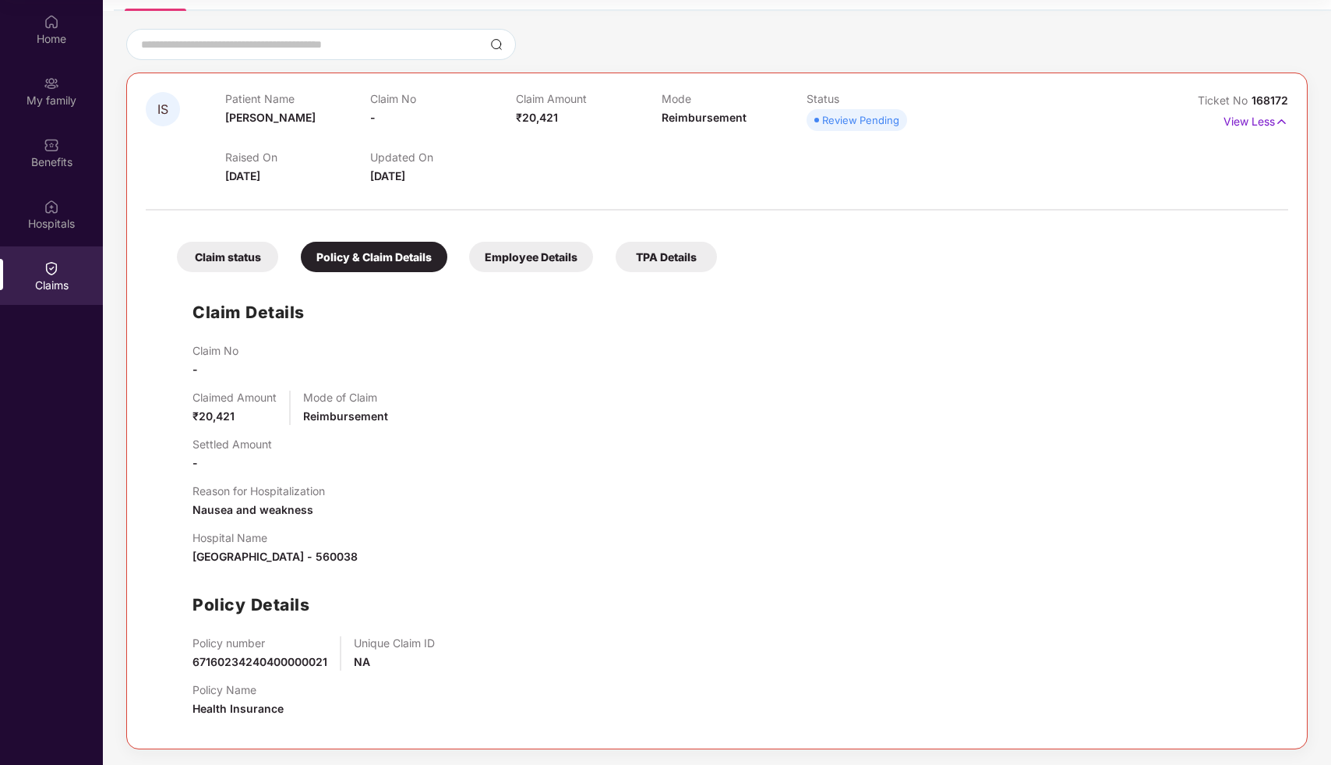
click at [528, 263] on div "Employee Details" at bounding box center [531, 257] width 124 height 30
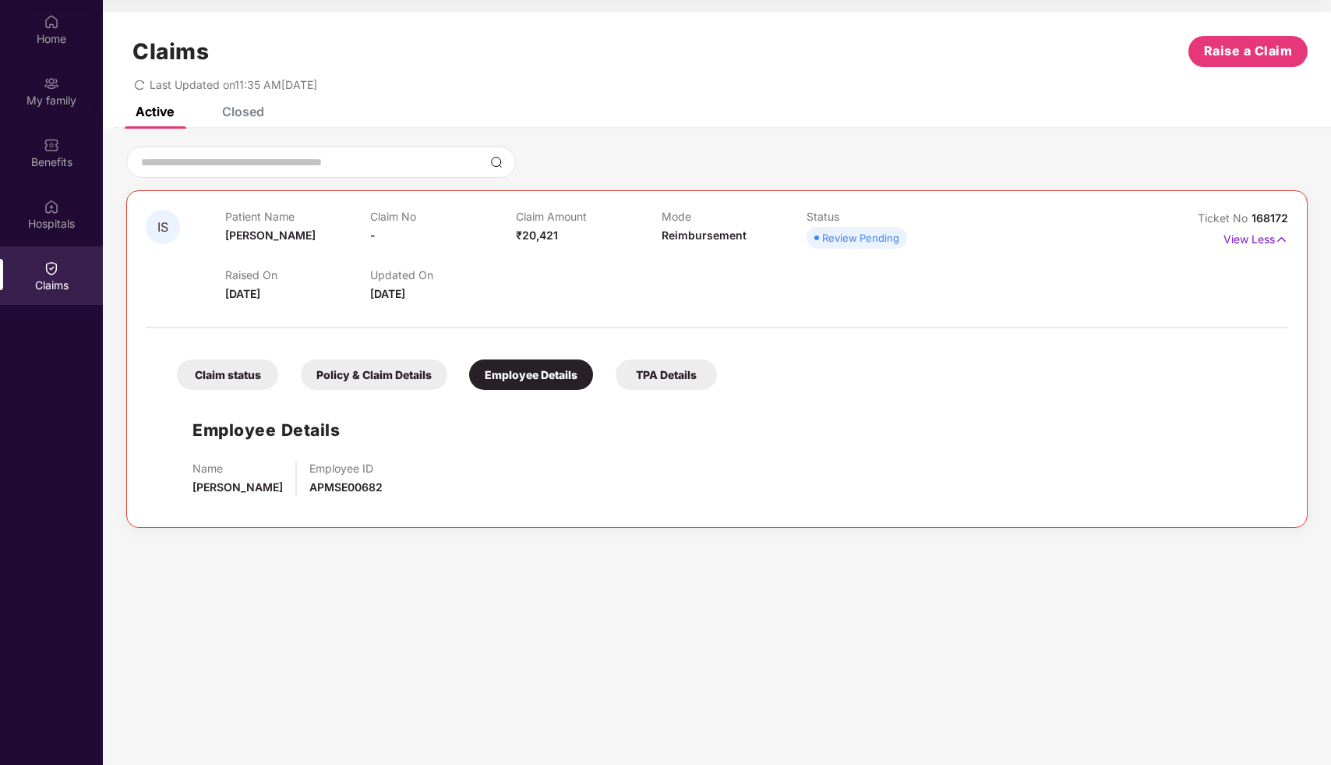
click at [673, 369] on div "TPA Details" at bounding box center [666, 374] width 101 height 30
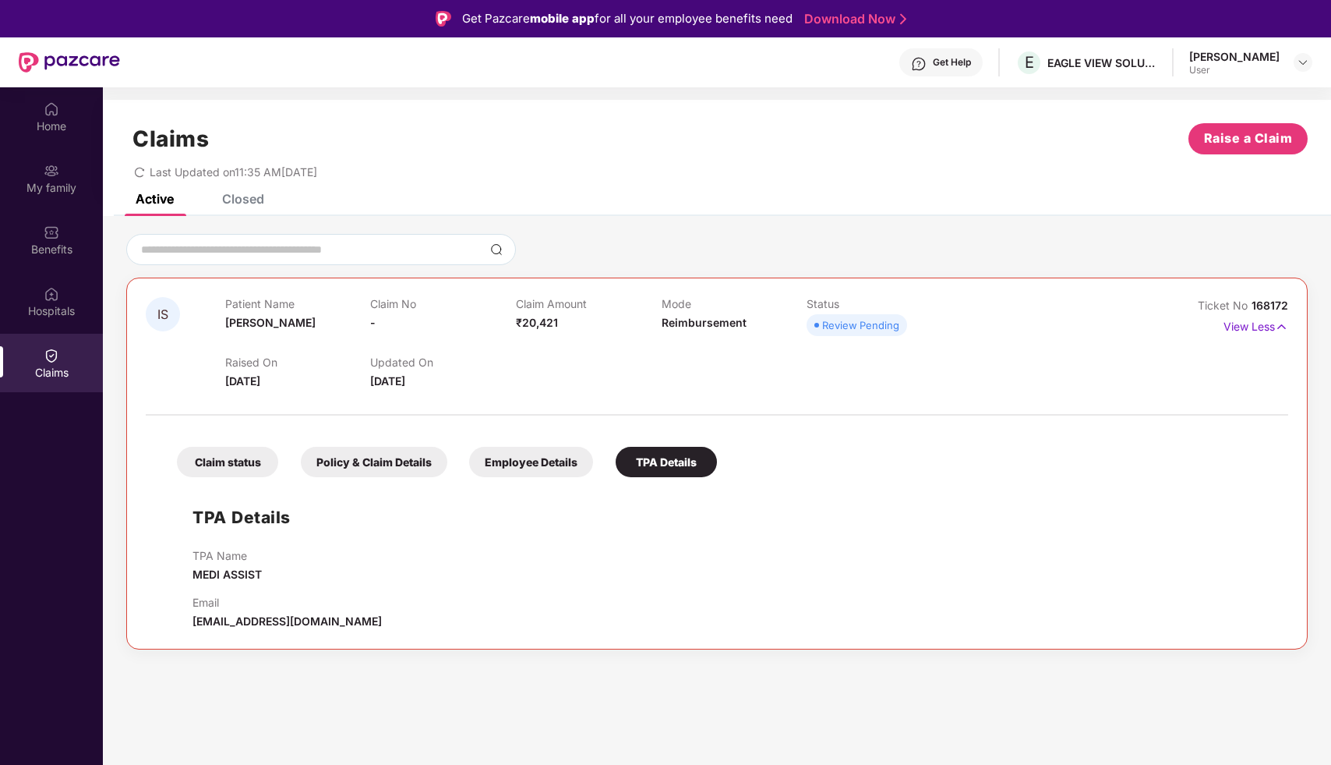
click at [241, 196] on div "Closed" at bounding box center [243, 199] width 42 height 16
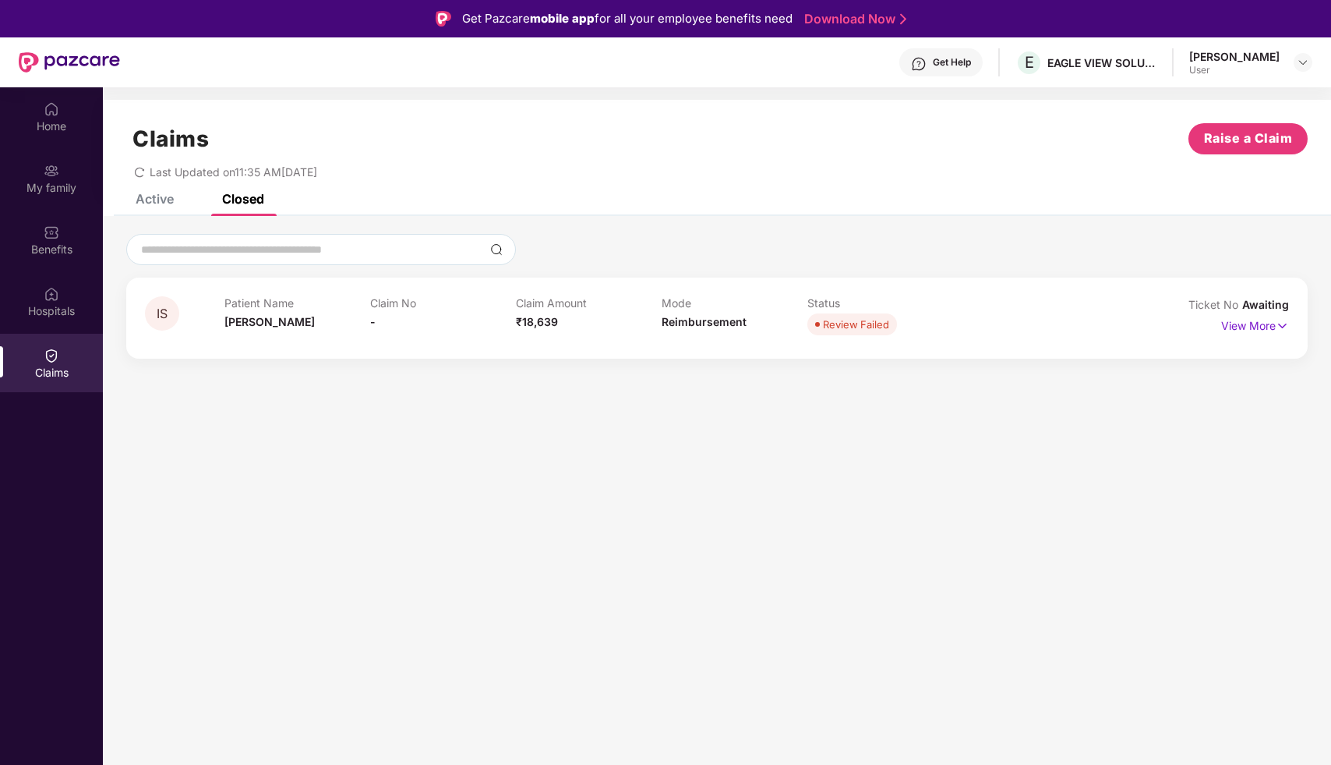
click at [1291, 328] on div "IS Patient Name [PERSON_NAME] Claim No - Claim Amount ₹18,639 Mode Reimbursemen…" at bounding box center [717, 317] width 1182 height 81
click at [1280, 326] on img at bounding box center [1282, 325] width 13 height 17
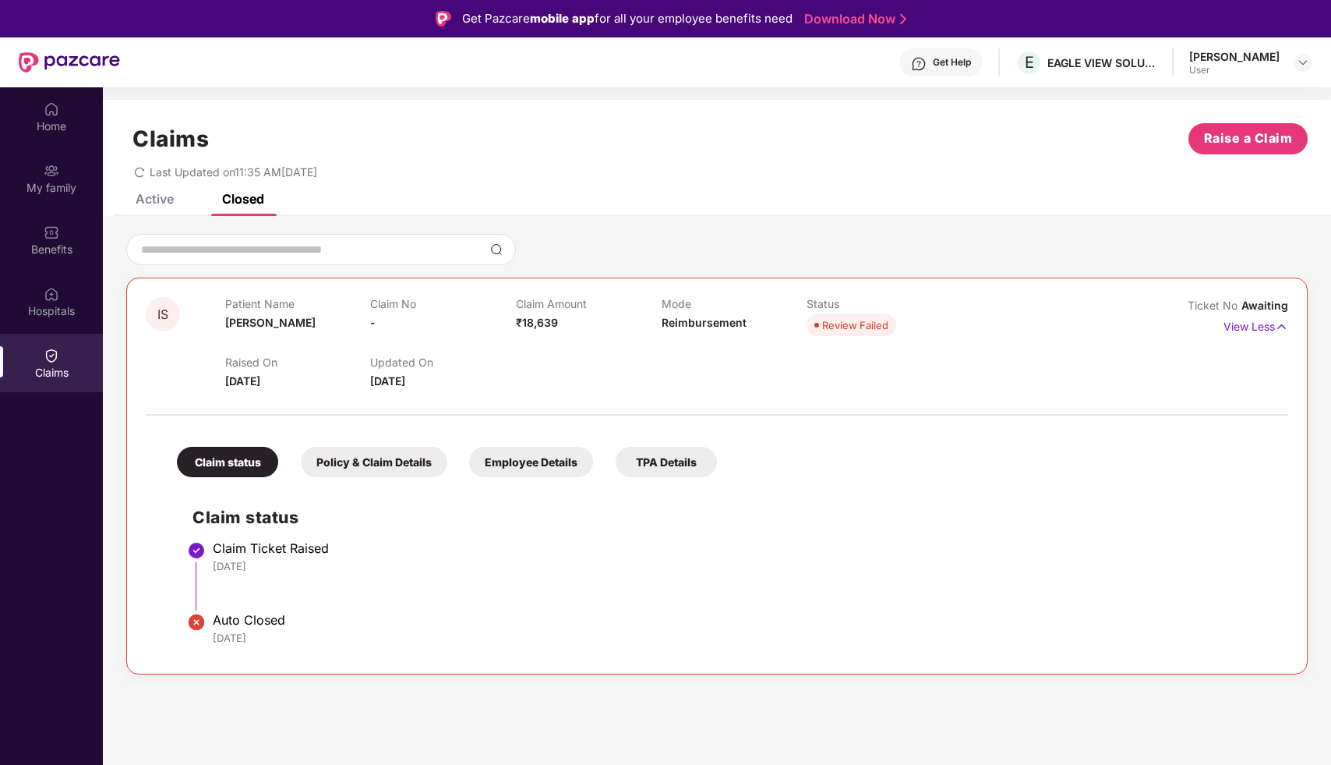
click at [412, 462] on div "Policy & Claim Details" at bounding box center [374, 462] width 147 height 30
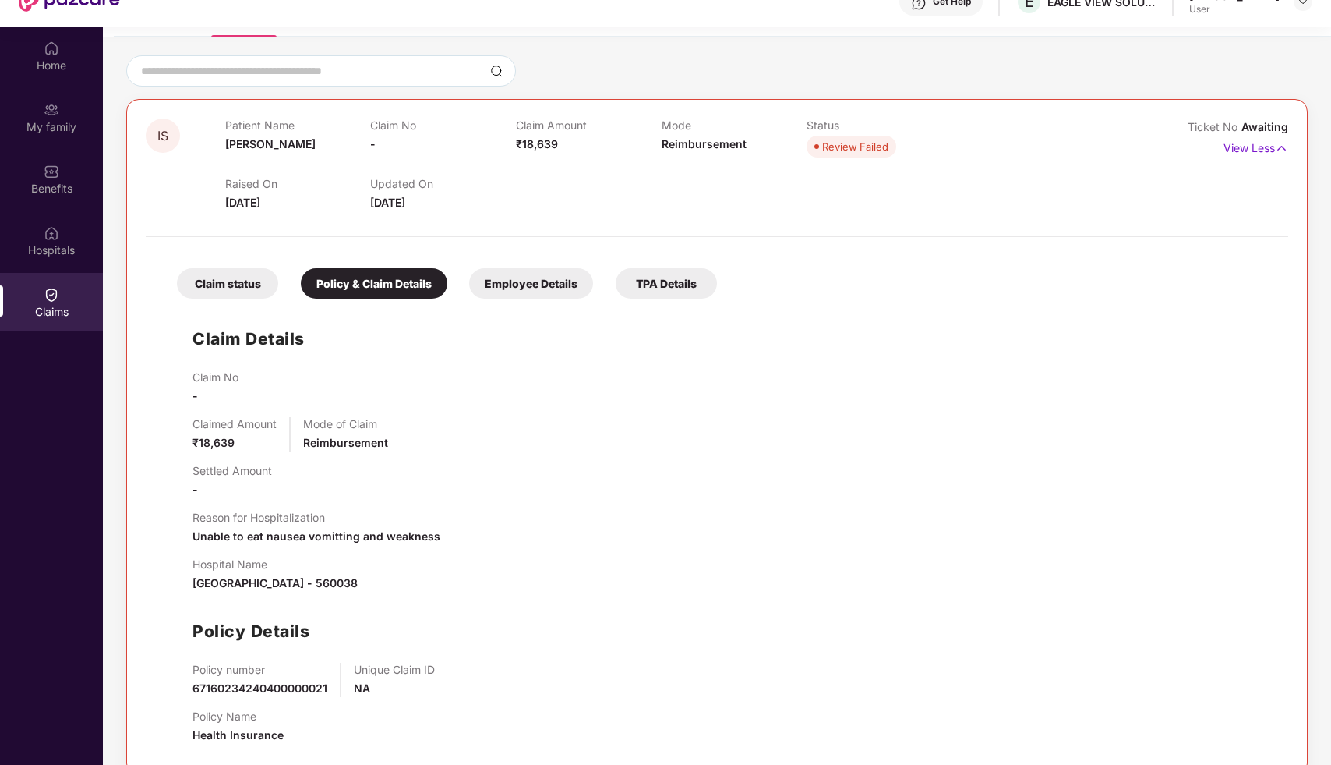
scroll to position [87, 0]
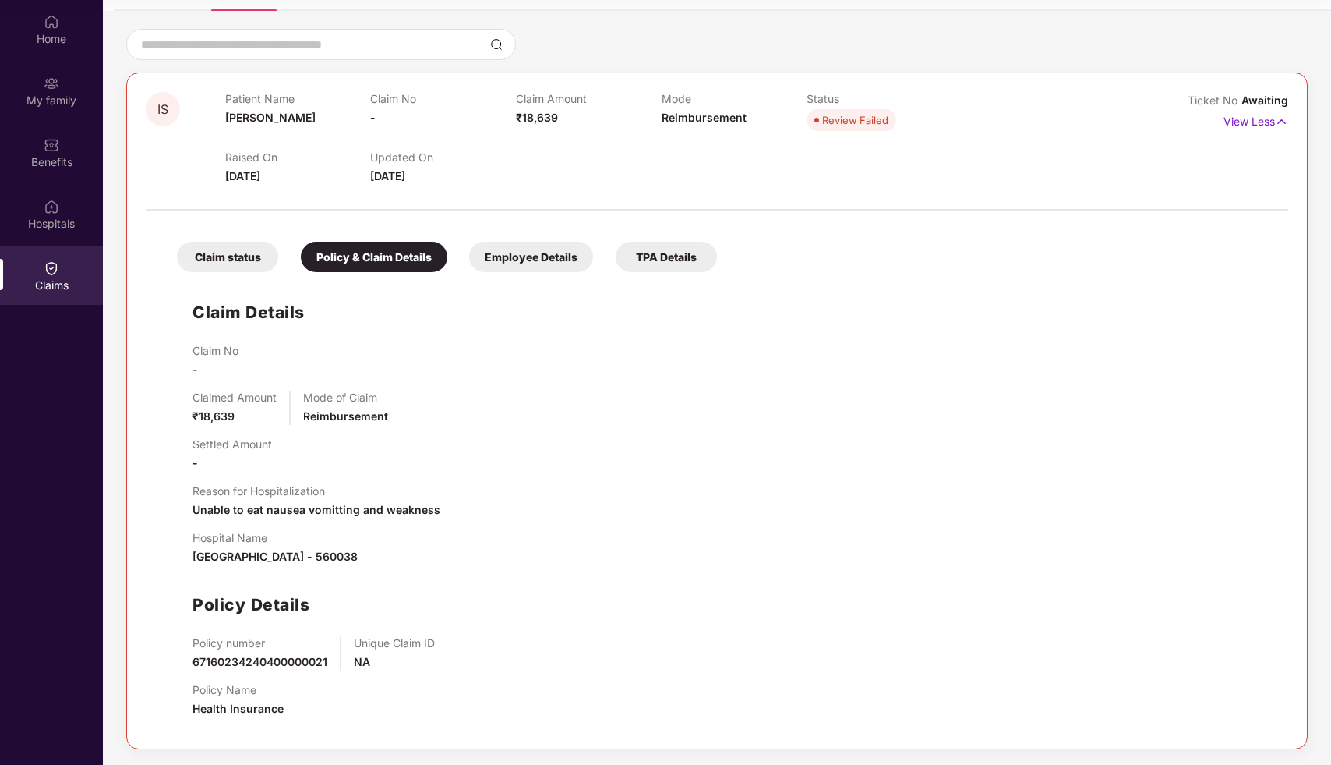
click at [524, 269] on div "Employee Details" at bounding box center [531, 257] width 124 height 30
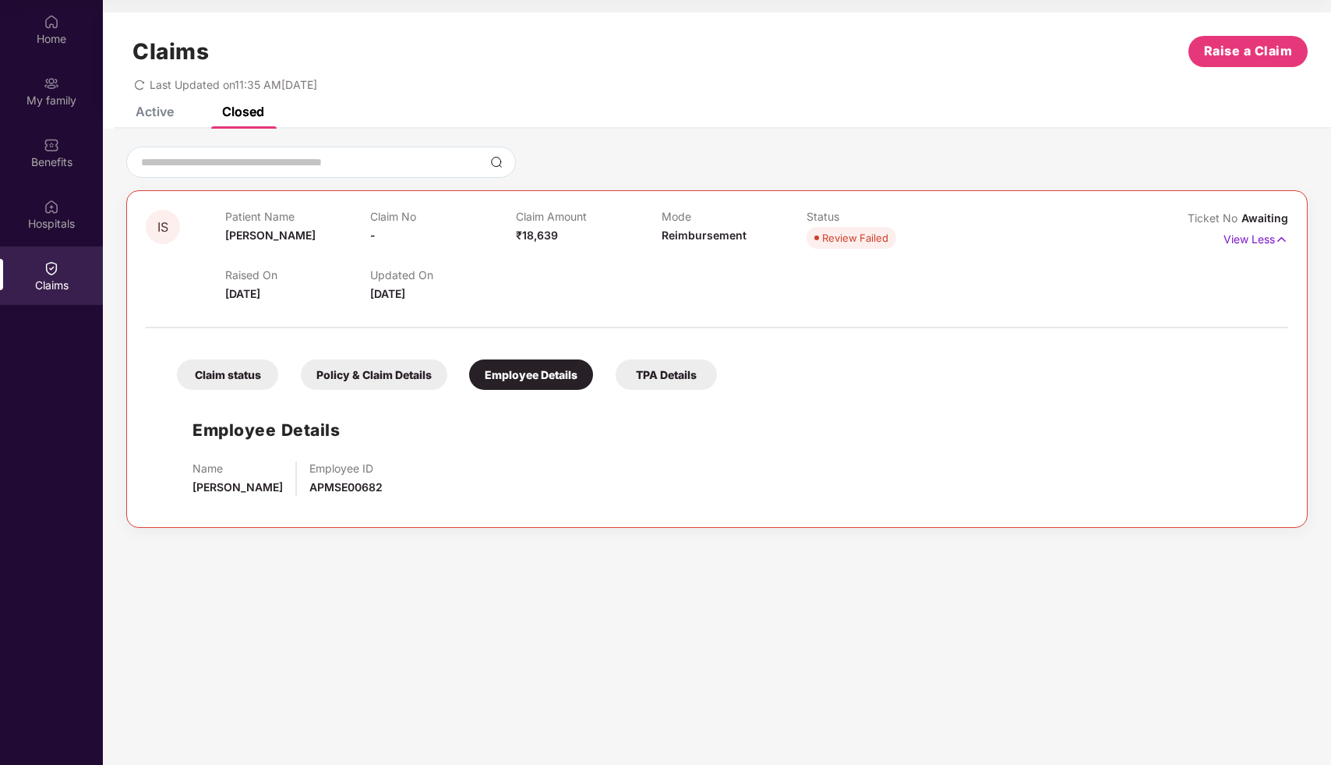
click at [649, 378] on div "TPA Details" at bounding box center [666, 374] width 101 height 30
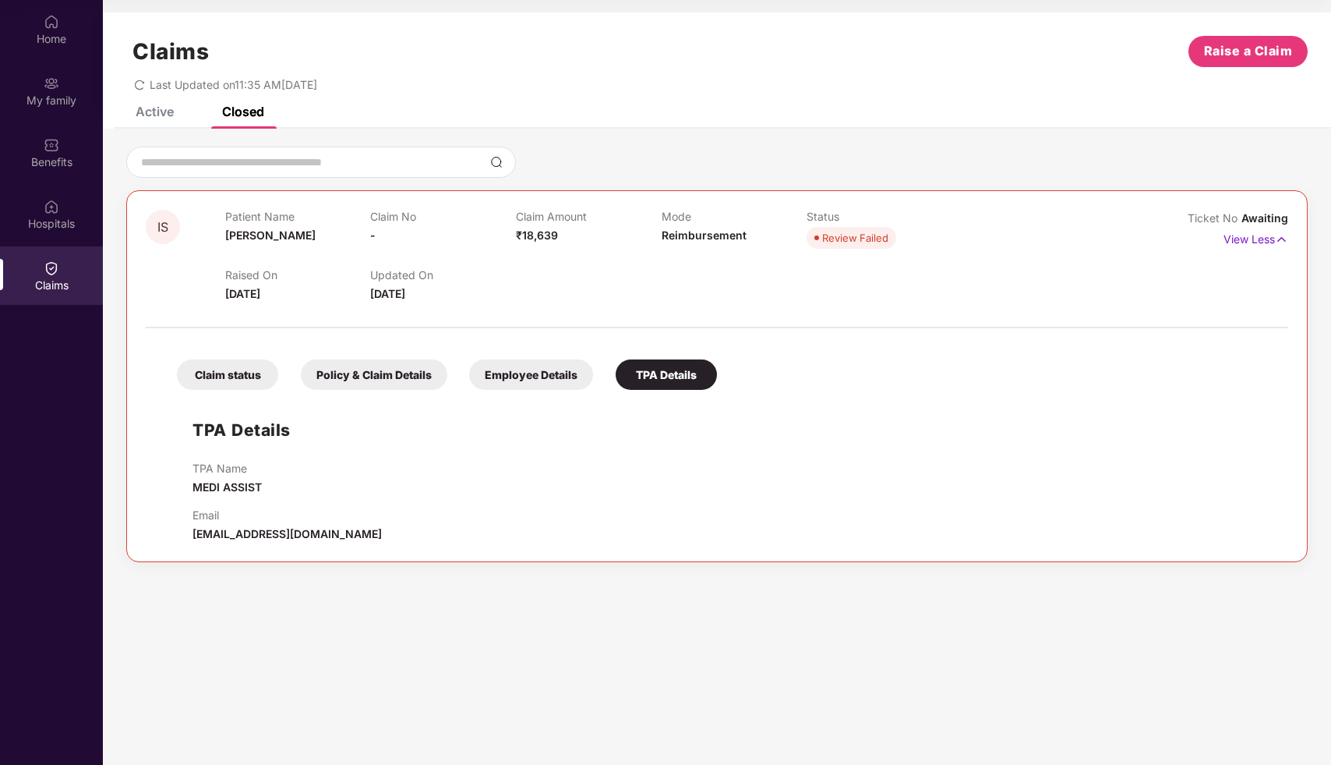
click at [627, 477] on div "TPA Name MEDI ASSIST" at bounding box center [733, 478] width 1080 height 34
click at [164, 112] on div "Active" at bounding box center [155, 112] width 38 height 16
click at [465, 553] on div "IS Patient Name [PERSON_NAME] Claim No - Claim Amount ₹20,421 Mode Reimbursemen…" at bounding box center [717, 376] width 1182 height 372
click at [755, 434] on div "TPA Details TPA Name MEDI ASSIST Email [EMAIL_ADDRESS][DOMAIN_NAME]" at bounding box center [716, 469] width 1111 height 145
click at [55, 44] on div "Home" at bounding box center [51, 39] width 103 height 16
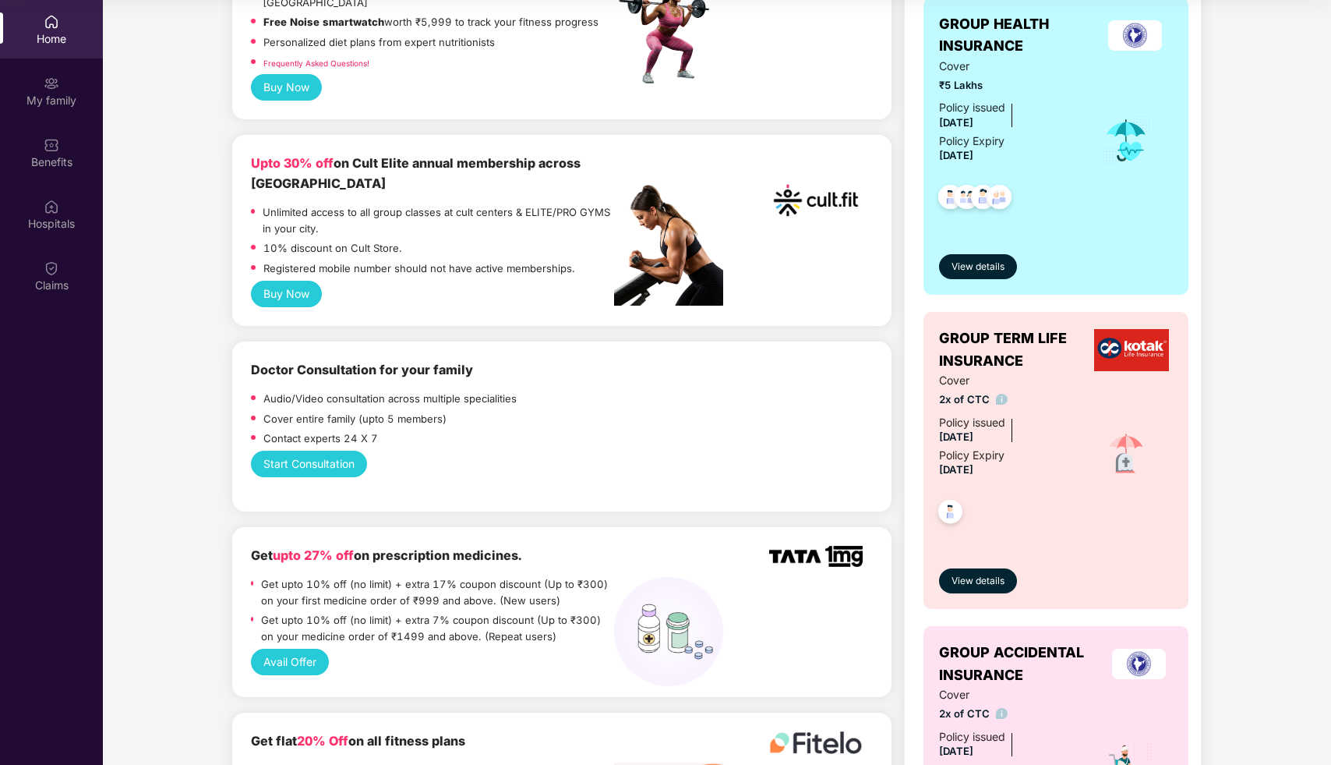
scroll to position [276, 0]
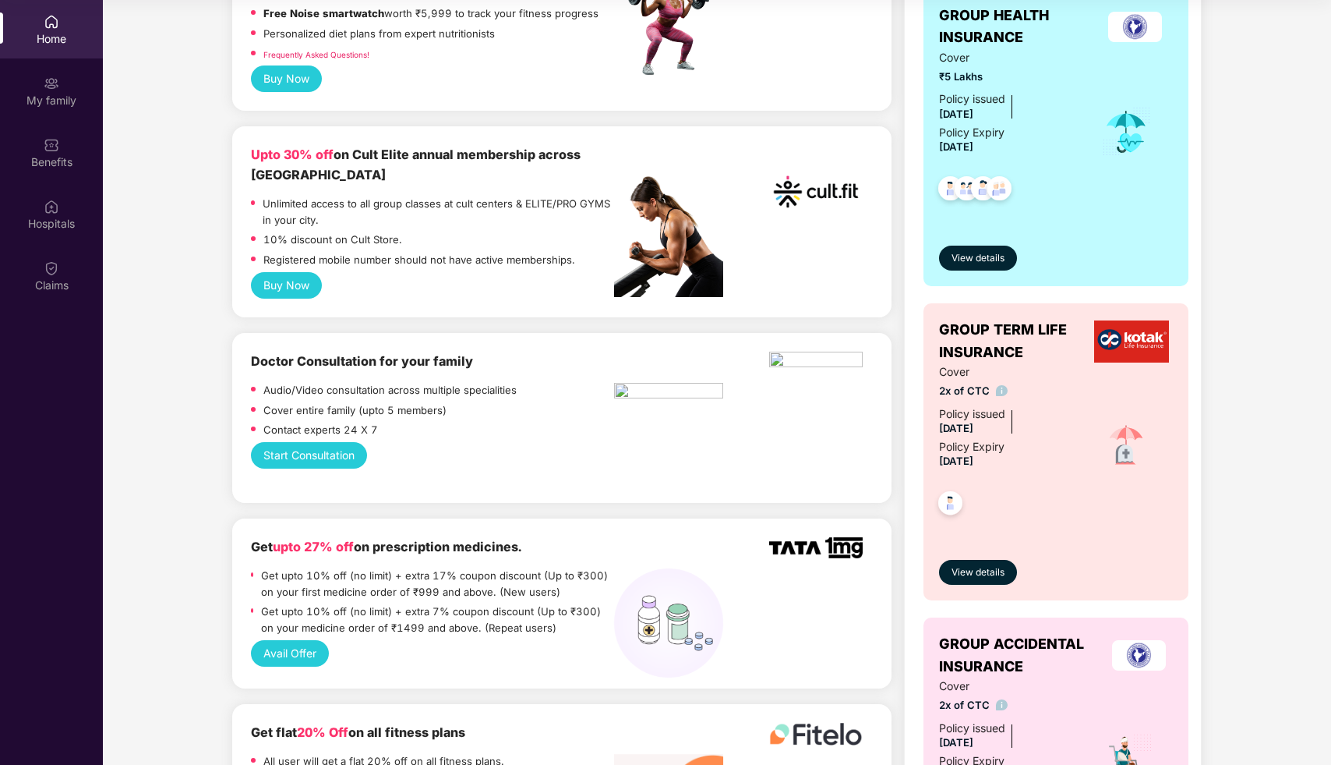
click at [341, 442] on button "Start Consultation" at bounding box center [309, 455] width 116 height 26
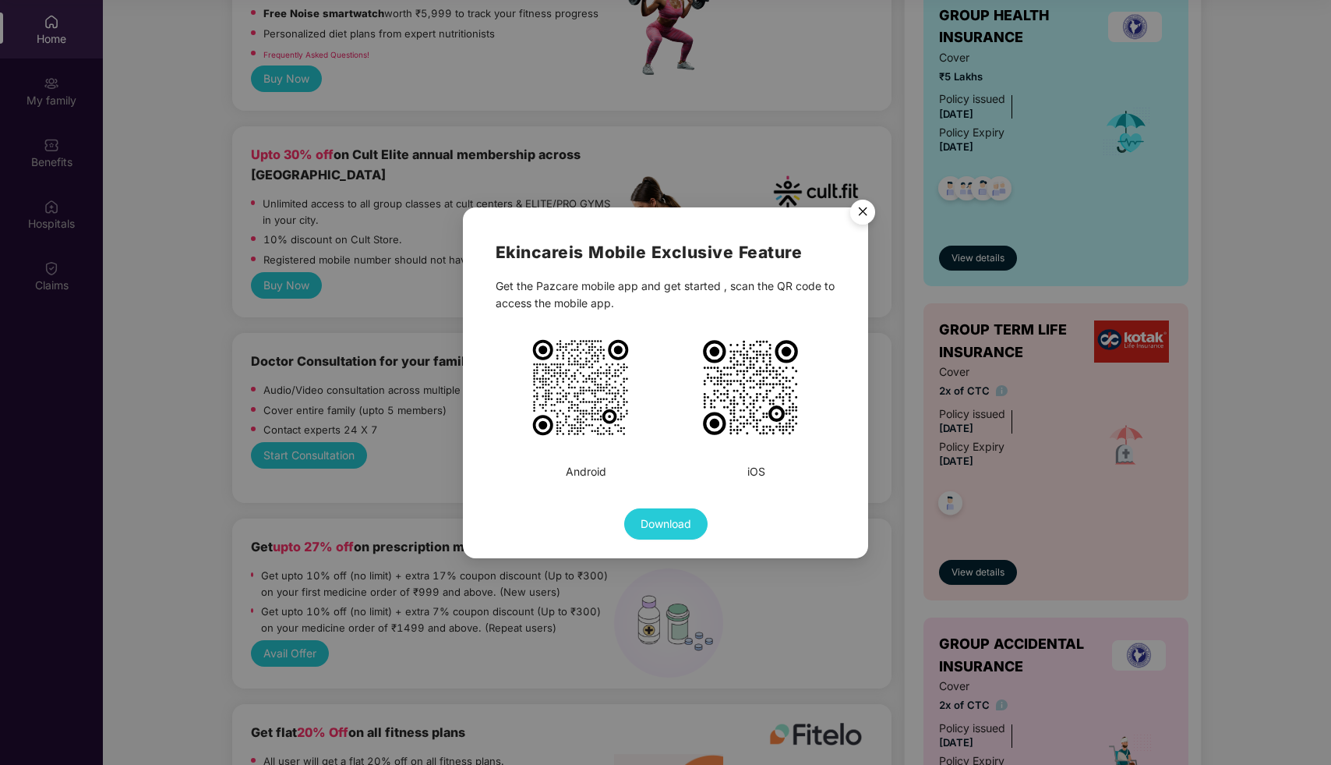
click at [864, 213] on img "Close" at bounding box center [863, 215] width 44 height 44
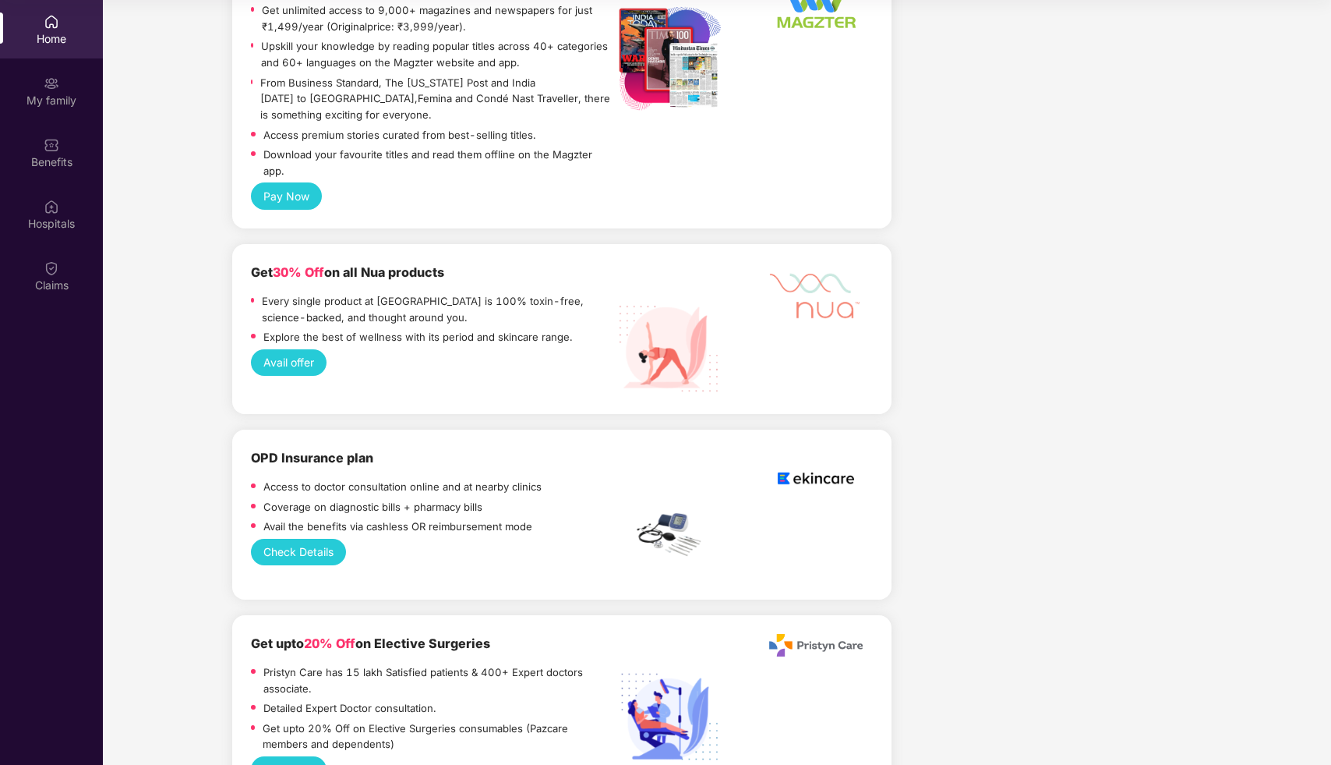
scroll to position [2280, 0]
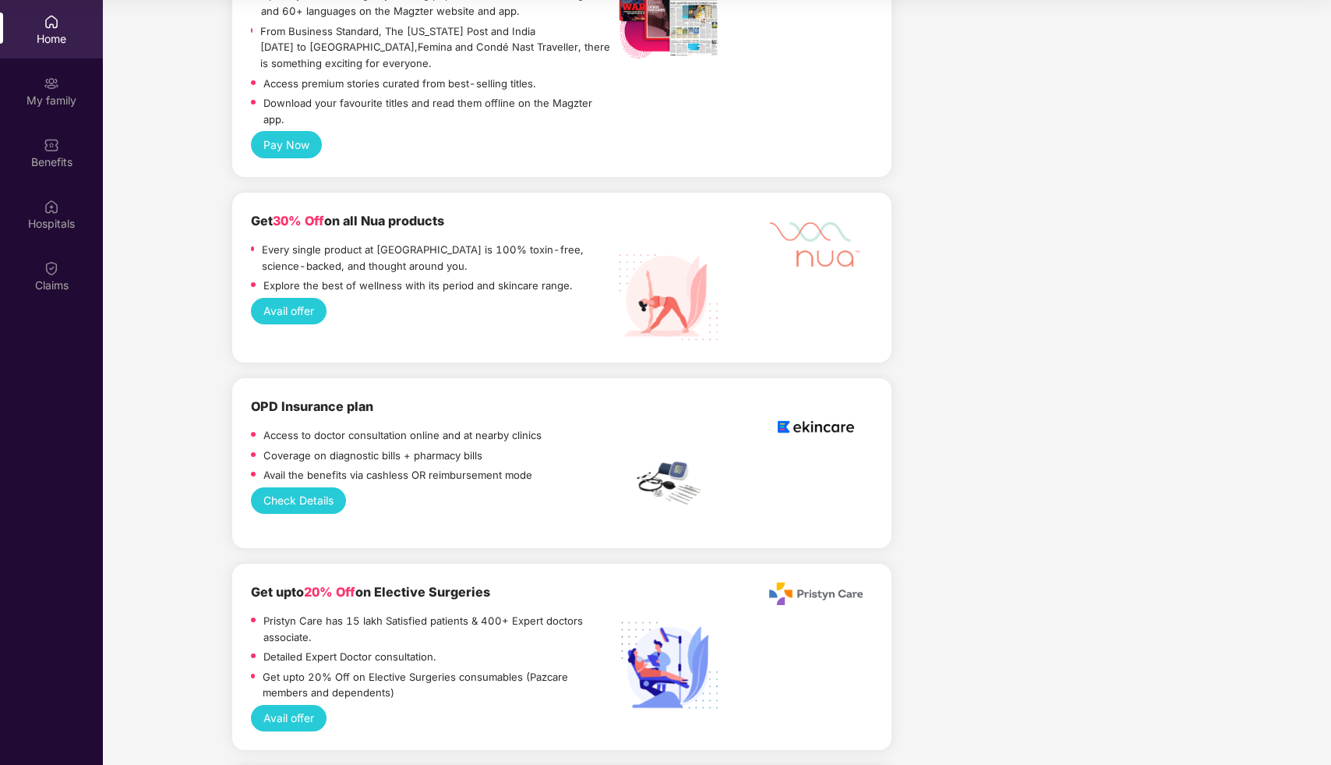
click at [313, 298] on button "Avail offer" at bounding box center [289, 311] width 76 height 26
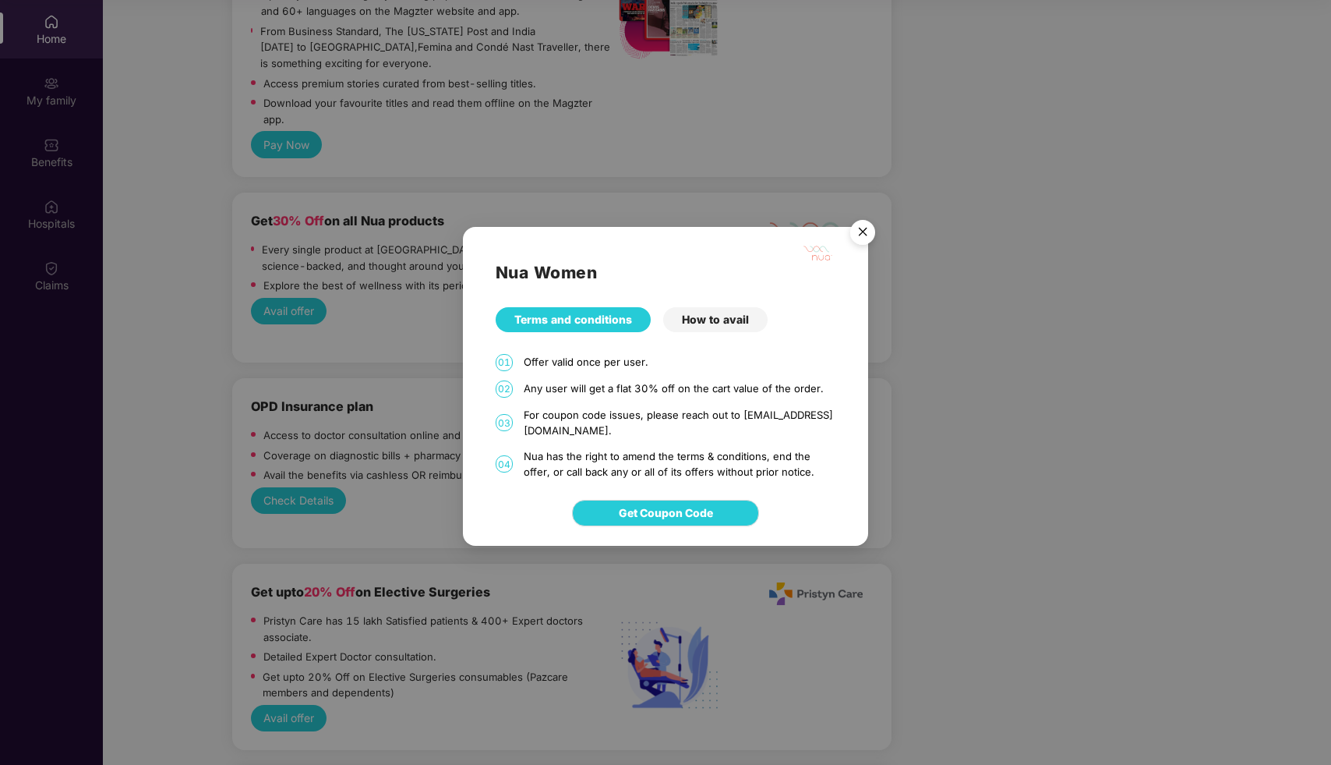
click at [711, 325] on div "How to avail" at bounding box center [715, 319] width 104 height 25
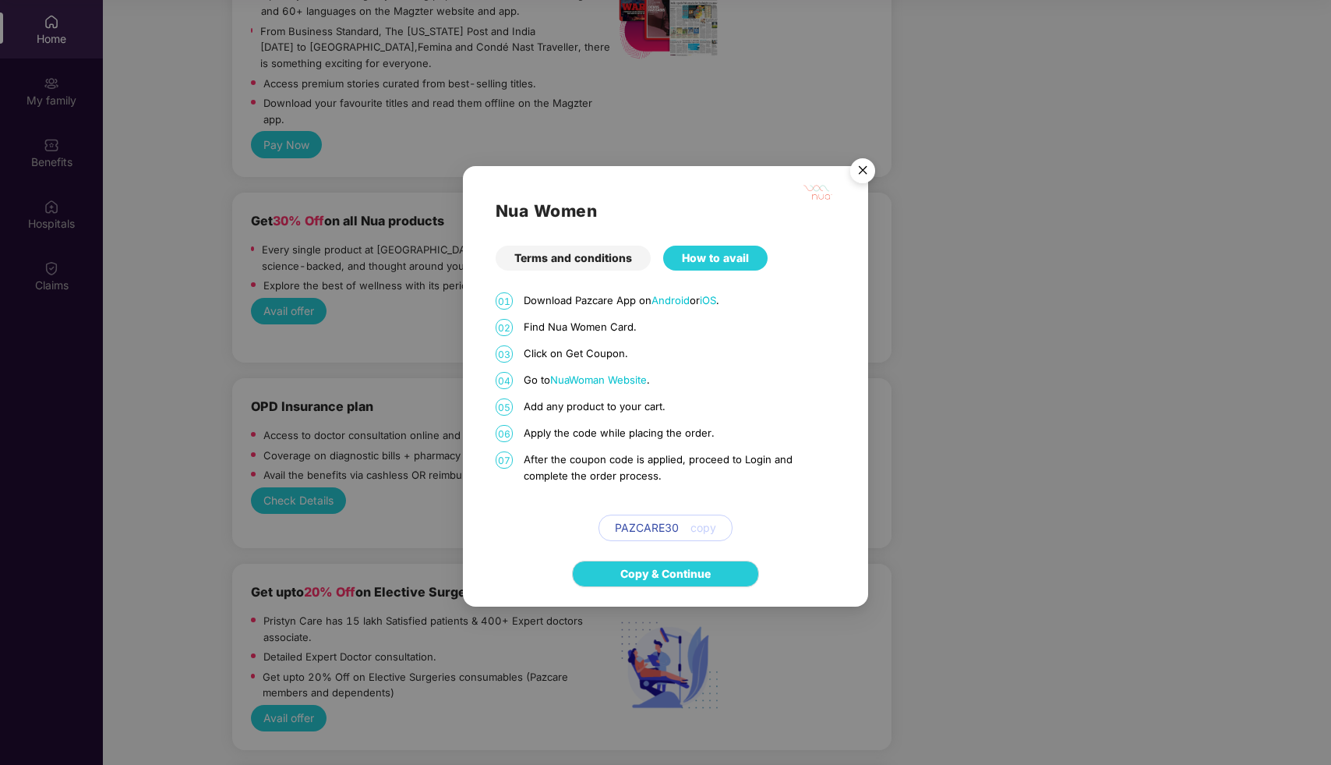
click at [867, 173] on img "Close" at bounding box center [863, 173] width 44 height 44
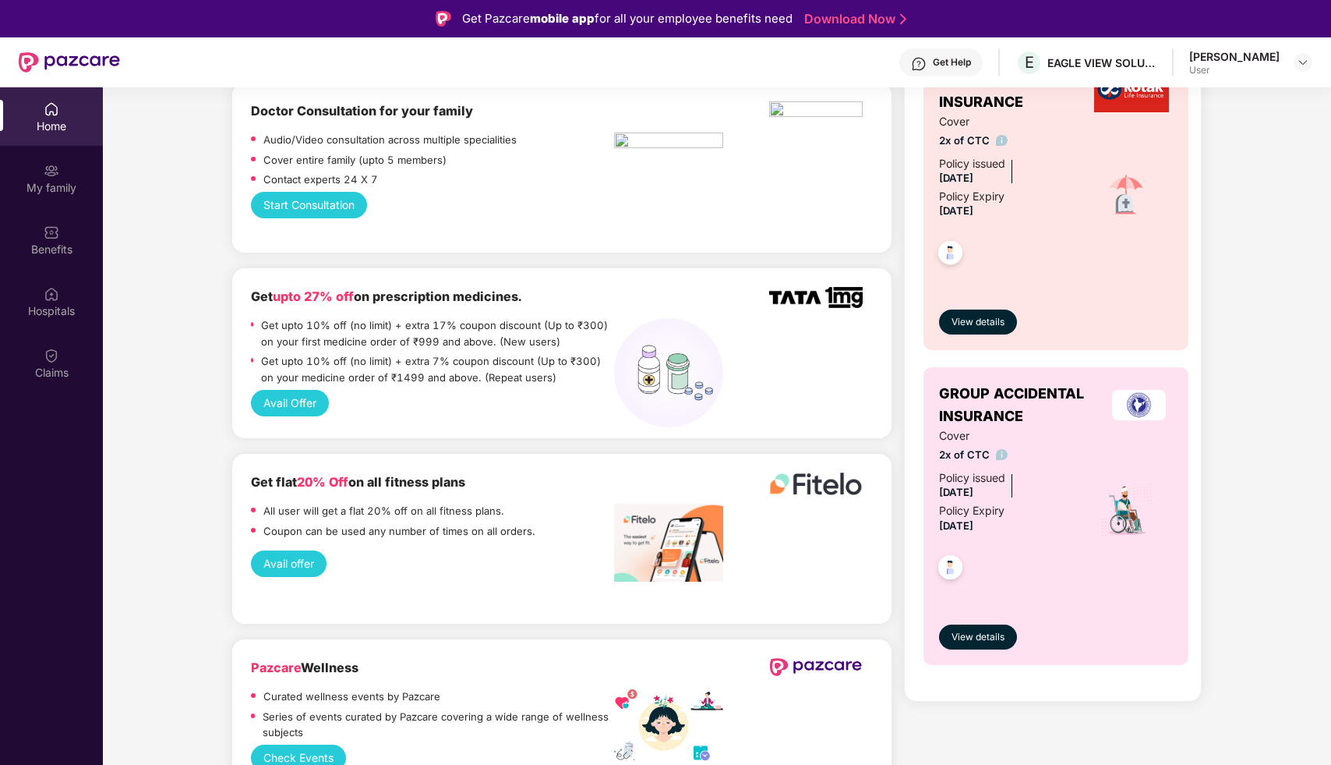
scroll to position [615, 0]
